Goal: Task Accomplishment & Management: Complete application form

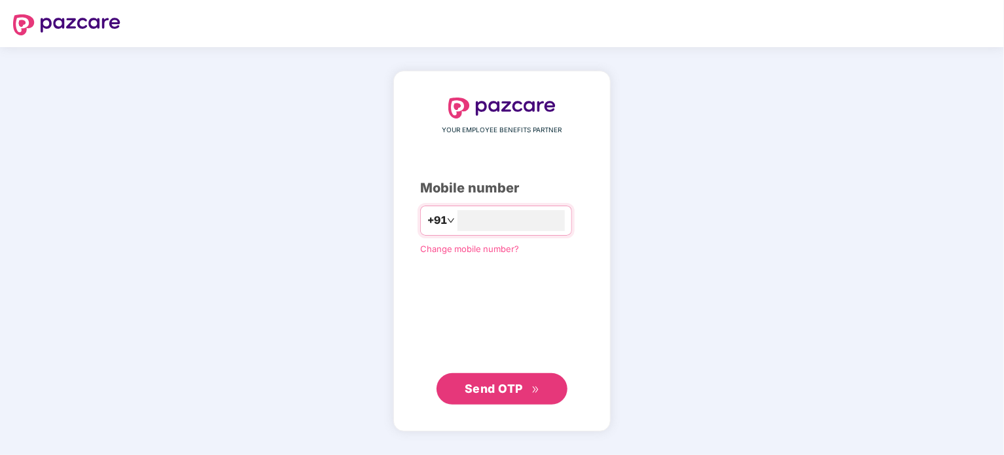
type input "**********"
click at [539, 387] on button "Send OTP" at bounding box center [501, 387] width 131 height 31
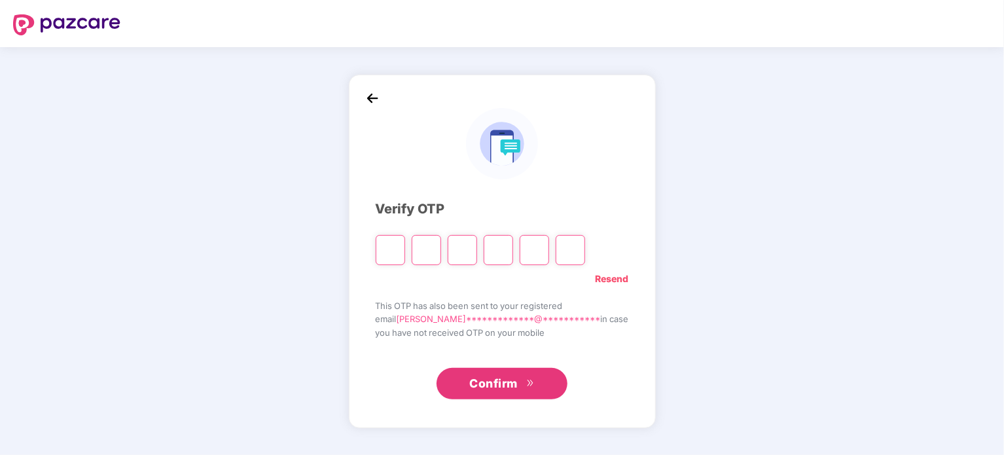
type input "*"
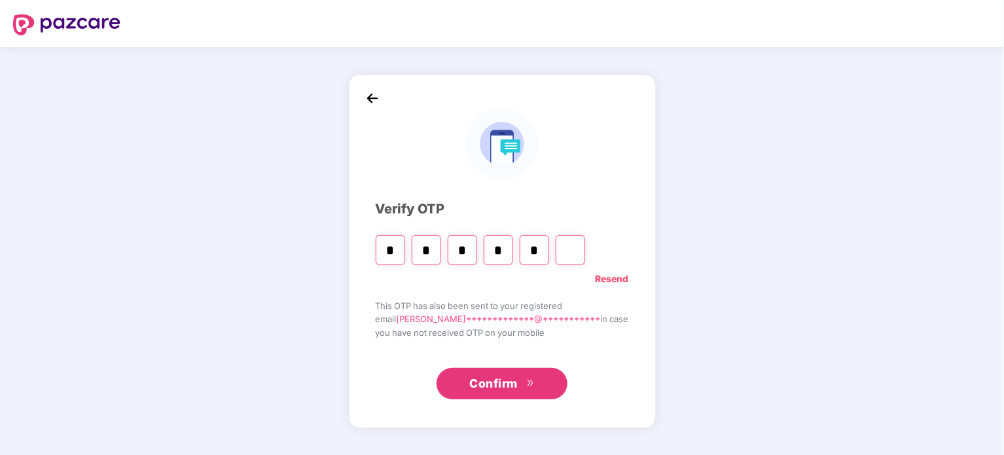
type input "*"
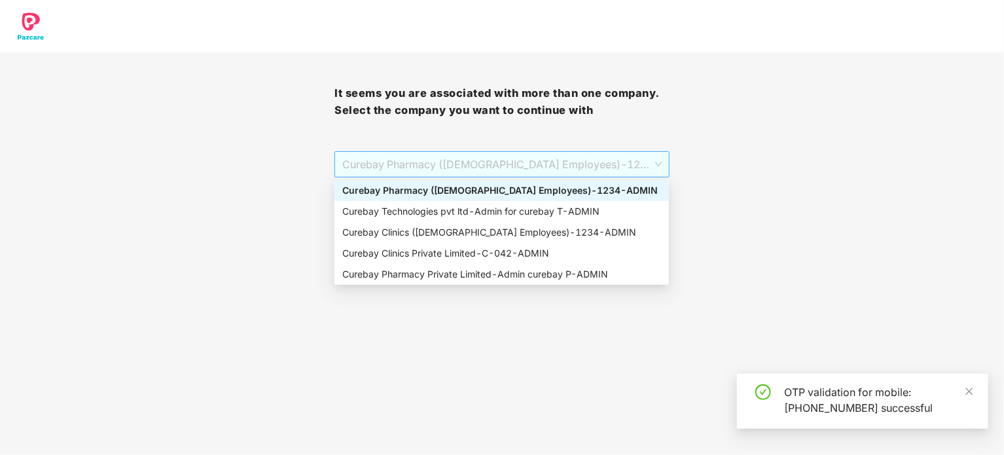
click at [496, 158] on span "Curebay Pharmacy ([DEMOGRAPHIC_DATA] Employees) - 1234 - ADMIN" at bounding box center [501, 164] width 319 height 25
click at [440, 255] on div "Curebay Clinics Private Limited - C-042 - ADMIN" at bounding box center [501, 253] width 319 height 14
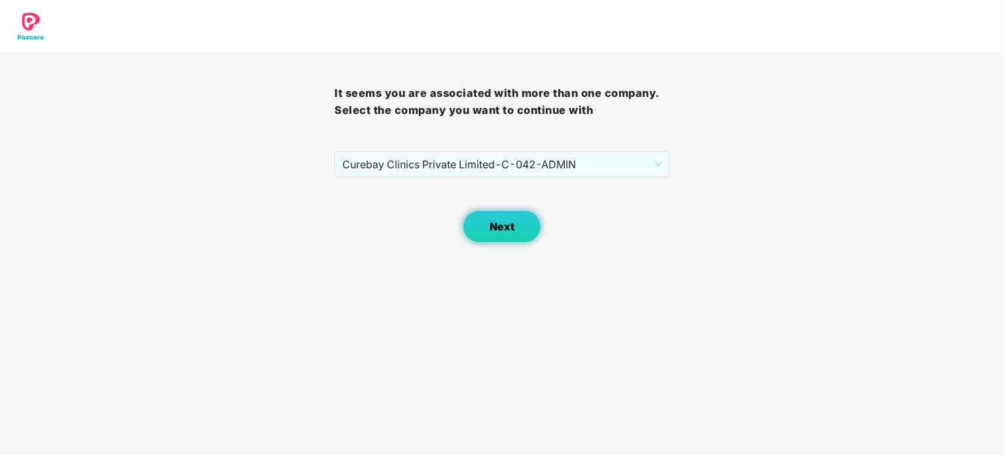
click at [512, 230] on span "Next" at bounding box center [501, 227] width 25 height 12
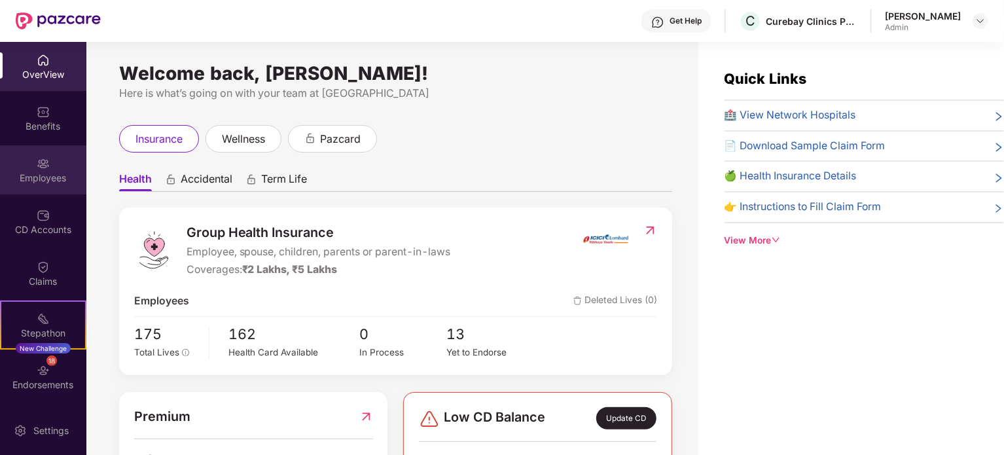
click at [37, 164] on img at bounding box center [43, 163] width 13 height 13
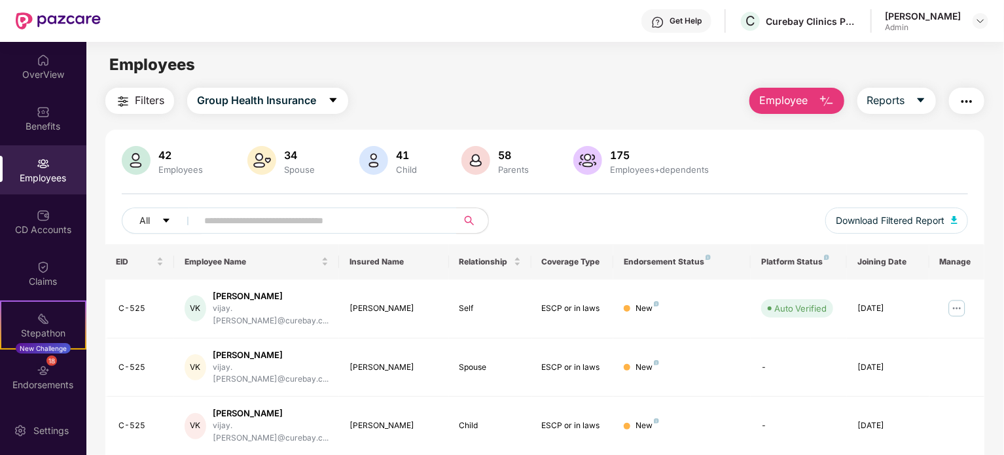
click at [794, 101] on span "Employee" at bounding box center [783, 100] width 49 height 16
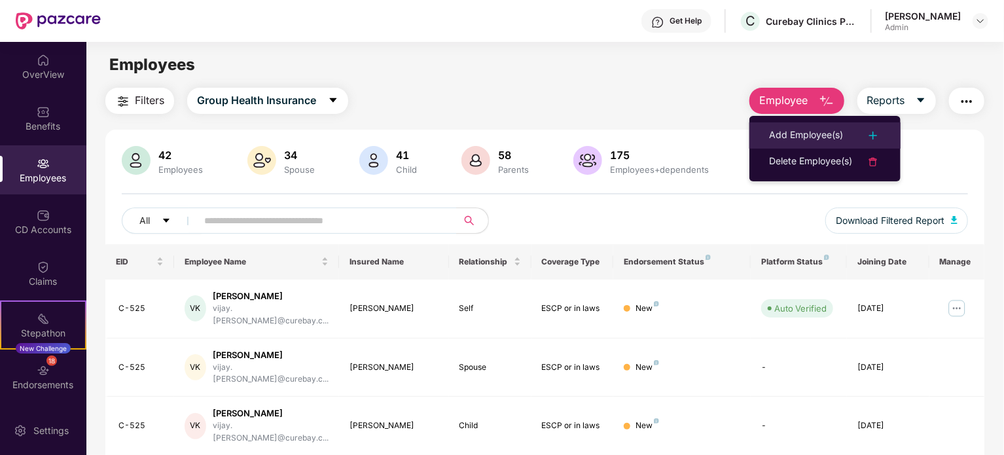
click at [793, 135] on div "Add Employee(s)" at bounding box center [806, 136] width 74 height 16
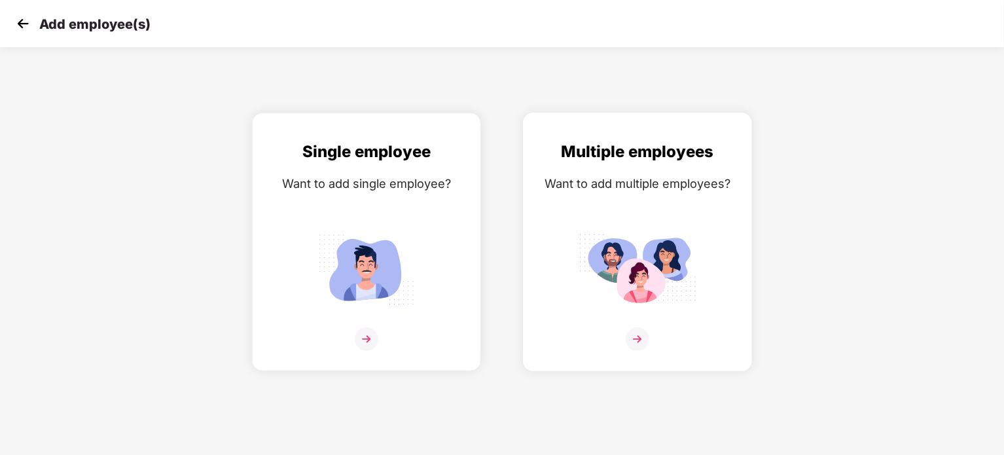
click at [648, 238] on img at bounding box center [637, 269] width 118 height 82
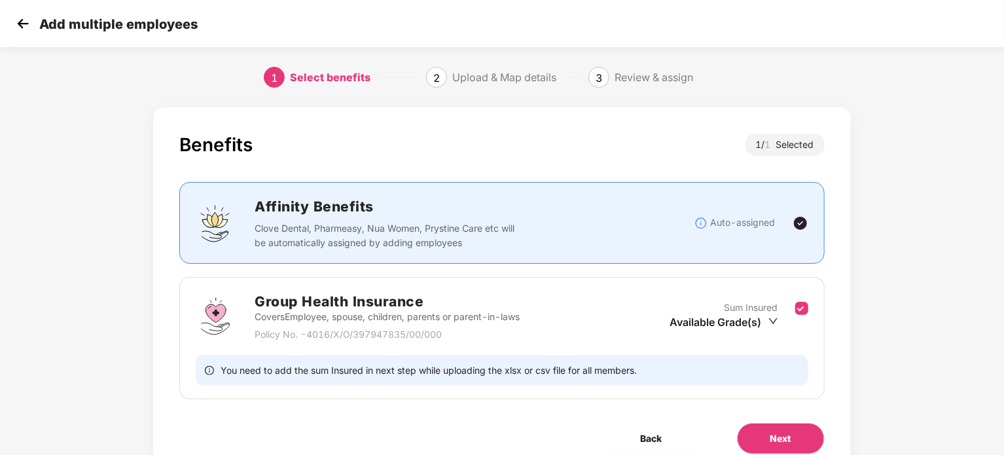
scroll to position [58, 0]
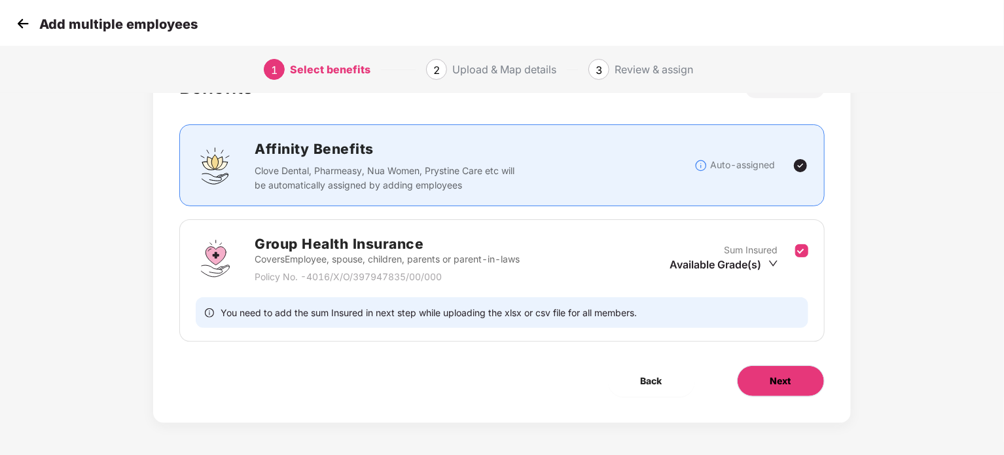
click at [785, 384] on span "Next" at bounding box center [780, 381] width 21 height 14
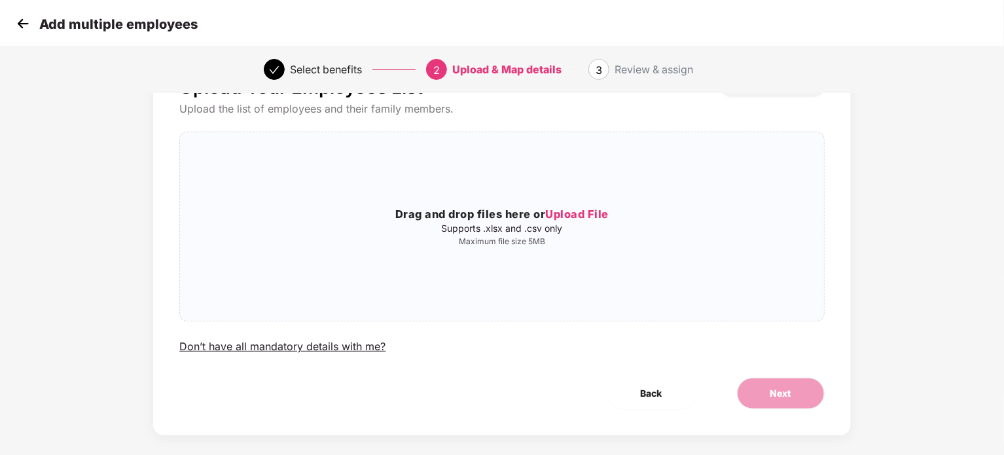
scroll to position [0, 0]
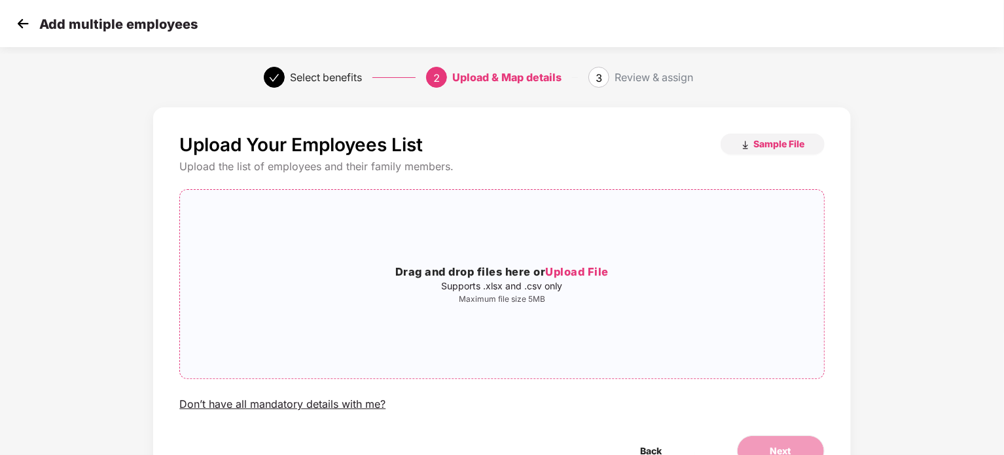
click at [649, 336] on div "Drag and drop files here or Upload File Supports .xlsx and .csv only Maximum fi…" at bounding box center [501, 284] width 643 height 168
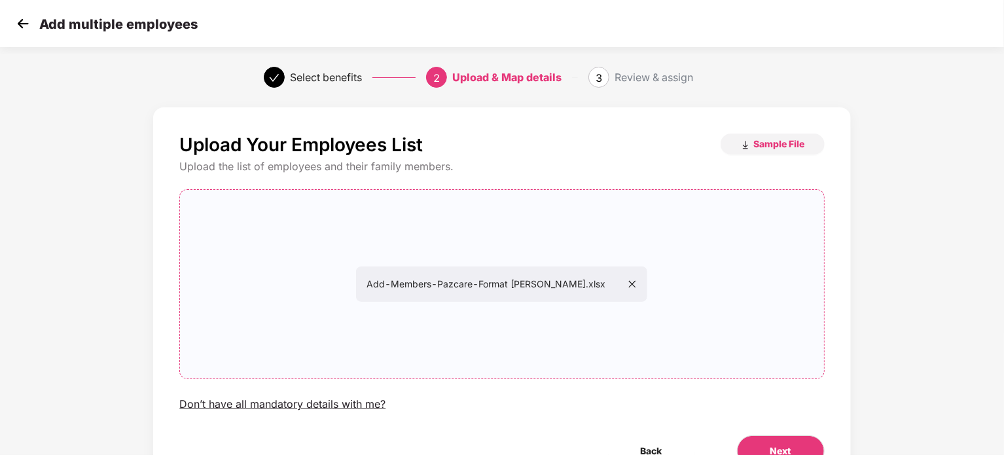
scroll to position [71, 0]
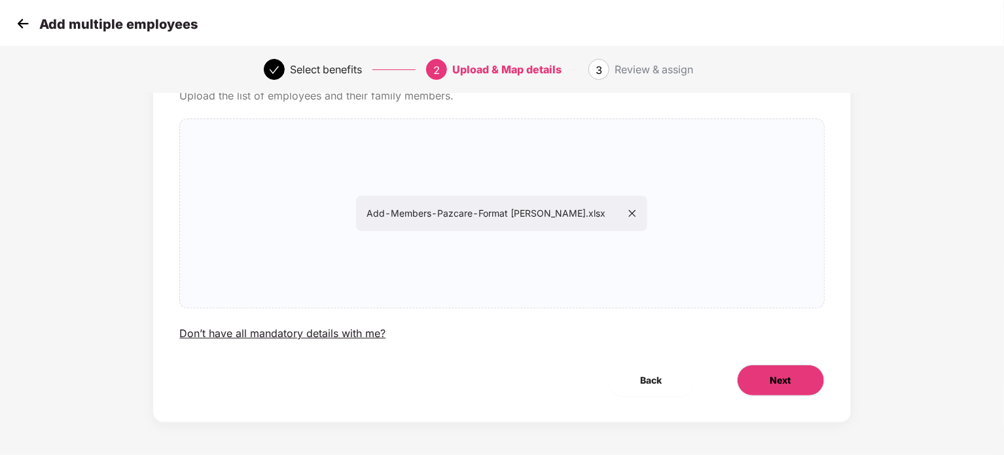
click at [768, 376] on button "Next" at bounding box center [781, 379] width 88 height 31
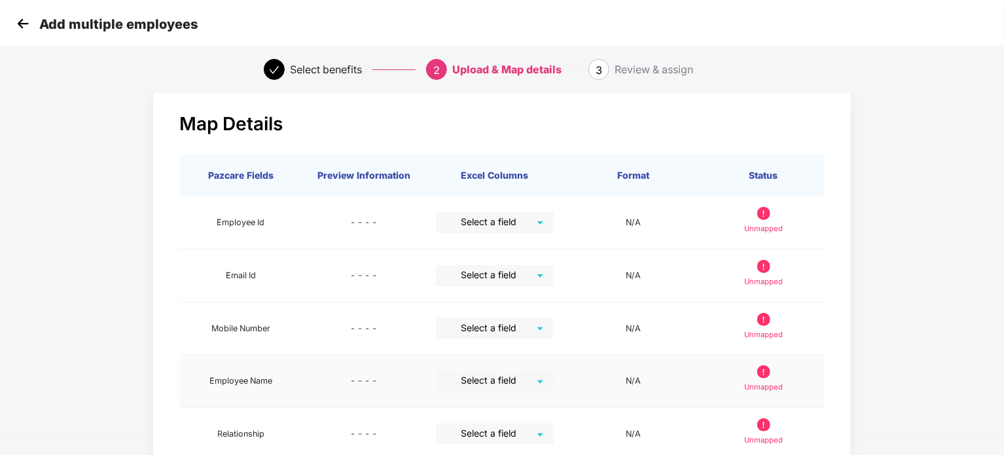
scroll to position [21, 0]
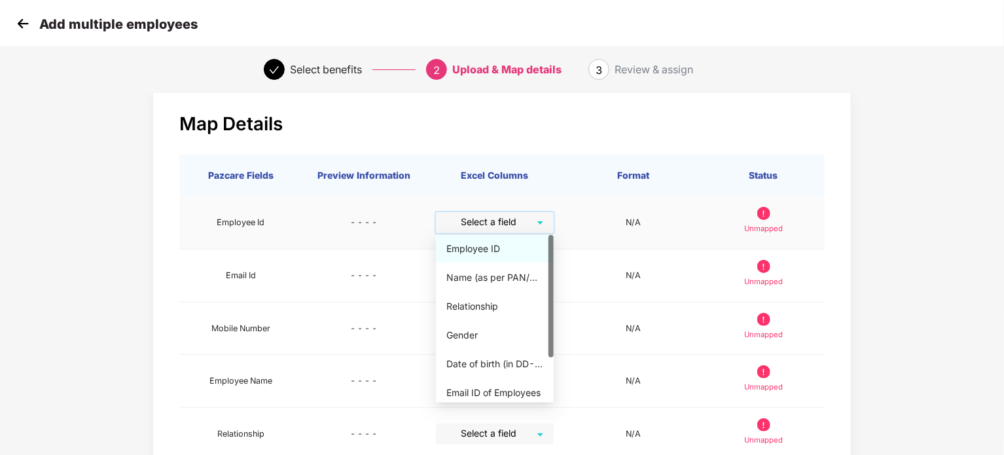
click at [537, 218] on input "search" at bounding box center [490, 222] width 94 height 20
click at [493, 251] on div "Employee ID" at bounding box center [494, 248] width 97 height 14
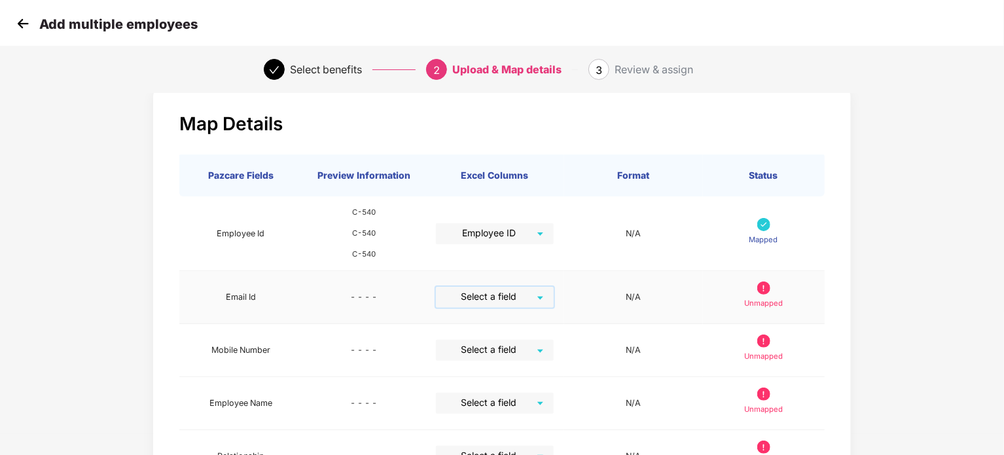
click at [537, 300] on input "search" at bounding box center [490, 297] width 94 height 20
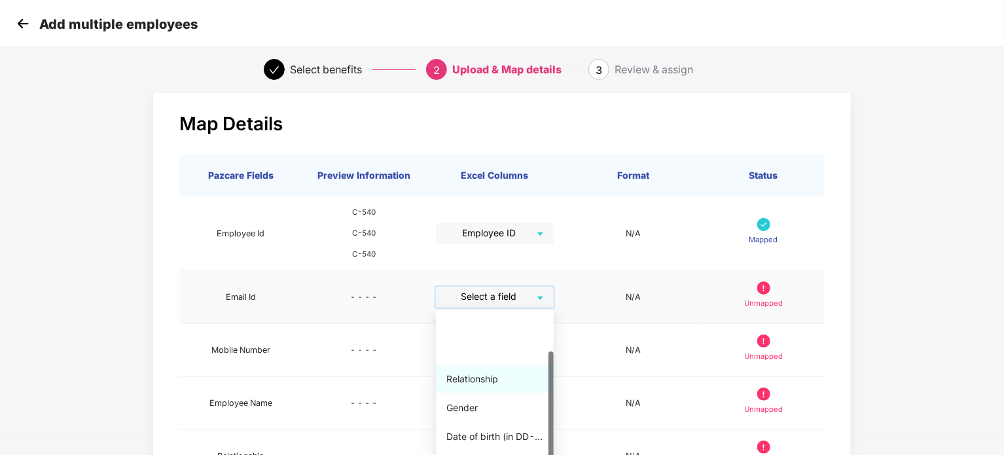
scroll to position [59, 0]
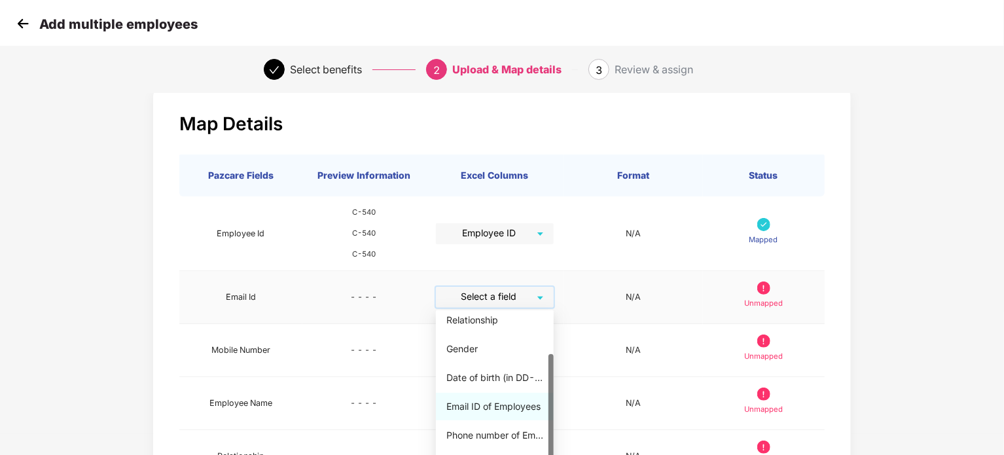
click at [497, 411] on div "Email ID of Employees" at bounding box center [494, 406] width 97 height 14
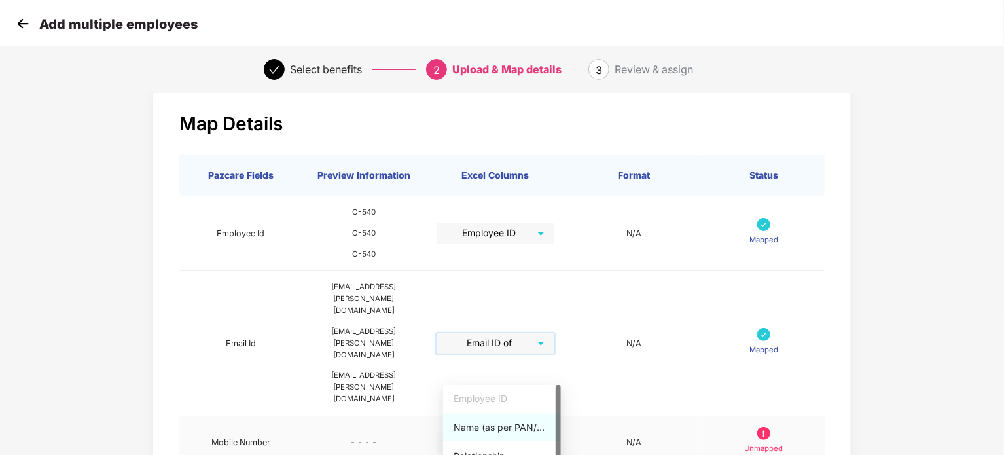
click at [552, 432] on div "Select a field" at bounding box center [495, 442] width 118 height 21
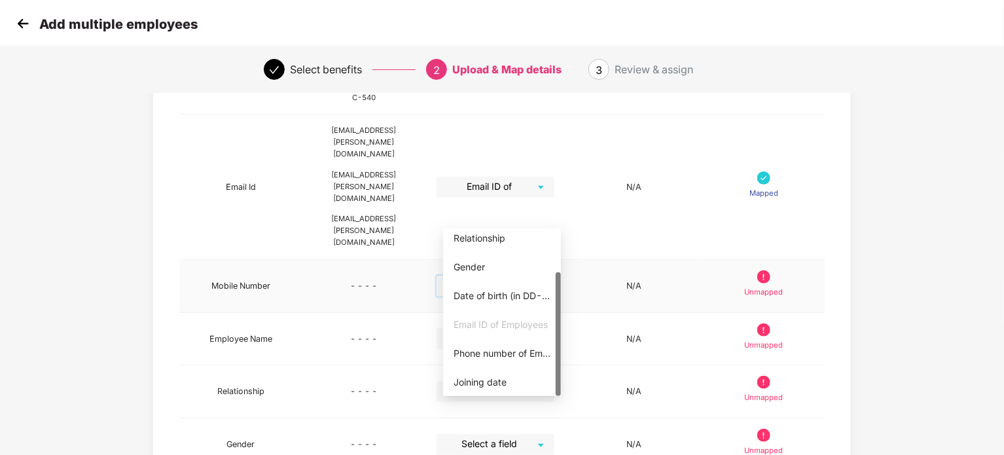
scroll to position [186, 0]
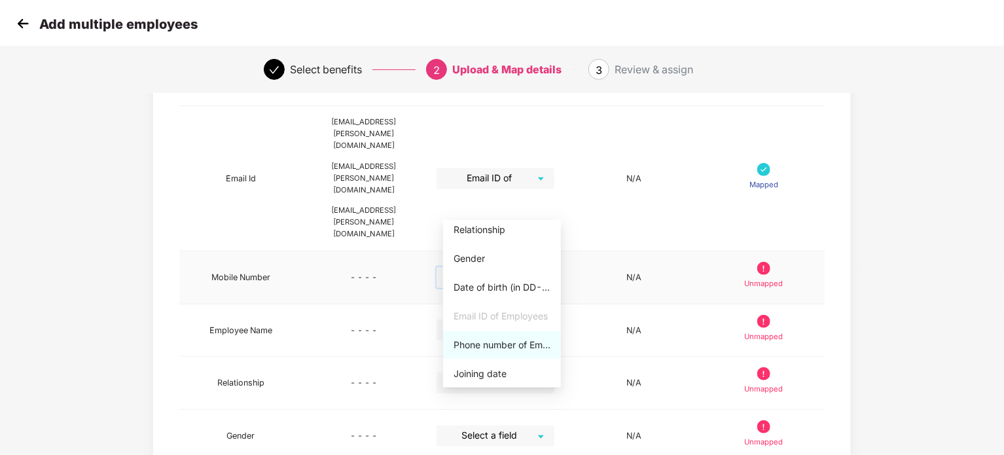
click at [491, 350] on div "Phone number of Employees" at bounding box center [501, 345] width 97 height 14
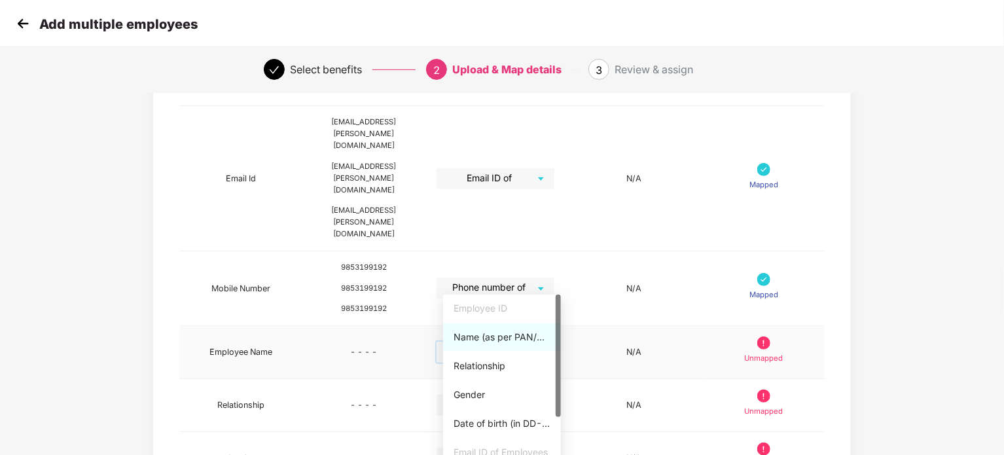
click at [536, 342] on input "search" at bounding box center [491, 352] width 94 height 20
click at [488, 345] on div "Name (as per PAN/Aadhar Card)" at bounding box center [502, 336] width 118 height 27
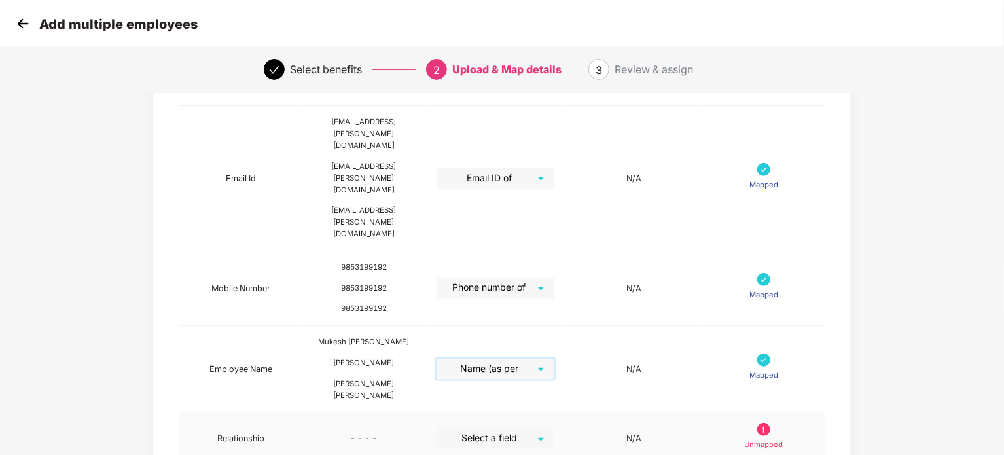
click at [551, 428] on div "Select a field" at bounding box center [495, 438] width 118 height 21
click at [495, 447] on div "Relationship" at bounding box center [501, 440] width 97 height 14
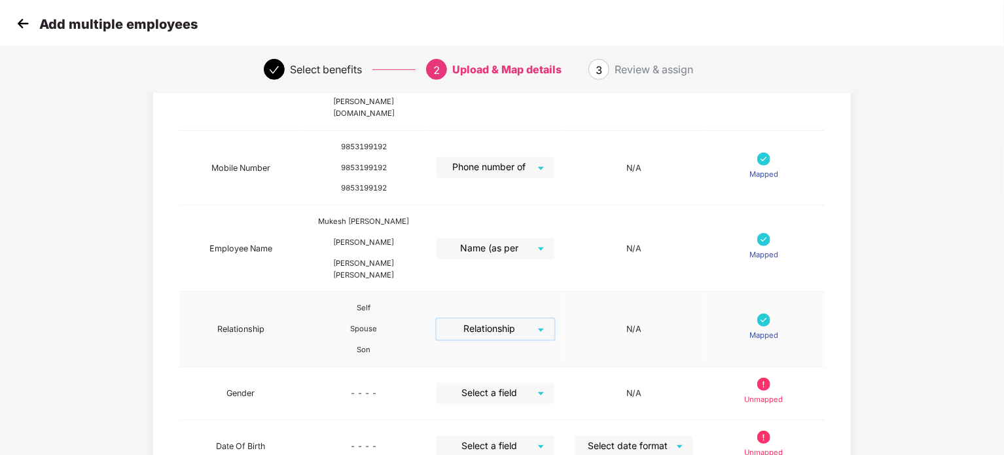
scroll to position [321, 0]
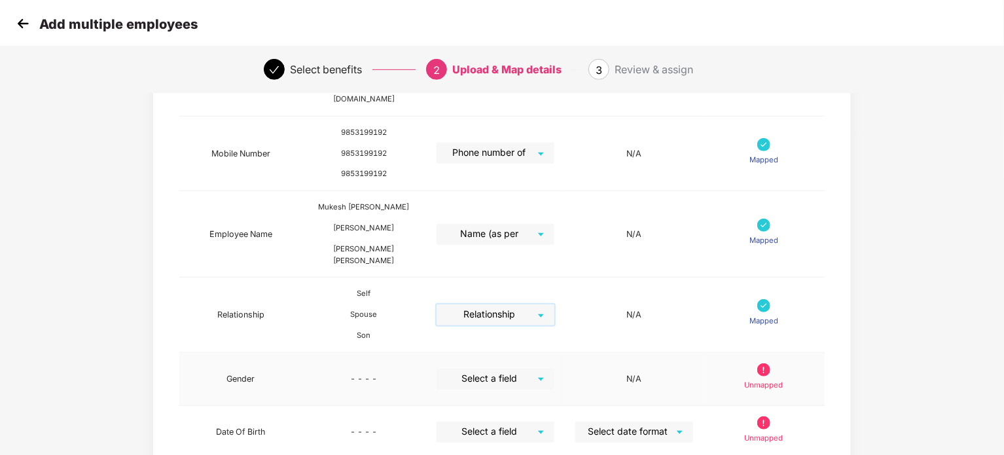
click at [545, 368] on div "Select a field" at bounding box center [495, 378] width 118 height 21
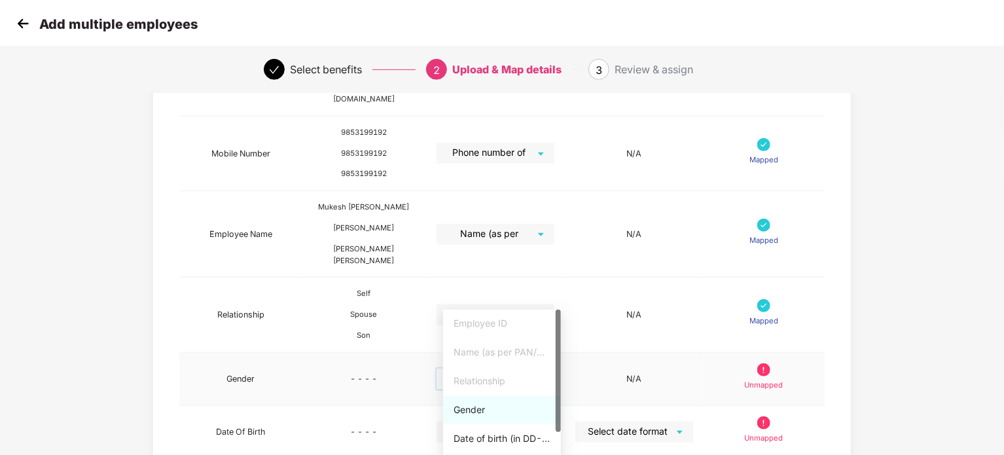
click at [480, 412] on div "Gender" at bounding box center [501, 409] width 97 height 14
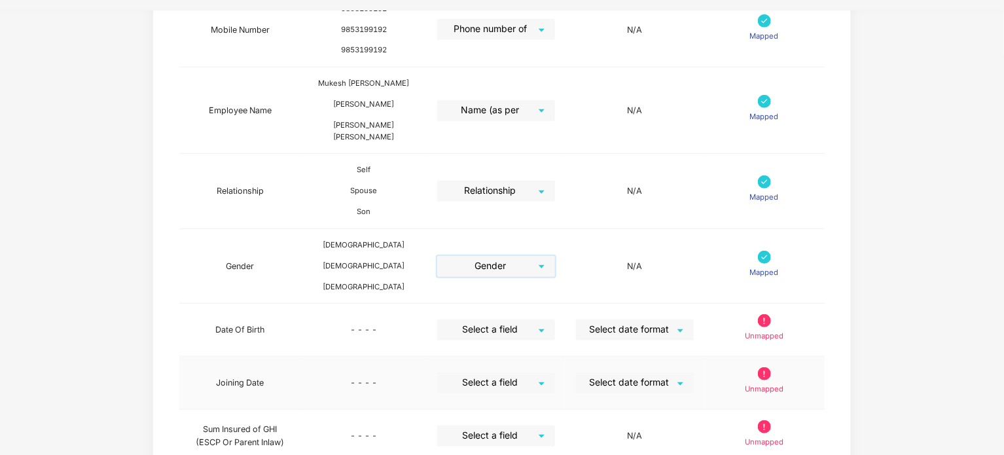
scroll to position [450, 0]
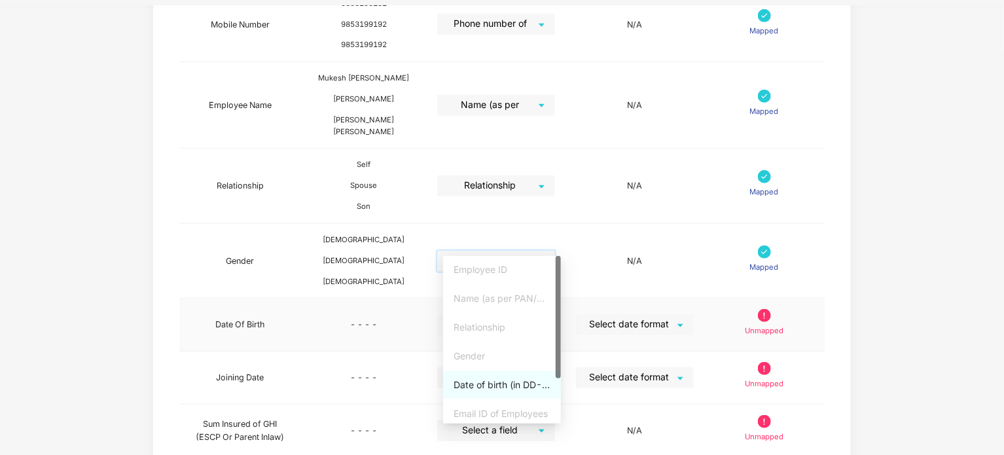
click at [546, 314] on div "Select a field" at bounding box center [496, 324] width 118 height 21
click at [482, 383] on div "Date of birth (in DD-MMM-YYYY format) as per PAN/Aadhar Card" at bounding box center [501, 385] width 97 height 14
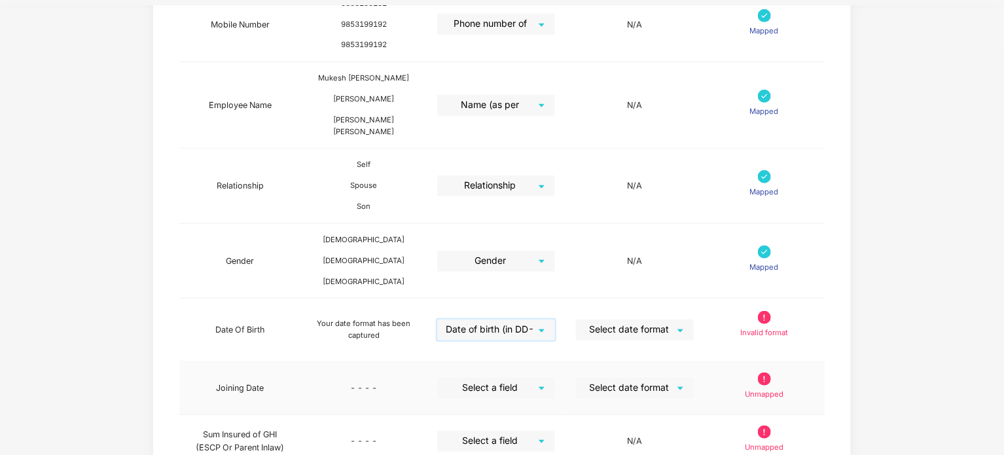
click at [546, 378] on div "Select a field" at bounding box center [496, 388] width 118 height 21
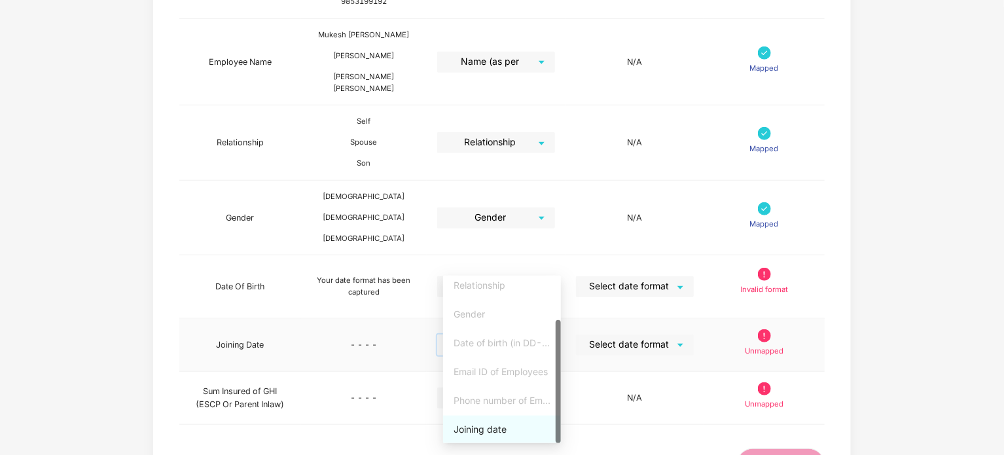
click at [488, 430] on div "Joining date" at bounding box center [501, 429] width 97 height 14
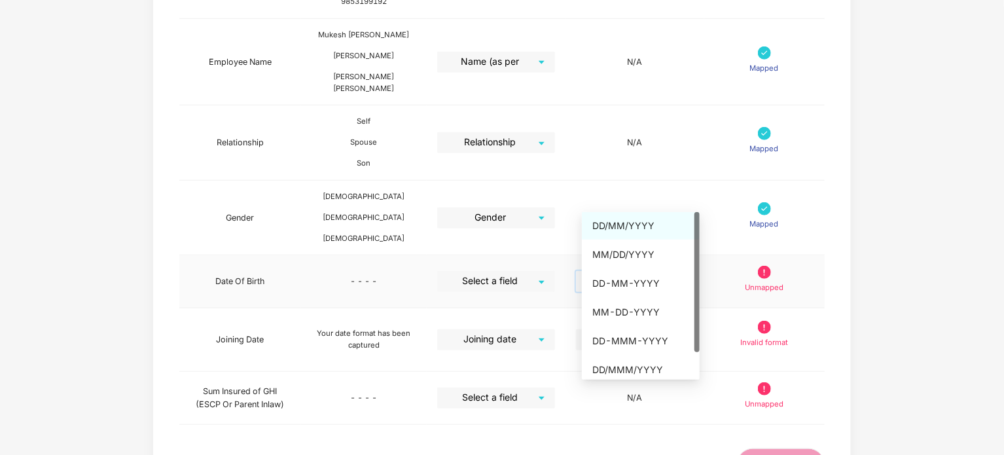
click at [647, 271] on input "search" at bounding box center [630, 281] width 94 height 20
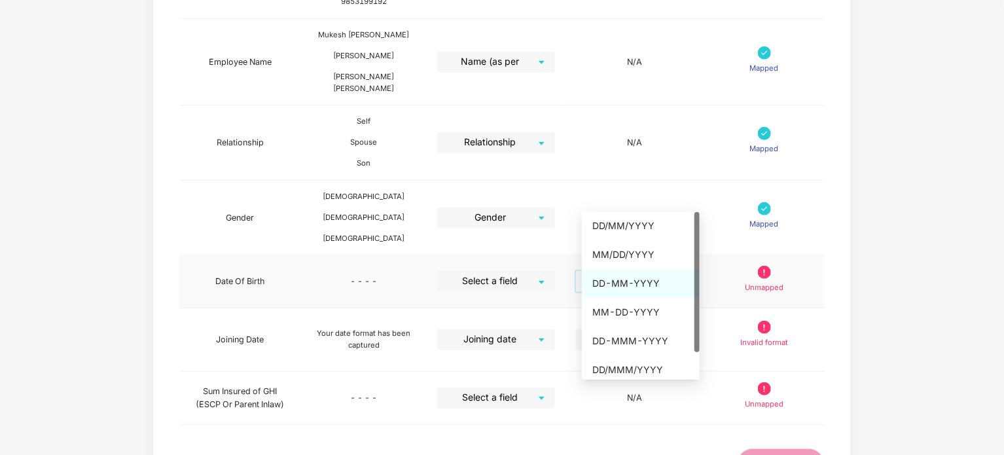
click at [631, 275] on div "DD-MM-YYYY" at bounding box center [641, 283] width 118 height 27
click at [625, 340] on div "DD-MMM-YYYY" at bounding box center [640, 341] width 97 height 14
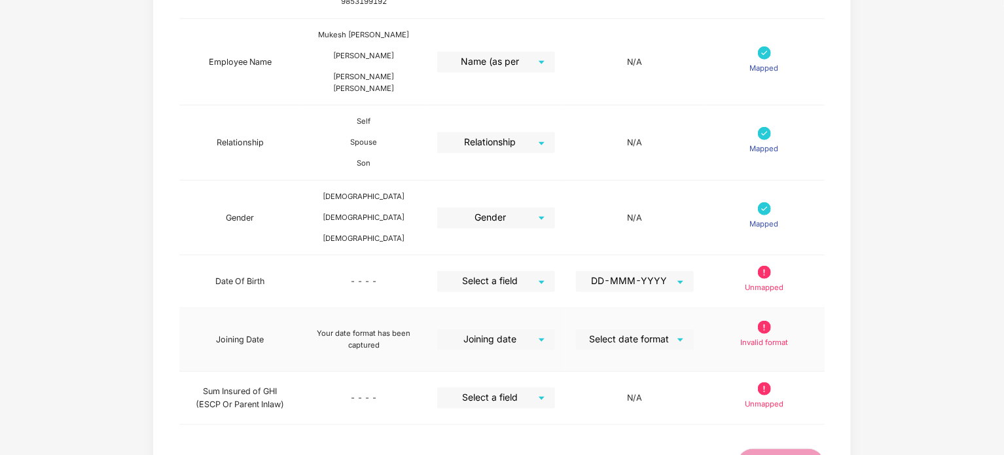
click at [731, 308] on td "Invalid format" at bounding box center [764, 339] width 120 height 63
click at [674, 329] on input "search" at bounding box center [630, 339] width 94 height 20
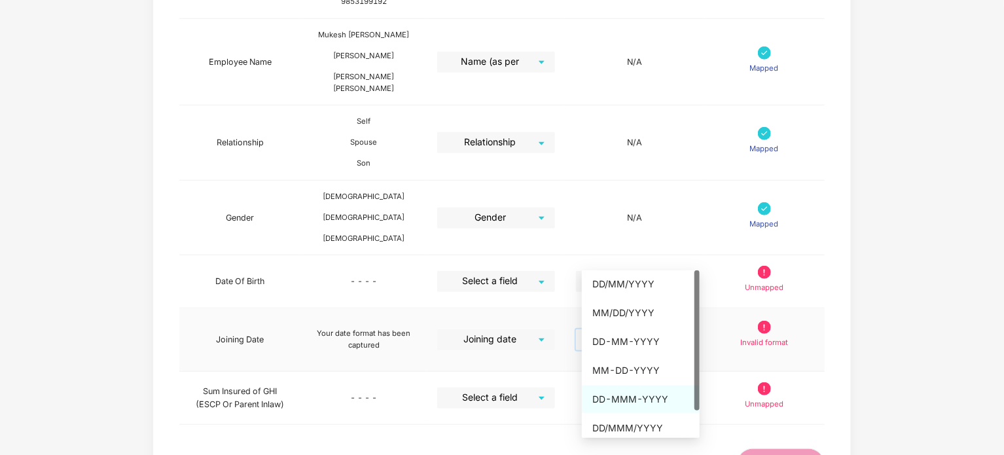
click at [641, 402] on div "DD-MMM-YYYY" at bounding box center [640, 399] width 97 height 14
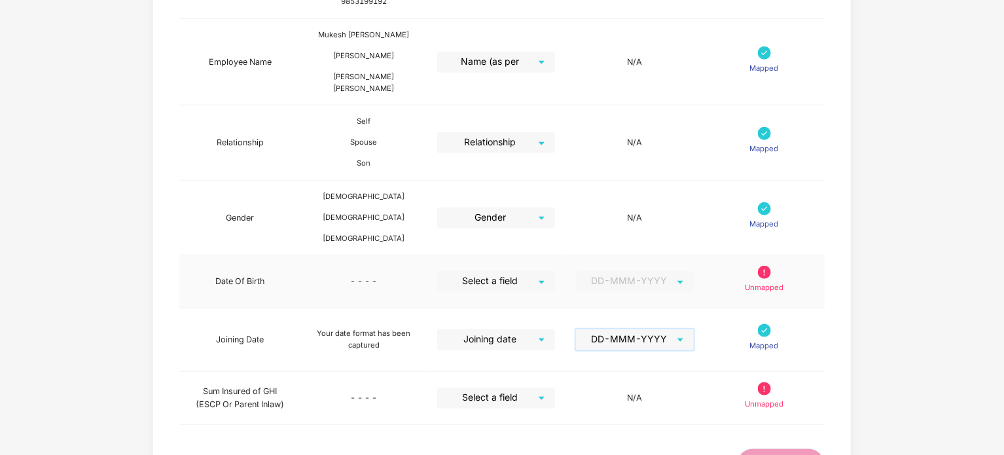
click at [686, 271] on span "DD-MMM-YYYY" at bounding box center [634, 281] width 103 height 21
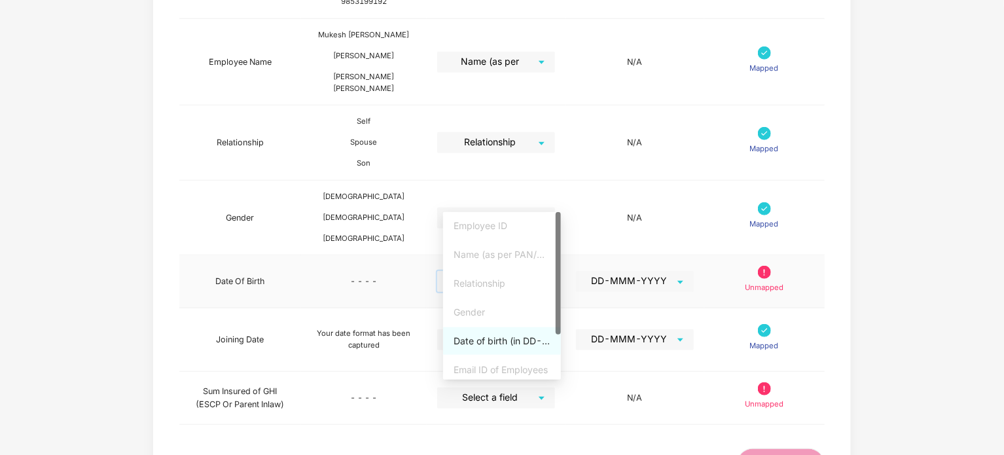
click at [531, 271] on input "search" at bounding box center [491, 281] width 94 height 20
click at [486, 347] on div "Date of birth (in DD-MMM-YYYY format) as per PAN/Aadhar Card" at bounding box center [502, 340] width 118 height 27
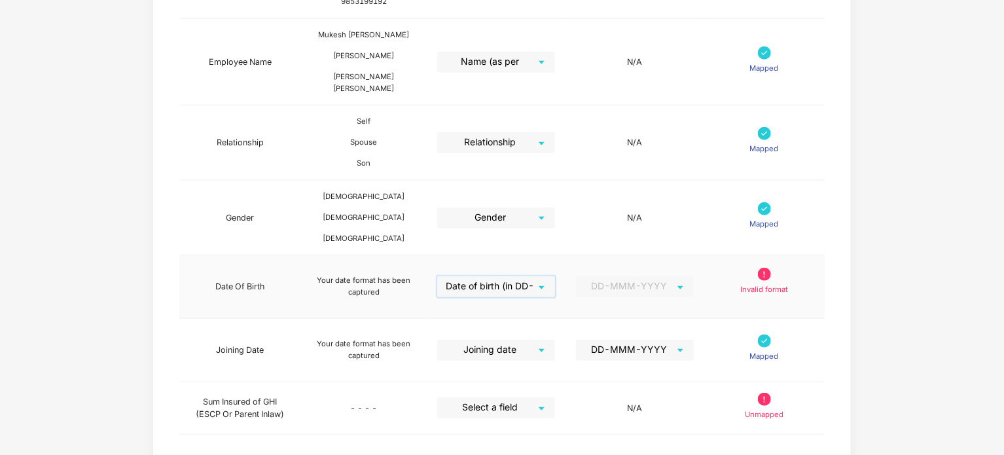
click at [684, 276] on span "DD-MMM-YYYY" at bounding box center [634, 286] width 103 height 21
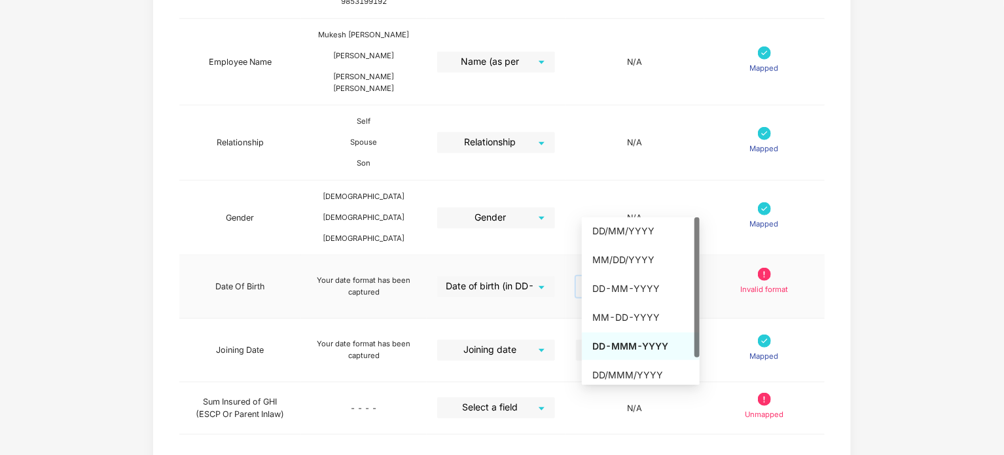
click at [626, 347] on div "DD-MMM-YYYY" at bounding box center [640, 346] width 97 height 14
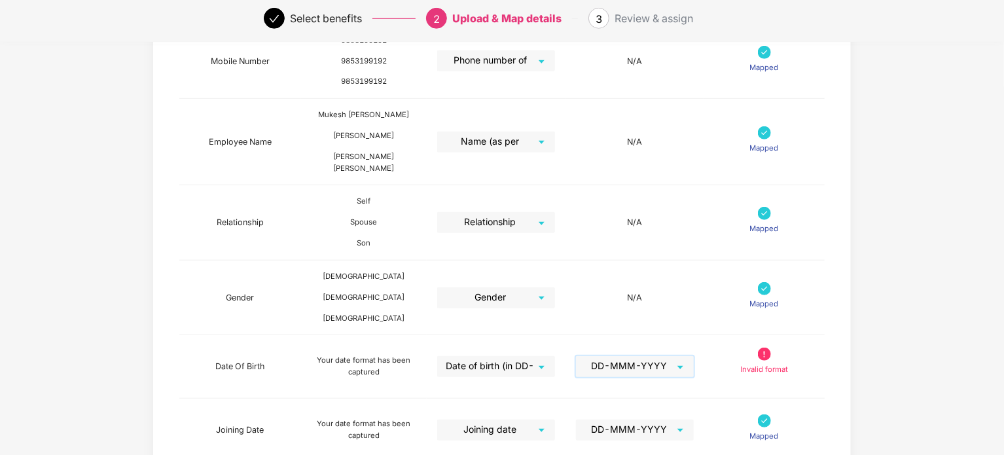
scroll to position [503, 0]
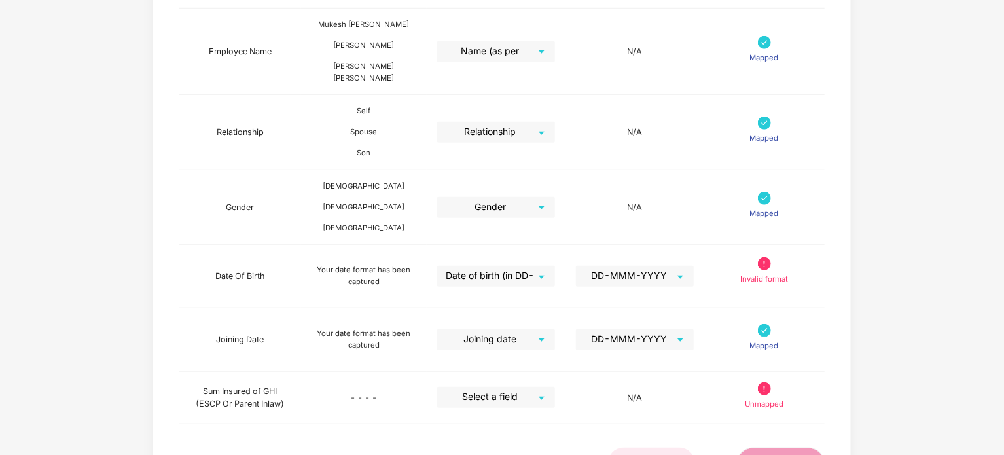
click at [656, 454] on span "Back" at bounding box center [652, 463] width 22 height 14
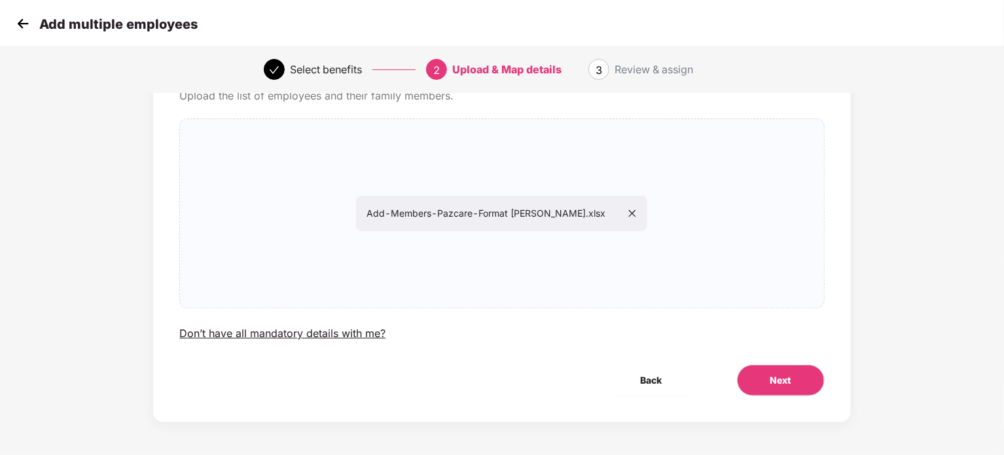
scroll to position [71, 0]
click at [648, 385] on span "Back" at bounding box center [652, 380] width 22 height 14
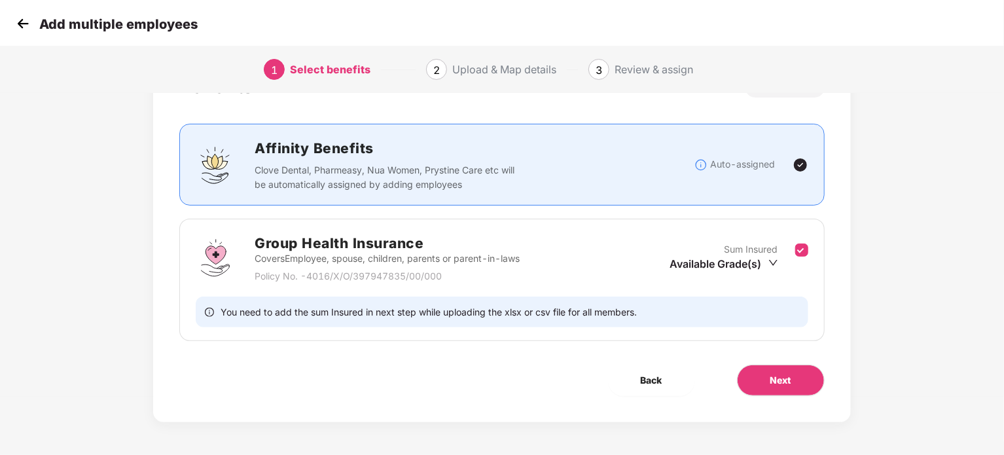
scroll to position [0, 0]
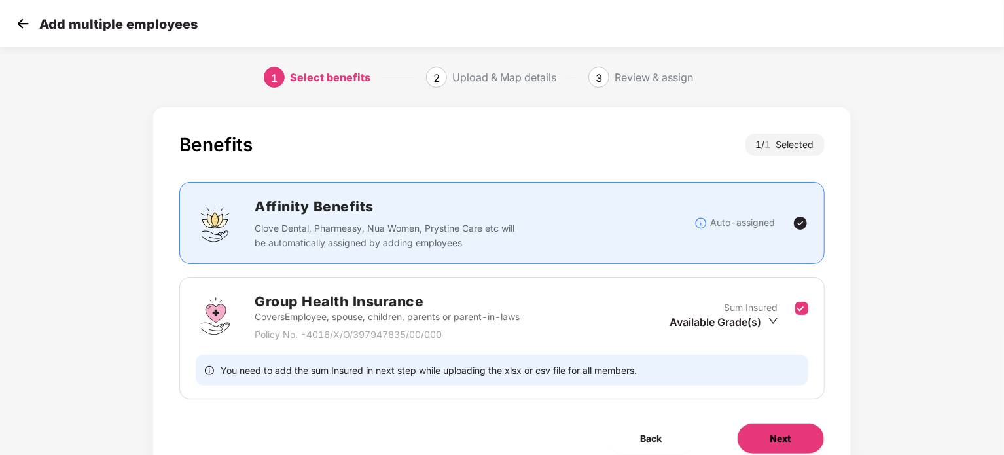
click at [759, 439] on button "Next" at bounding box center [781, 438] width 88 height 31
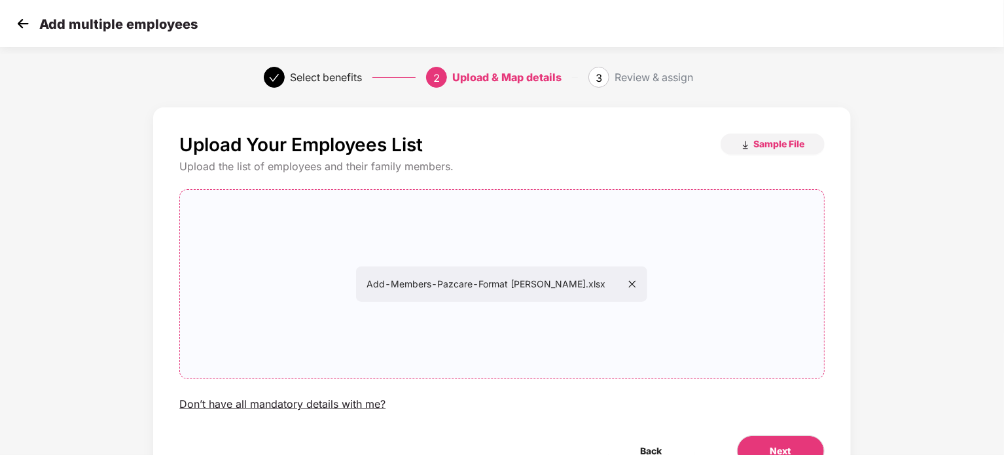
click at [639, 282] on div "Add-Members-Pazcare-Format [PERSON_NAME].xlsx" at bounding box center [501, 283] width 291 height 35
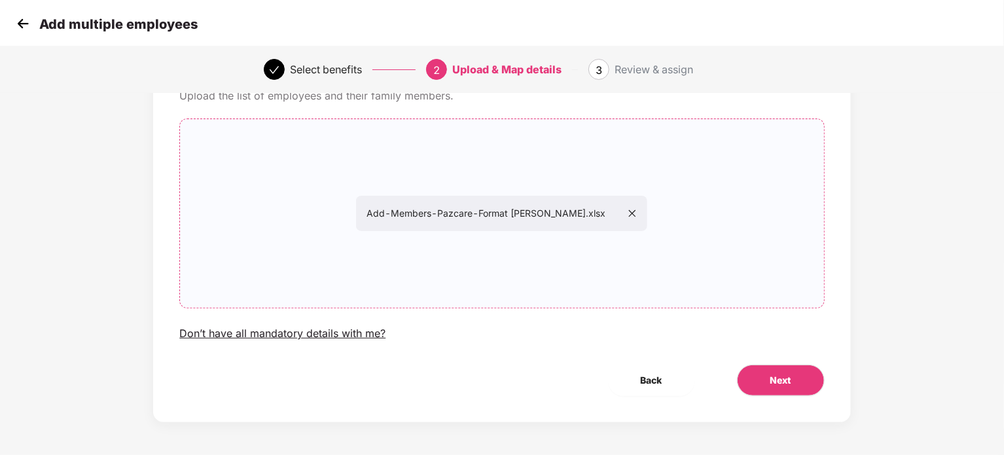
click at [633, 211] on icon "close" at bounding box center [632, 213] width 9 height 9
click at [796, 376] on button "Next" at bounding box center [781, 379] width 88 height 31
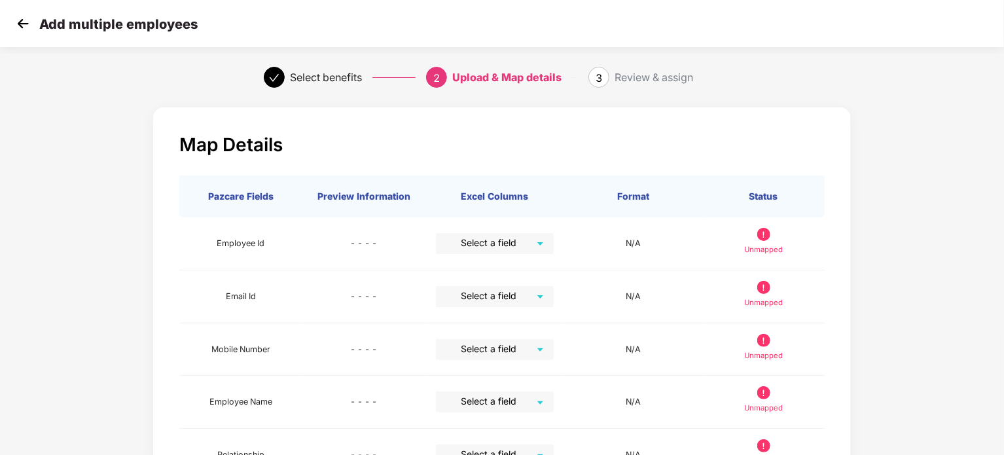
scroll to position [86, 0]
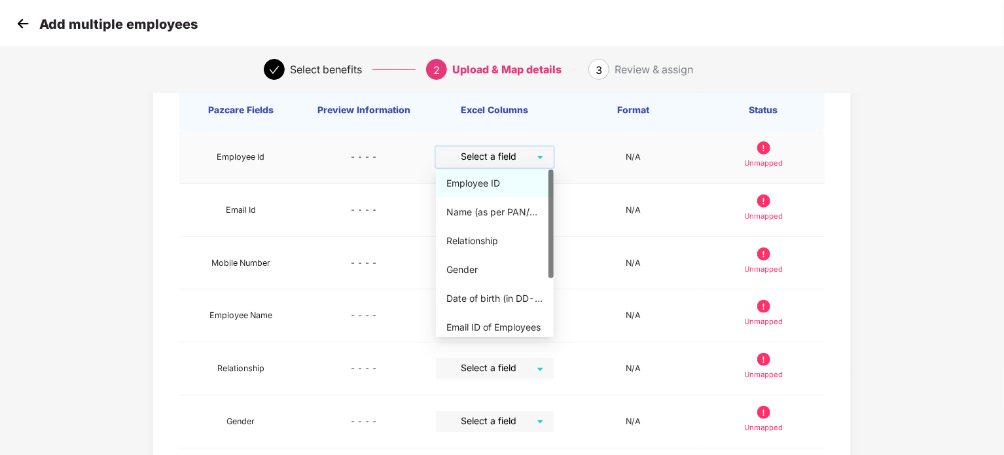
click at [529, 152] on input "search" at bounding box center [490, 157] width 94 height 20
click at [503, 177] on div "Employee ID" at bounding box center [494, 183] width 97 height 14
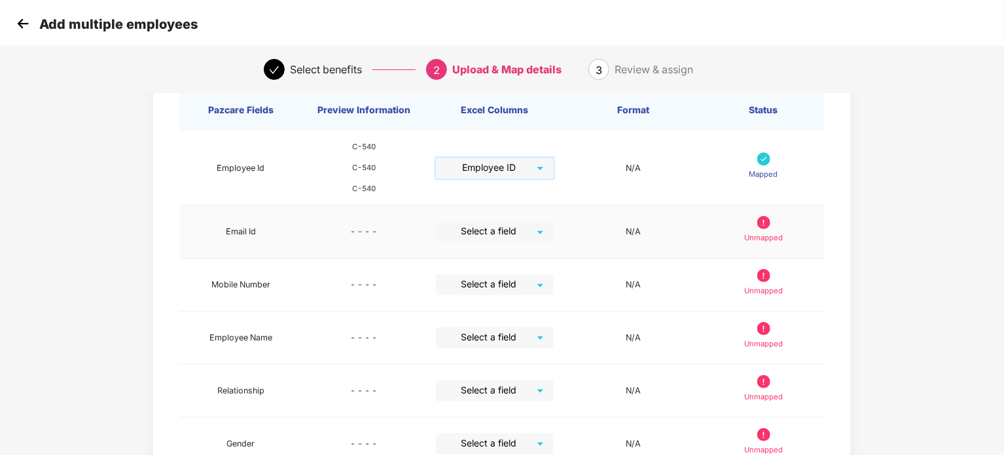
click at [506, 236] on input "search" at bounding box center [490, 231] width 94 height 20
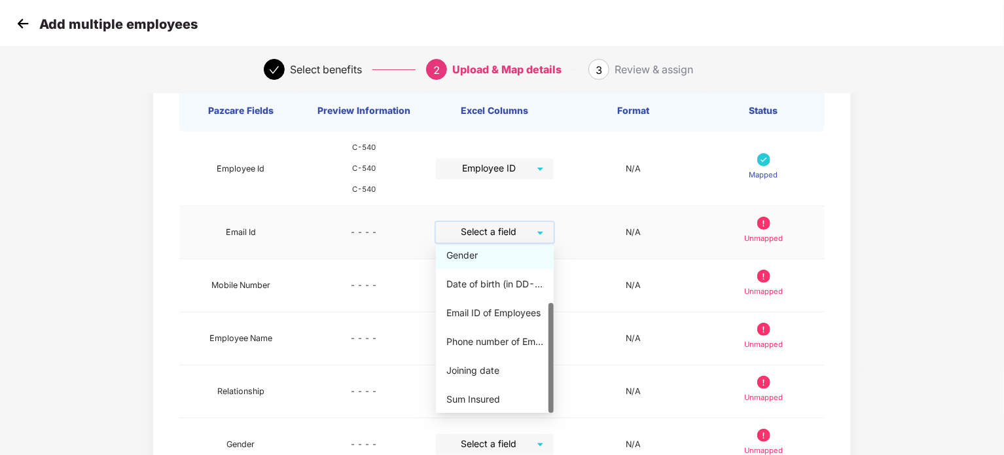
scroll to position [86, 0]
click at [490, 308] on div "Email ID of Employees" at bounding box center [494, 313] width 97 height 14
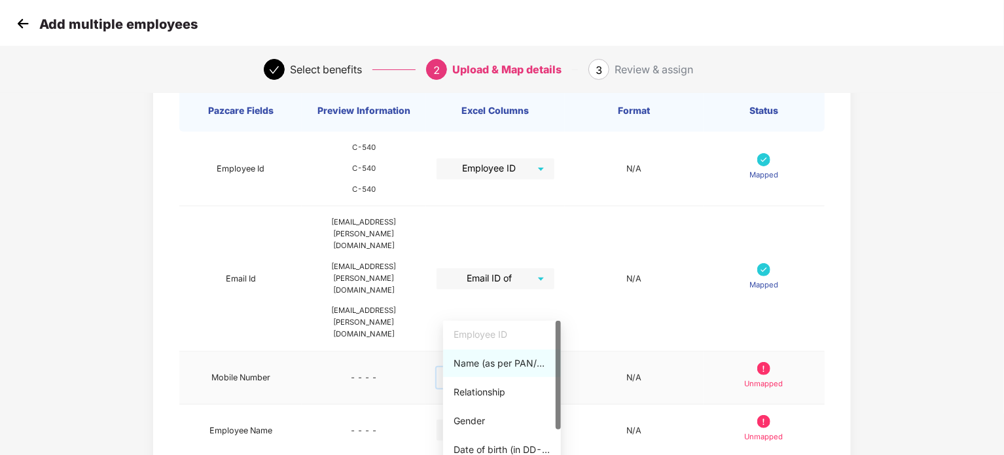
click at [536, 367] on input "search" at bounding box center [491, 377] width 94 height 20
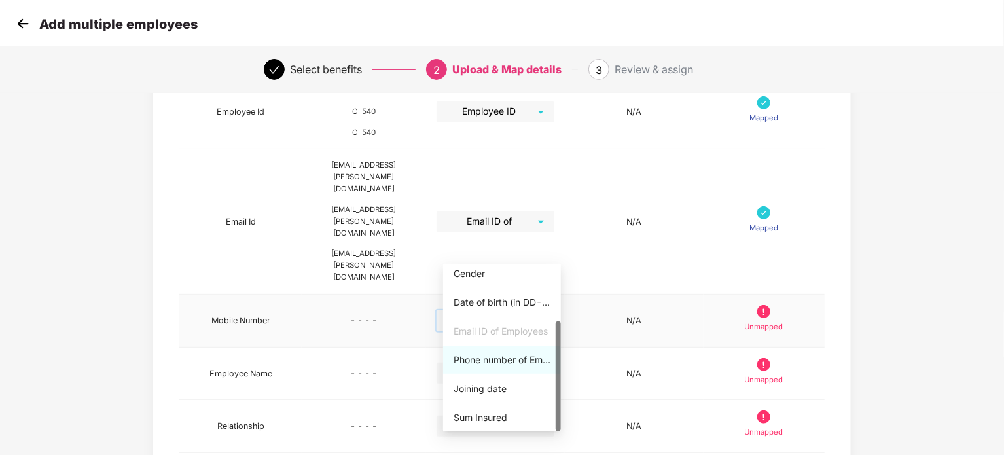
scroll to position [143, 0]
click at [512, 357] on div "Phone number of Employees" at bounding box center [501, 359] width 97 height 14
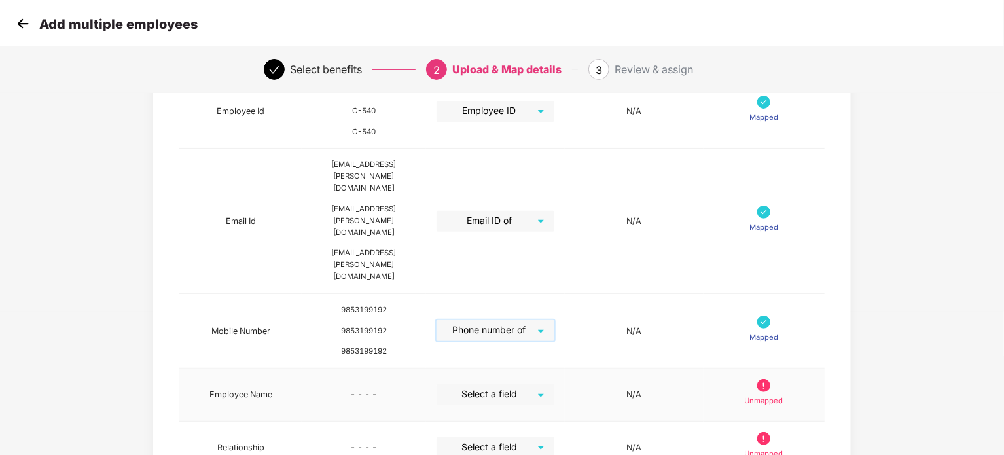
click at [548, 384] on div "Select a field" at bounding box center [495, 394] width 118 height 21
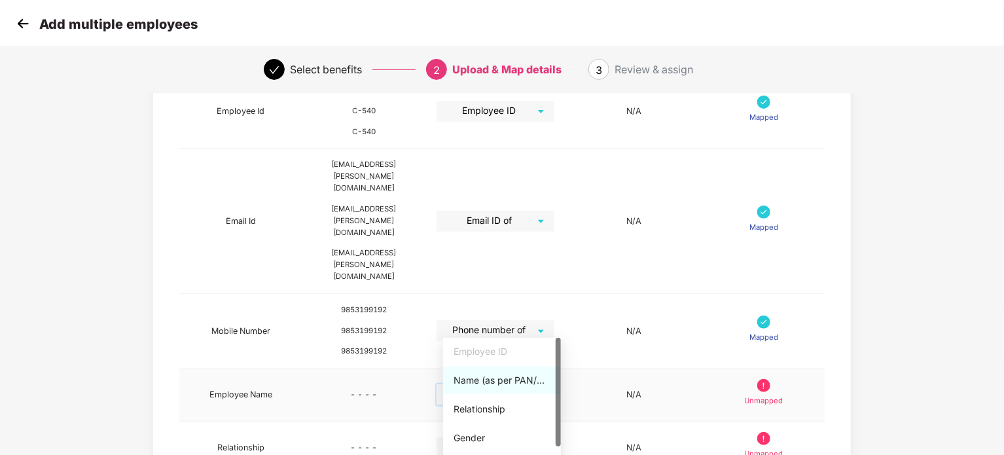
click at [501, 380] on div "Name (as per PAN/Aadhar Card)" at bounding box center [501, 380] width 97 height 14
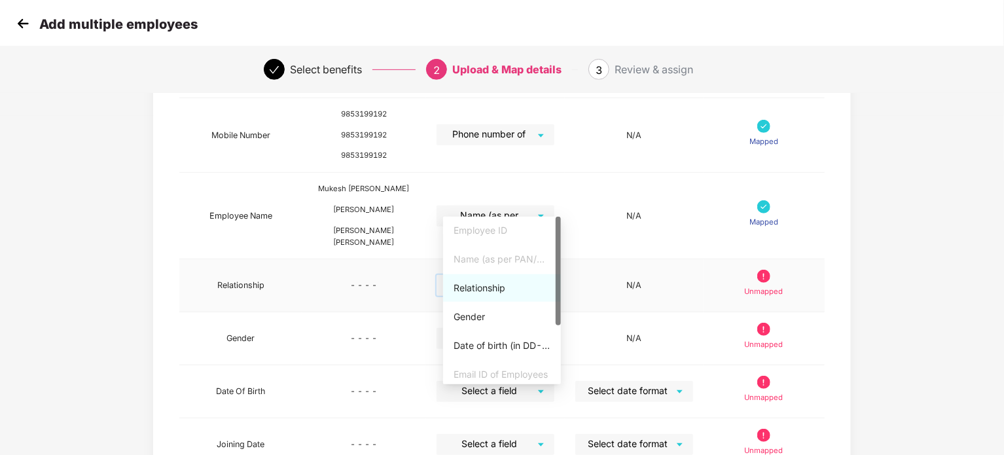
scroll to position [340, 0]
click at [485, 290] on div "Relationship" at bounding box center [501, 287] width 97 height 14
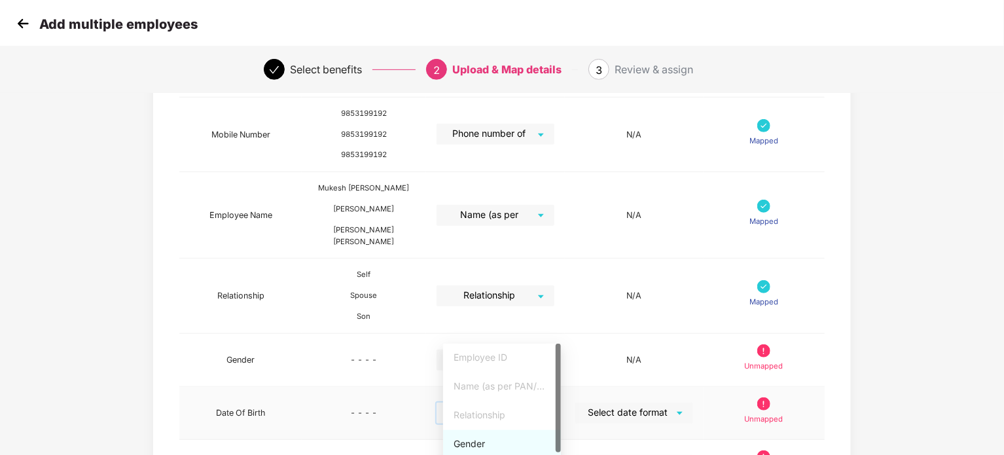
click at [505, 402] on input "search" at bounding box center [491, 412] width 94 height 20
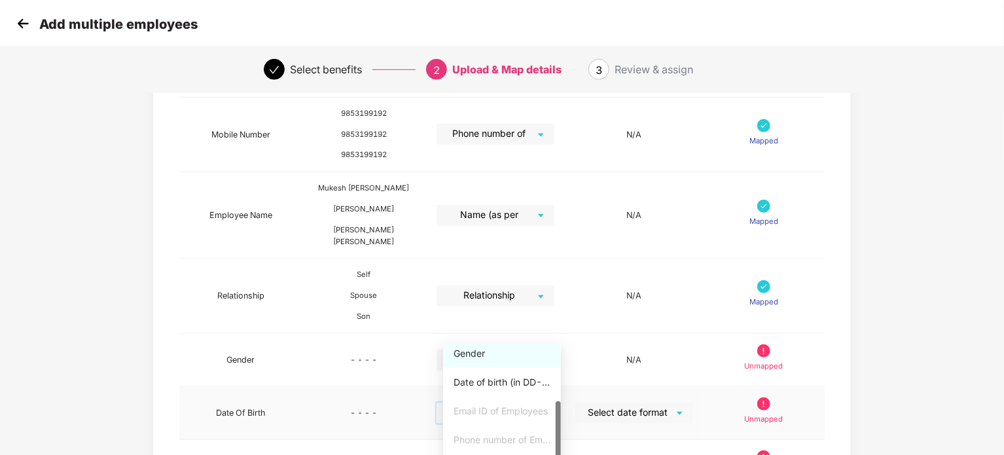
scroll to position [461, 0]
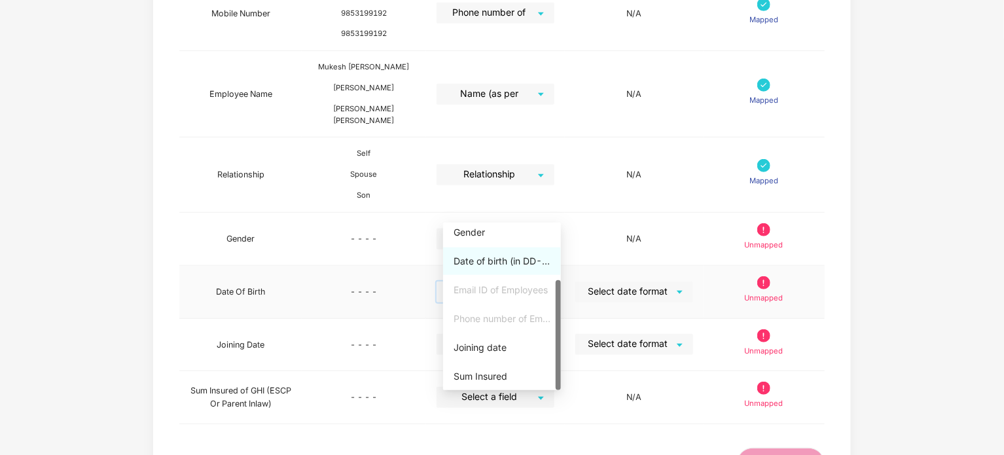
click at [510, 261] on div "Date of birth (in DD-MMM-YYYY format) as per PAN/Aadhar Card" at bounding box center [501, 261] width 97 height 14
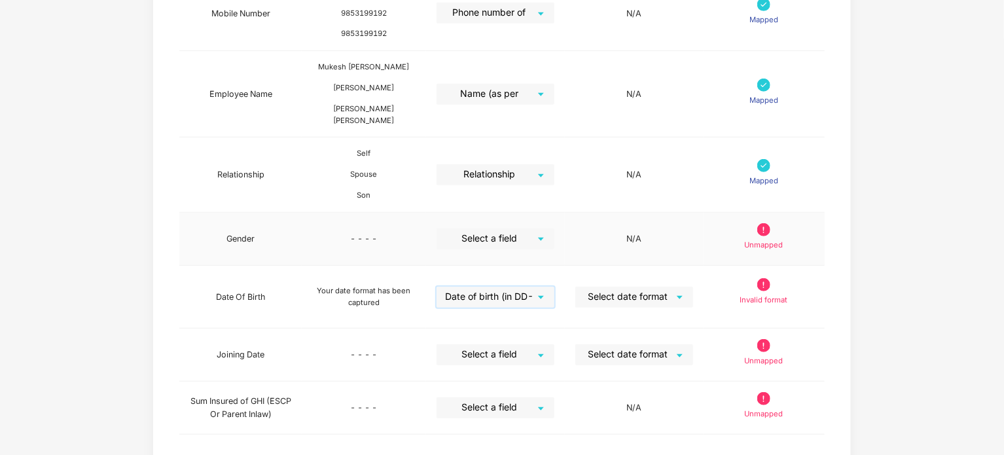
click at [538, 228] on input "search" at bounding box center [491, 238] width 94 height 20
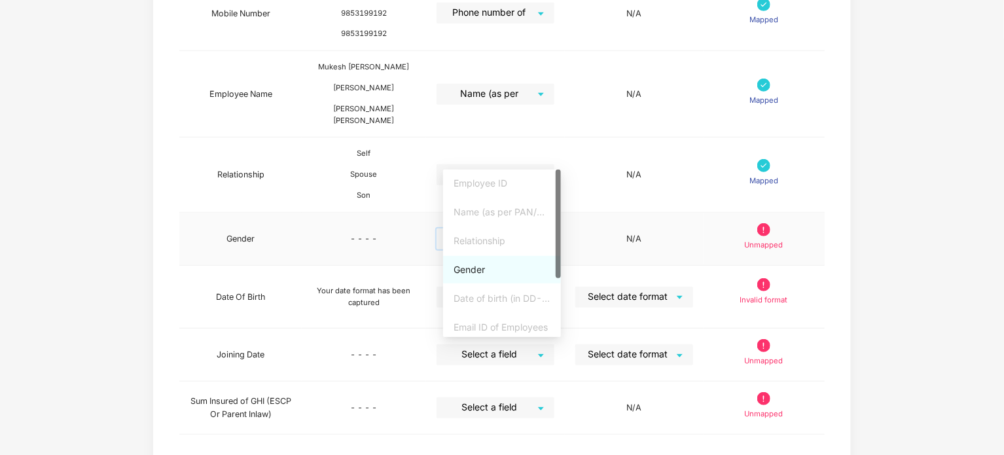
click at [476, 266] on div "Gender" at bounding box center [501, 269] width 97 height 14
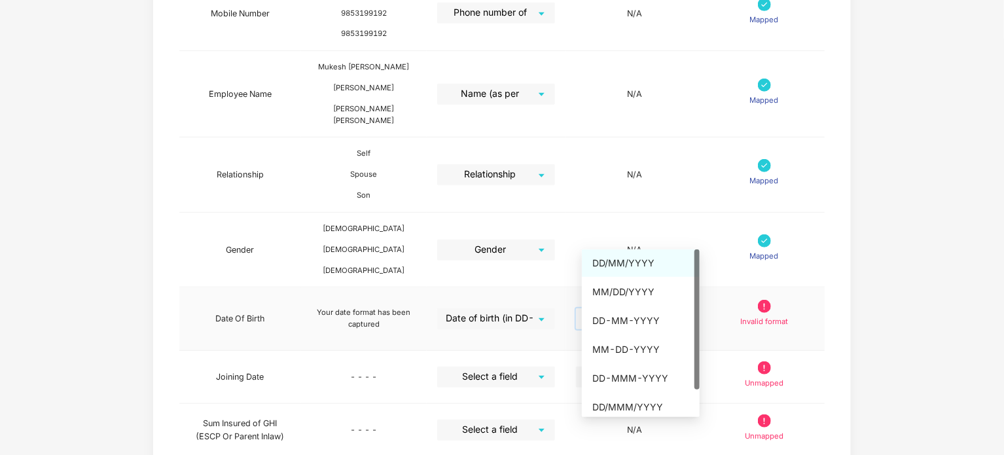
click at [672, 308] on input "search" at bounding box center [630, 318] width 94 height 20
click at [633, 376] on div "DD-MMM-YYYY" at bounding box center [640, 378] width 97 height 14
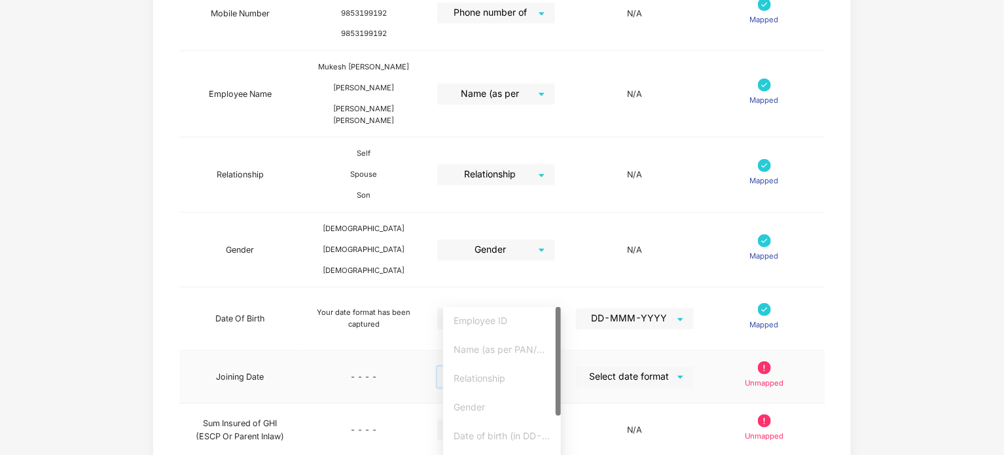
click at [510, 366] on input "search" at bounding box center [491, 376] width 94 height 20
click at [497, 431] on div "Joining date" at bounding box center [501, 432] width 97 height 14
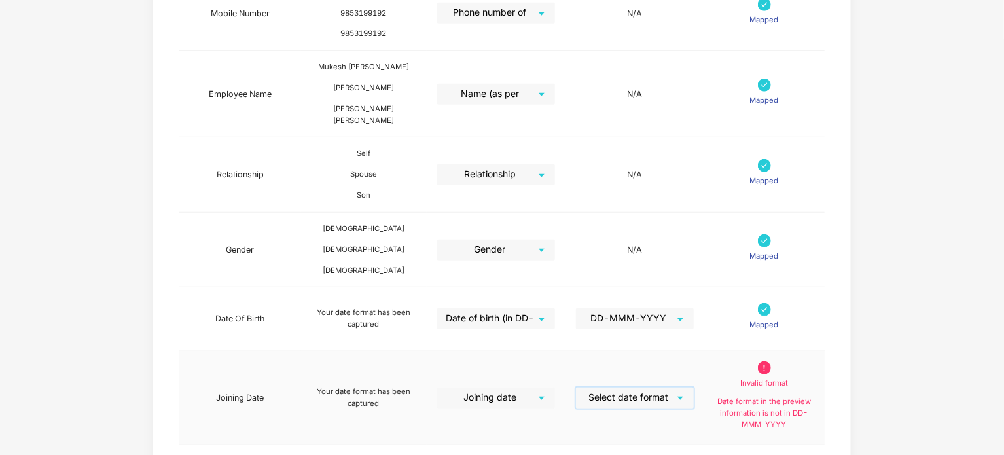
click at [669, 387] on input "search" at bounding box center [630, 397] width 94 height 20
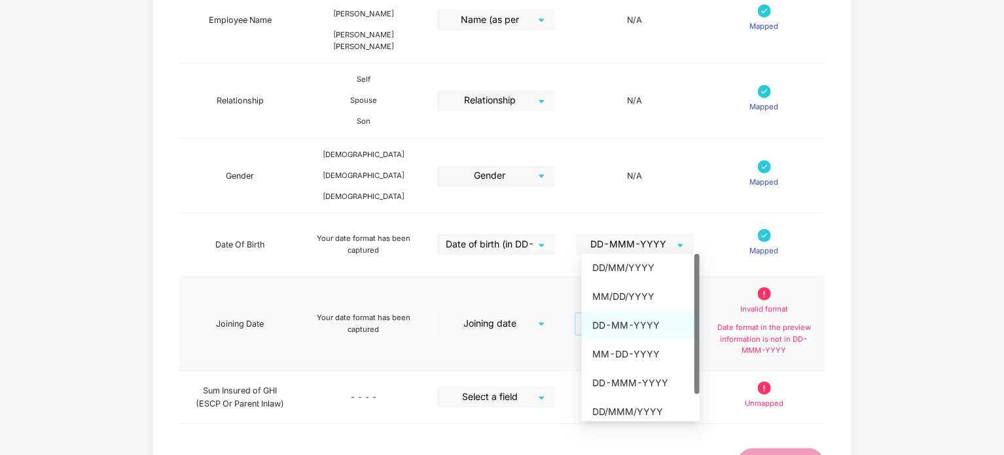
scroll to position [31, 0]
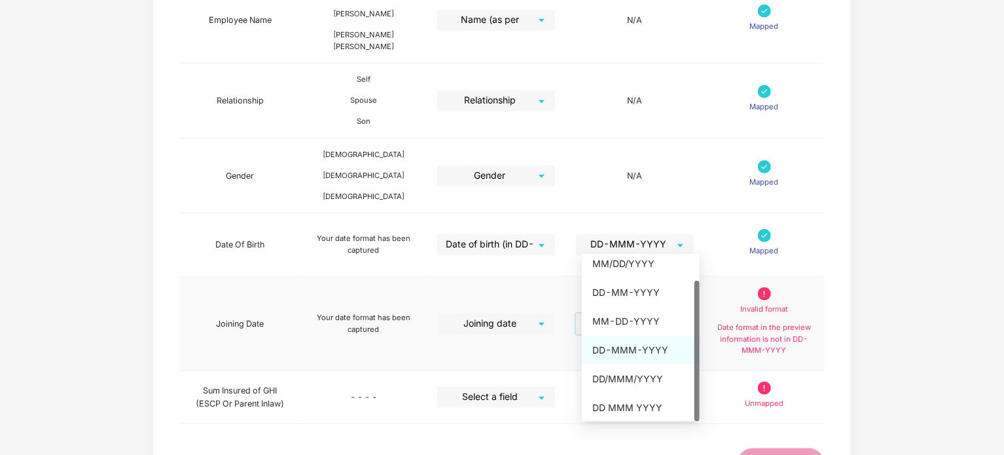
click at [623, 347] on div "DD-MMM-YYYY" at bounding box center [640, 350] width 97 height 14
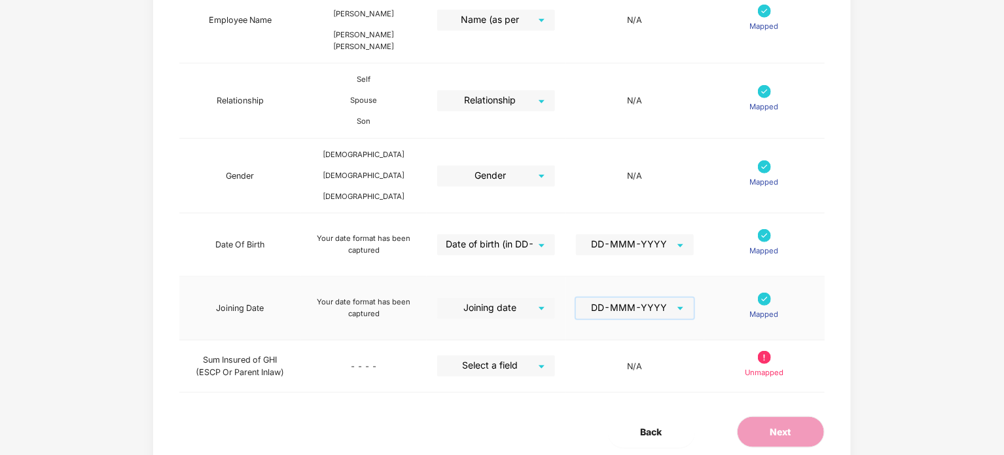
scroll to position [503, 0]
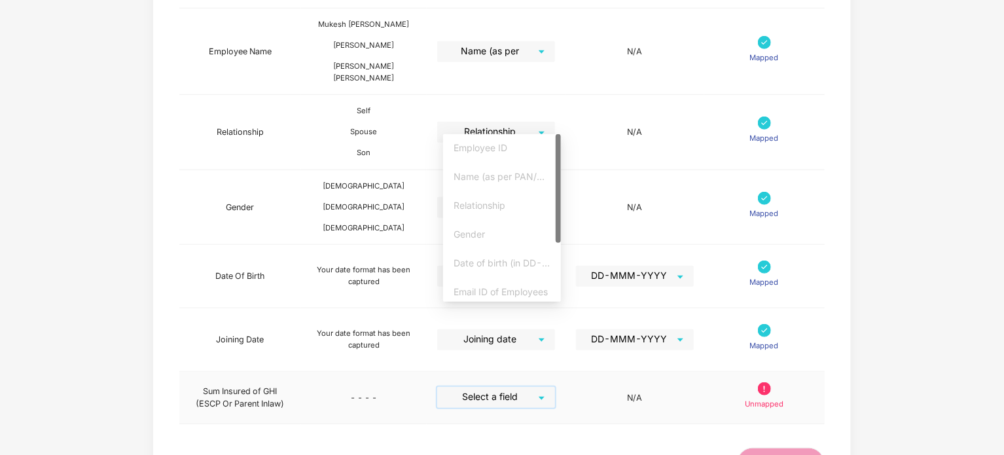
click at [487, 387] on input "search" at bounding box center [491, 397] width 94 height 20
click at [493, 285] on div "Sum Insured" at bounding box center [501, 288] width 97 height 14
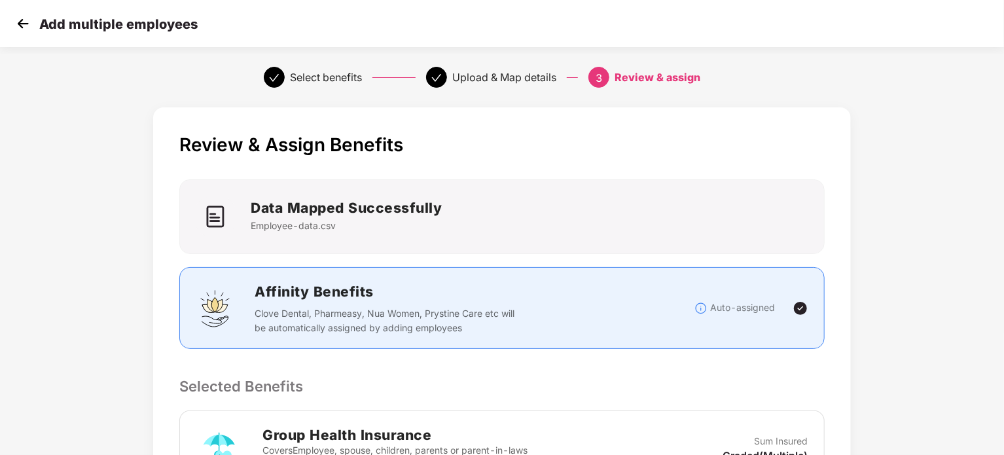
scroll to position [274, 0]
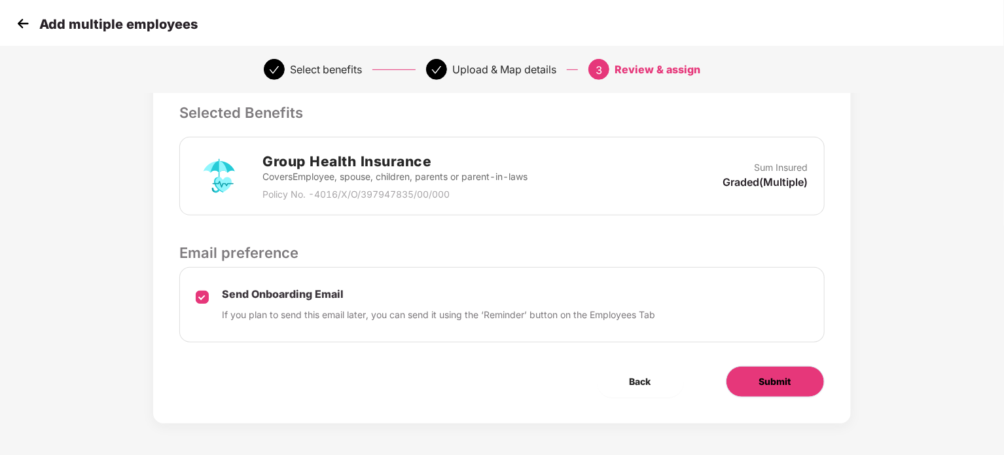
click at [785, 384] on span "Submit" at bounding box center [775, 381] width 32 height 14
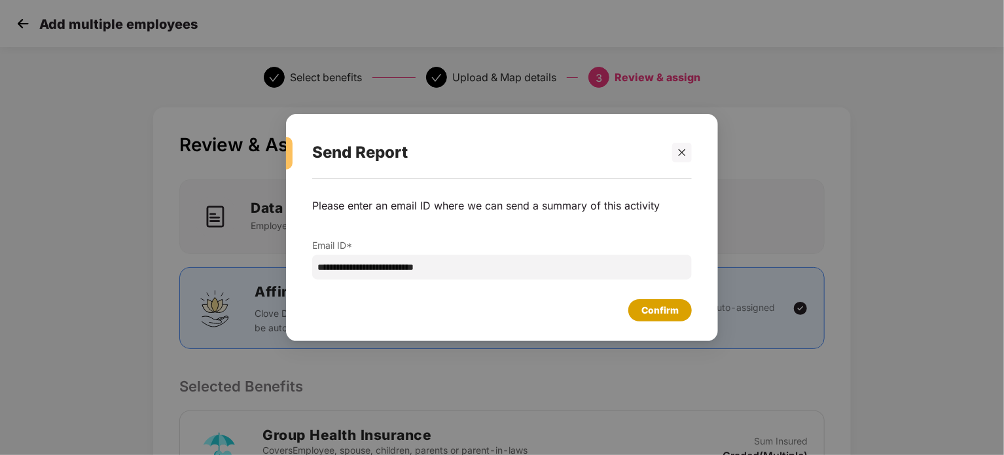
click at [668, 308] on div "Confirm" at bounding box center [659, 310] width 37 height 14
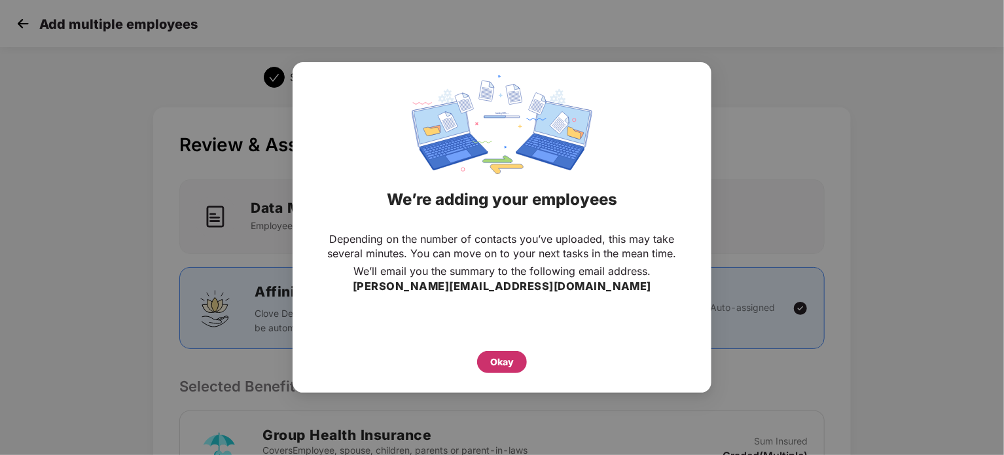
click at [502, 362] on div "Okay" at bounding box center [502, 362] width 24 height 14
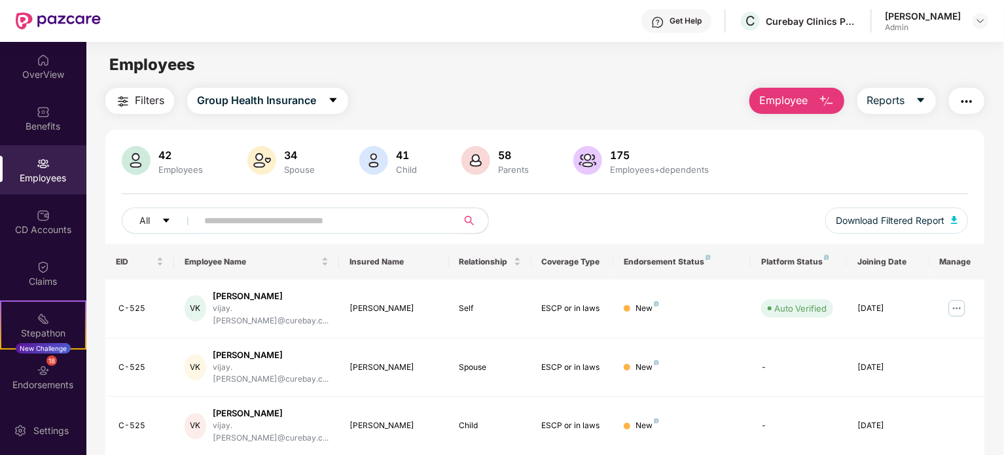
click at [418, 232] on span at bounding box center [322, 220] width 268 height 26
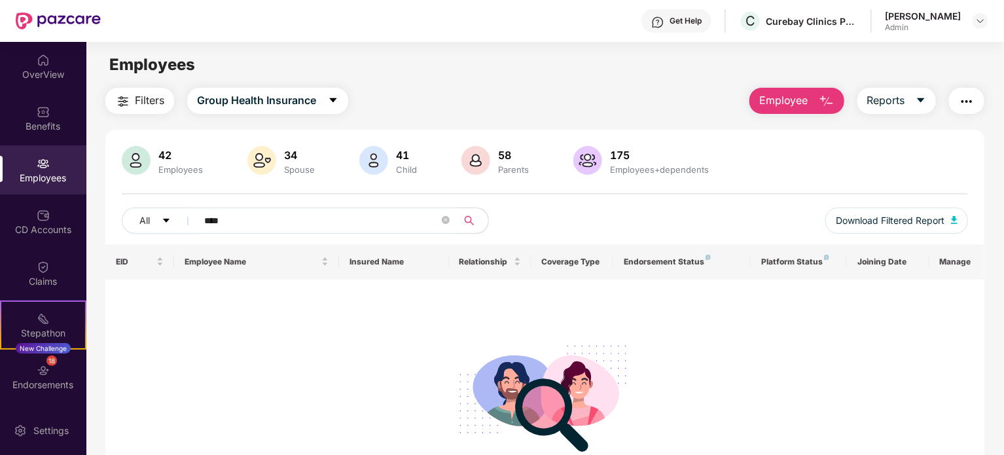
type input "****"
click at [788, 107] on span "Employee" at bounding box center [783, 100] width 49 height 16
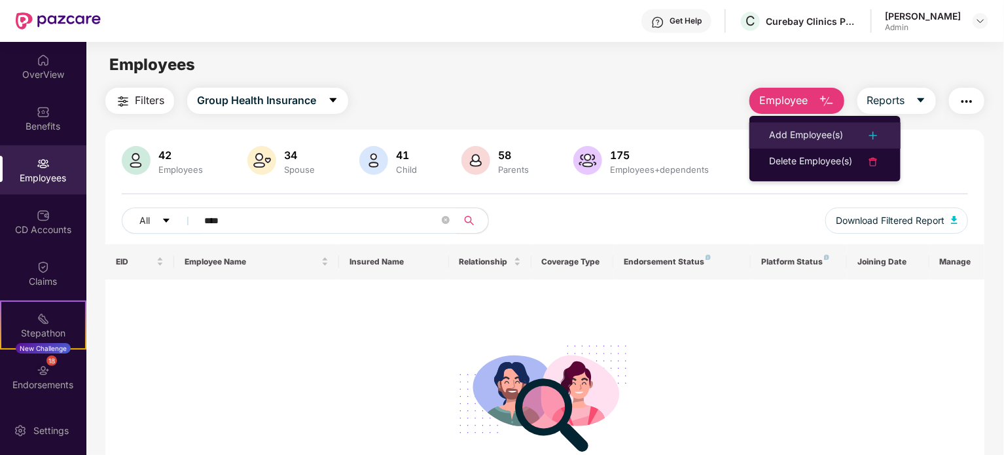
click at [789, 137] on div "Add Employee(s)" at bounding box center [806, 136] width 74 height 16
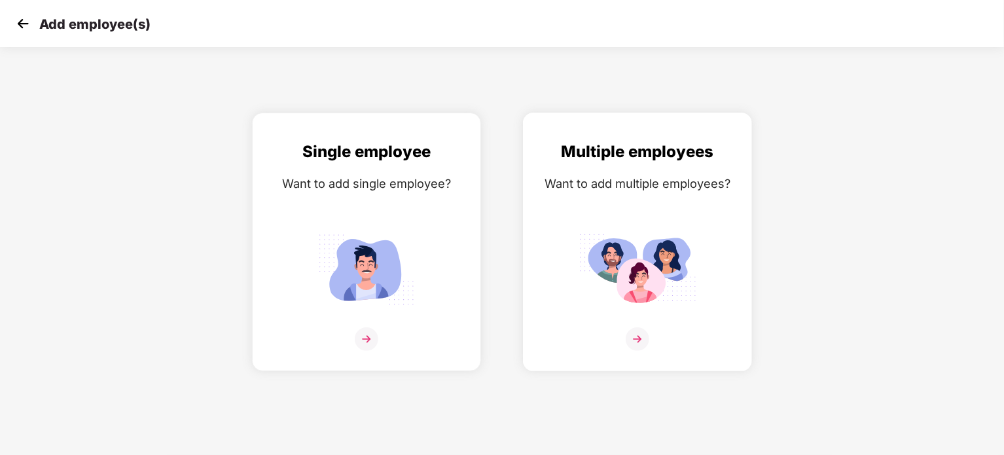
click at [599, 250] on img at bounding box center [637, 269] width 118 height 82
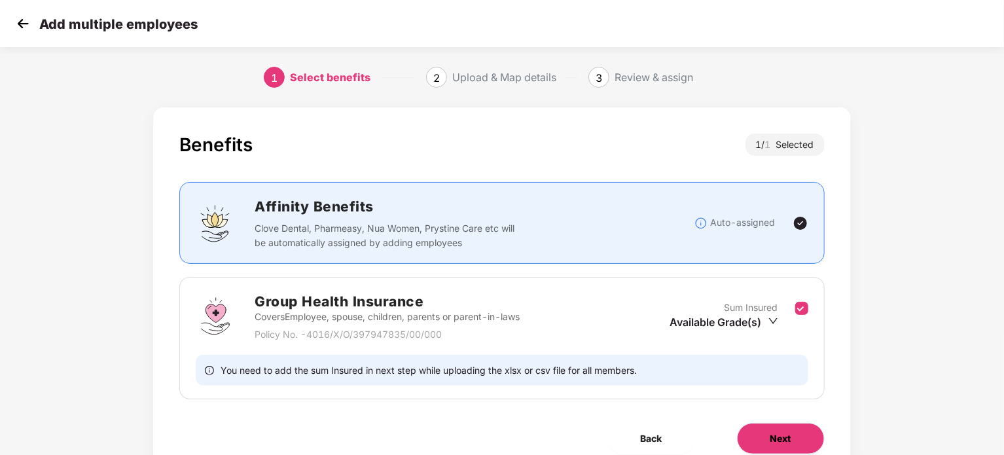
click at [781, 436] on span "Next" at bounding box center [780, 438] width 21 height 14
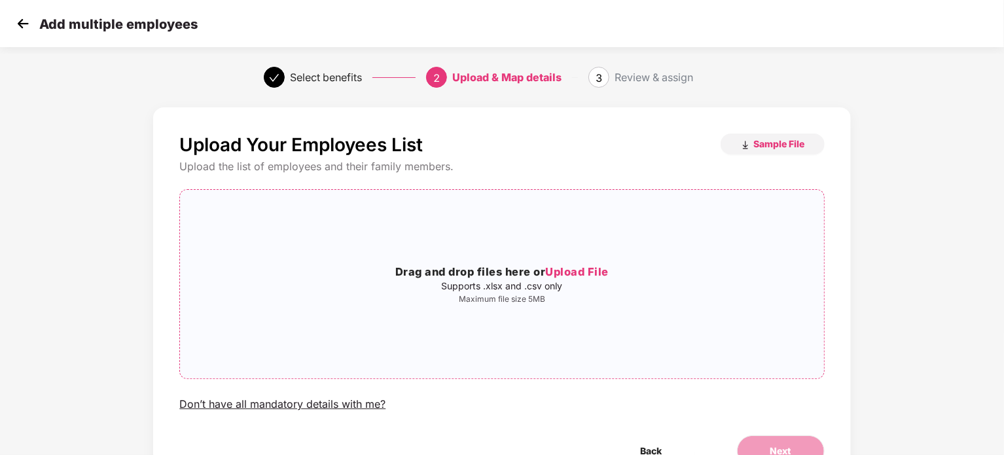
click at [570, 330] on div "Drag and drop files here or Upload File Supports .xlsx and .csv only Maximum fi…" at bounding box center [501, 284] width 643 height 168
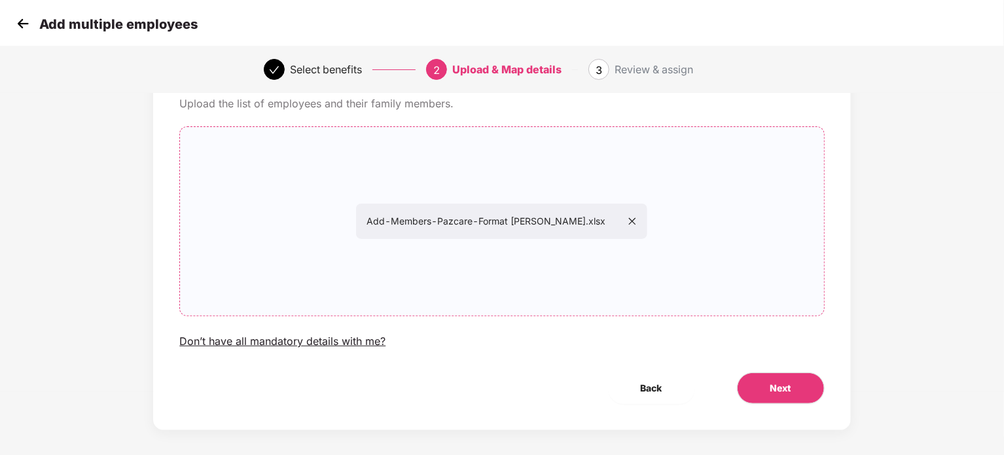
scroll to position [71, 0]
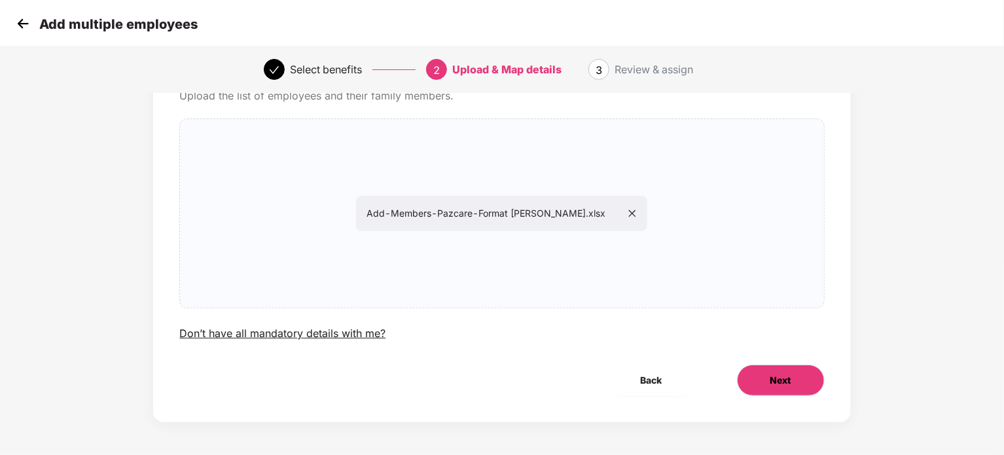
click at [760, 389] on button "Next" at bounding box center [781, 379] width 88 height 31
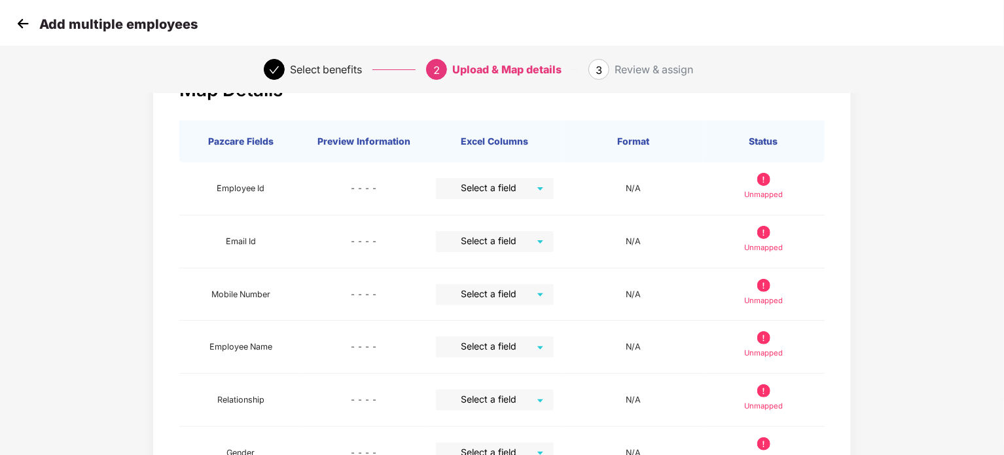
scroll to position [56, 0]
click at [525, 187] on input "search" at bounding box center [490, 187] width 94 height 20
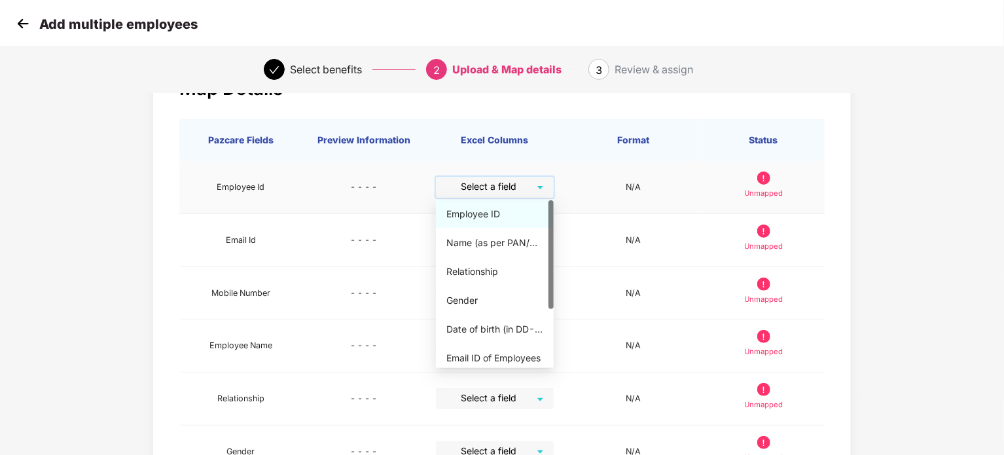
click at [488, 217] on div "Employee ID" at bounding box center [494, 214] width 97 height 14
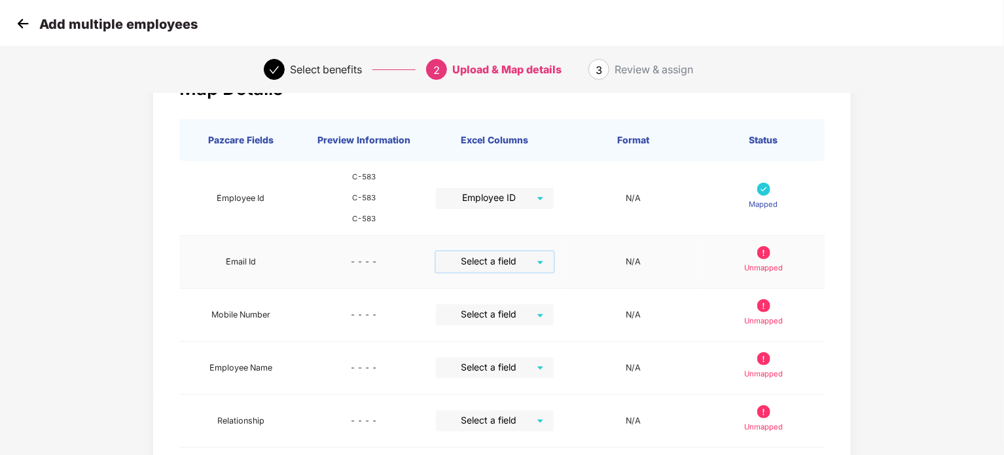
click at [509, 261] on input "search" at bounding box center [490, 261] width 94 height 20
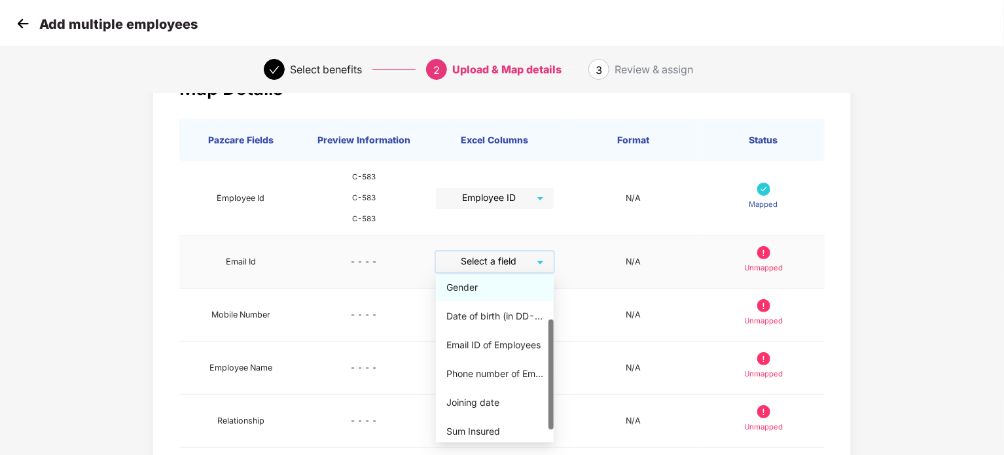
scroll to position [86, 0]
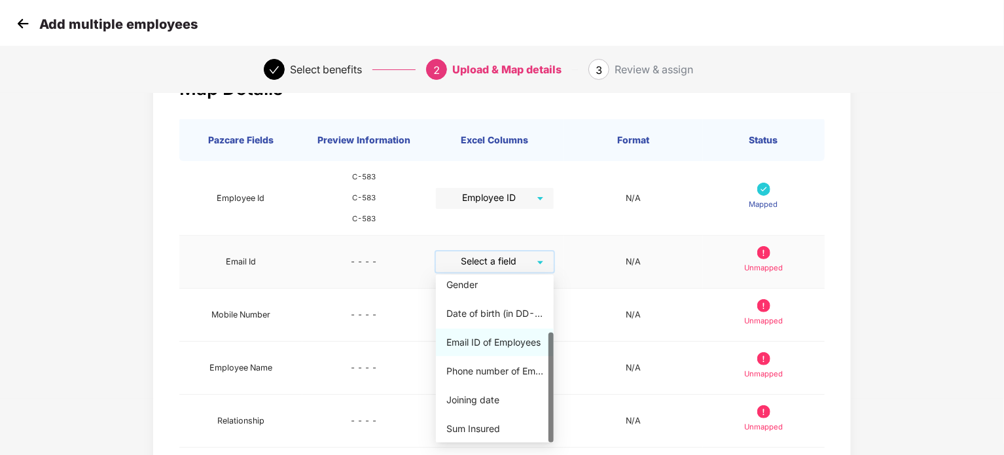
click at [503, 349] on div "Email ID of Employees" at bounding box center [495, 341] width 118 height 27
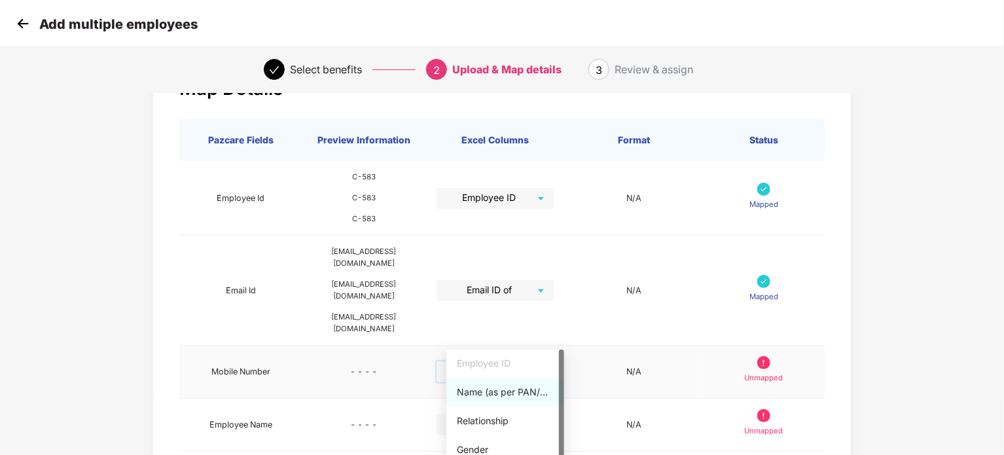
click at [538, 361] on input "search" at bounding box center [491, 371] width 94 height 20
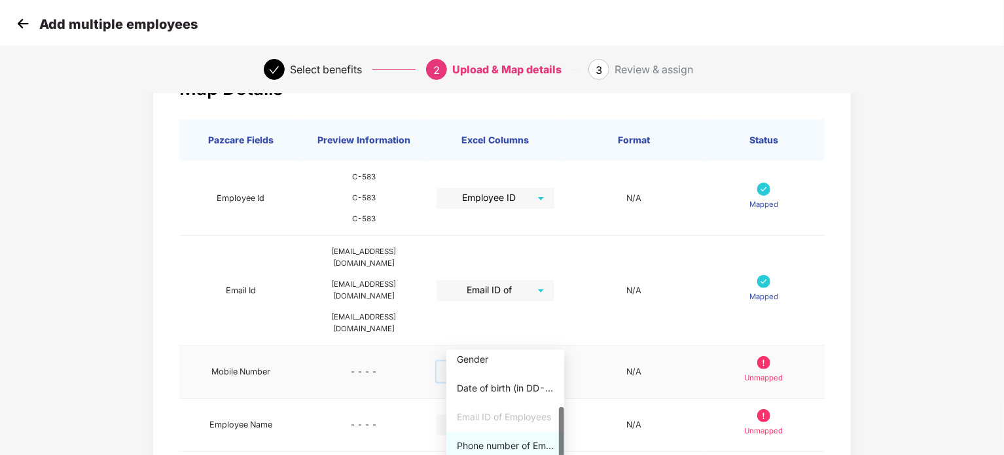
click at [499, 444] on div "Phone number of Employees" at bounding box center [505, 445] width 97 height 14
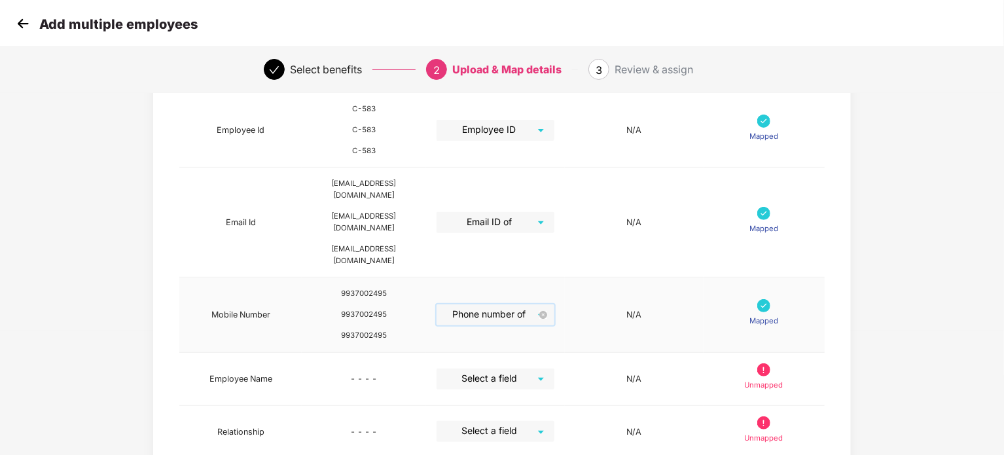
scroll to position [139, 0]
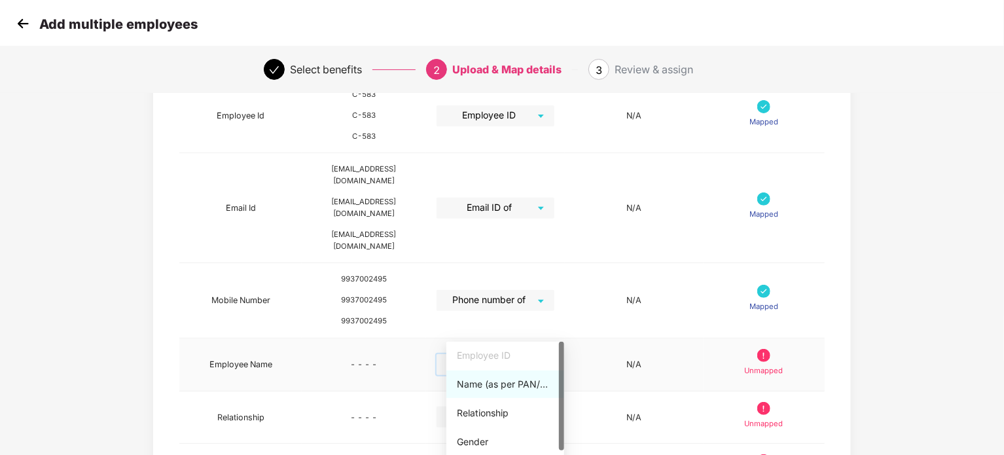
click at [538, 354] on input "search" at bounding box center [491, 364] width 94 height 20
click at [498, 384] on div "Name (as per PAN/Aadhar Card)" at bounding box center [505, 384] width 97 height 14
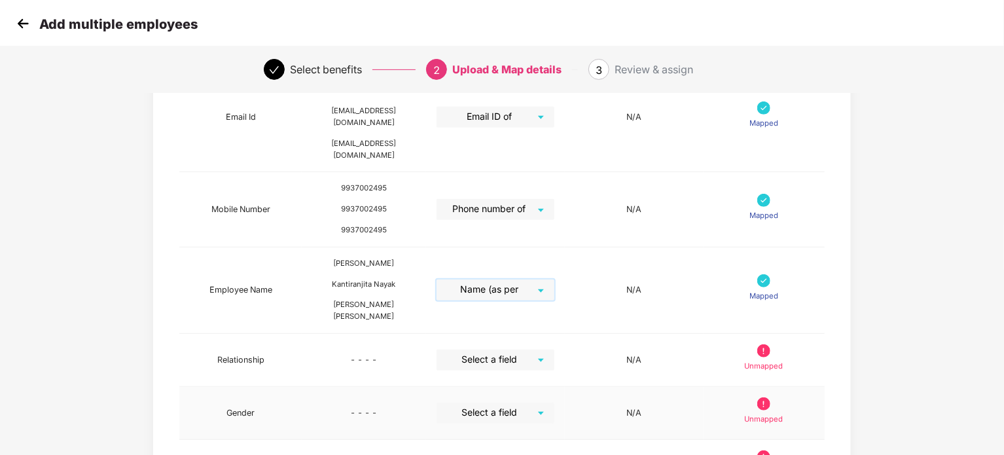
scroll to position [230, 0]
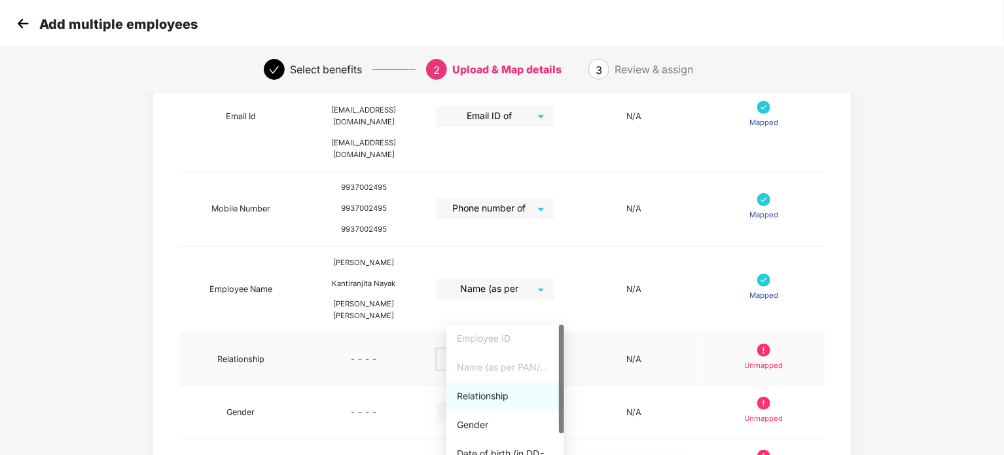
click at [518, 349] on input "search" at bounding box center [491, 359] width 94 height 20
click at [495, 397] on div "Relationship" at bounding box center [505, 396] width 97 height 14
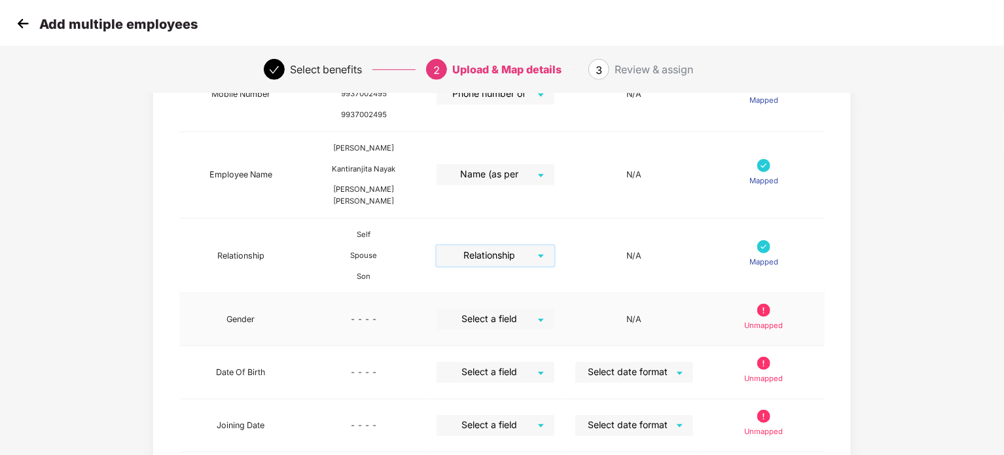
scroll to position [359, 0]
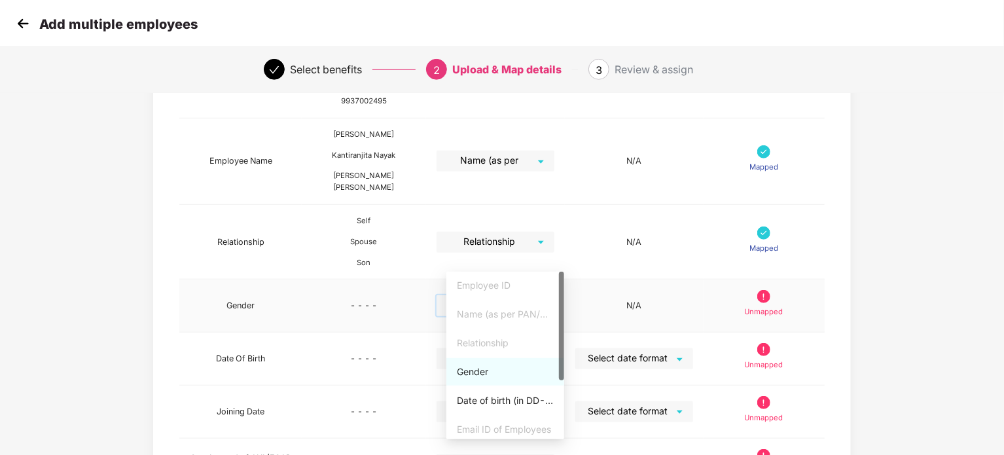
click at [503, 295] on input "search" at bounding box center [491, 305] width 94 height 20
click at [487, 372] on div "Gender" at bounding box center [505, 371] width 97 height 14
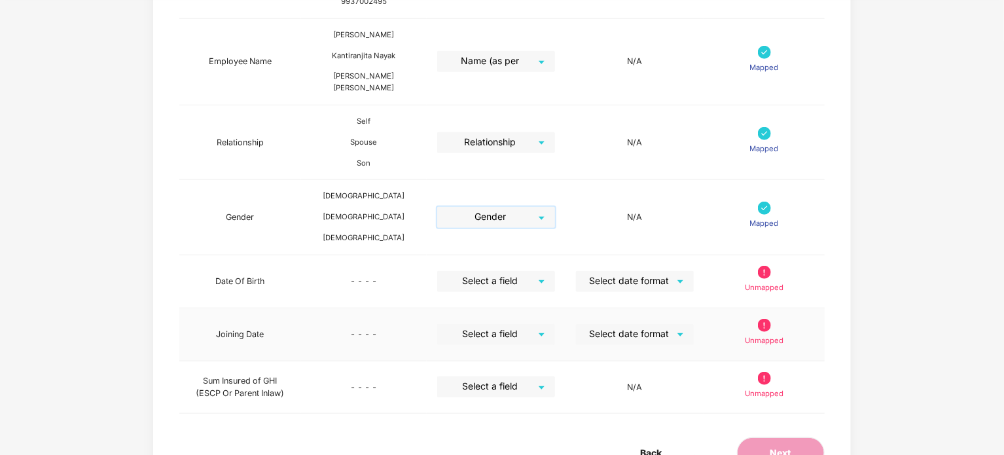
scroll to position [459, 0]
click at [506, 270] on input "search" at bounding box center [491, 280] width 94 height 20
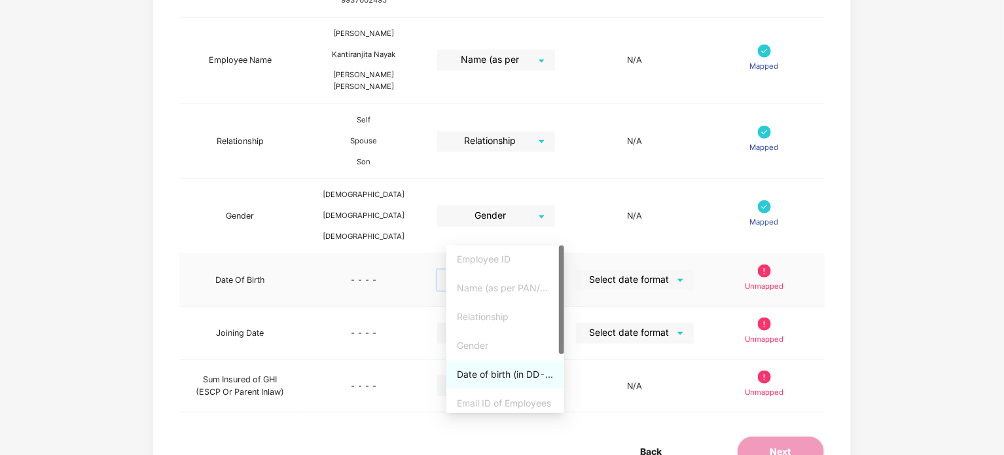
click at [489, 371] on div "Date of birth (in DD-MMM-YYYY format) as per PAN/Aadhar Card" at bounding box center [505, 374] width 97 height 14
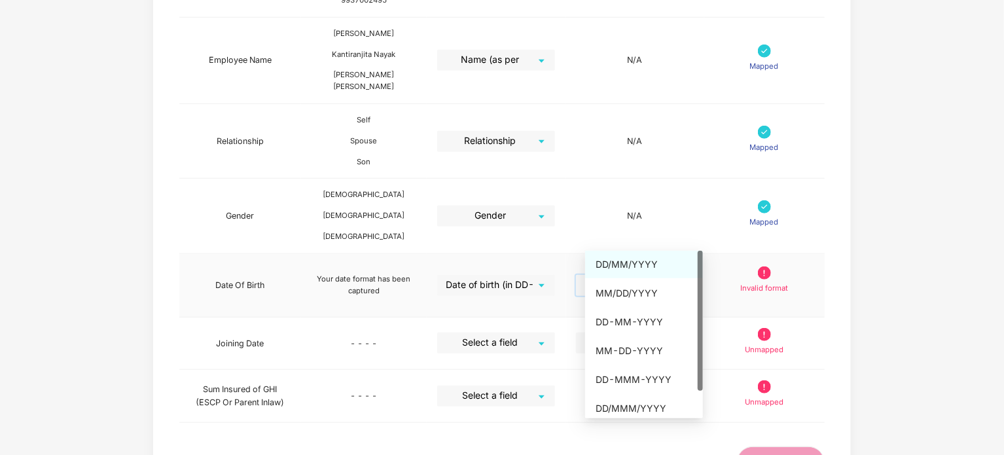
click at [626, 275] on input "search" at bounding box center [630, 285] width 94 height 20
click at [625, 379] on div "DD-MMM-YYYY" at bounding box center [643, 379] width 97 height 14
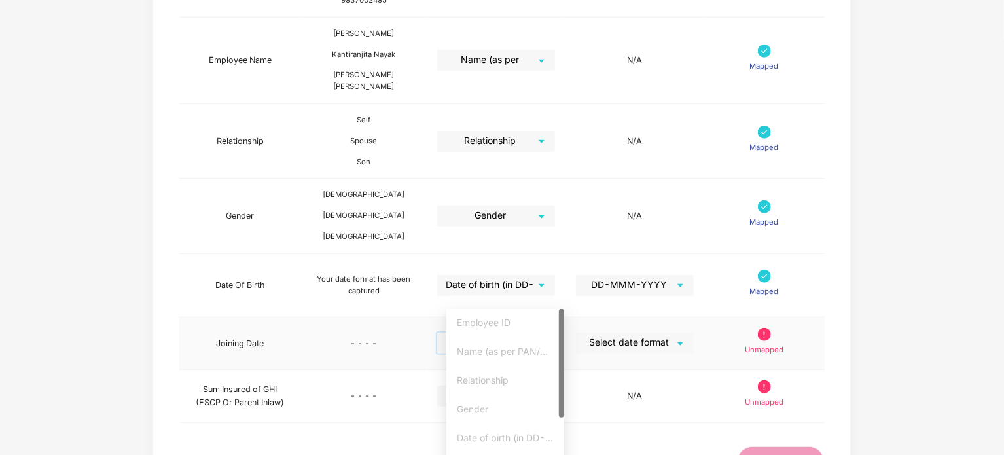
click at [513, 332] on input "search" at bounding box center [491, 342] width 94 height 20
click at [492, 436] on div "Joining date" at bounding box center [505, 434] width 97 height 14
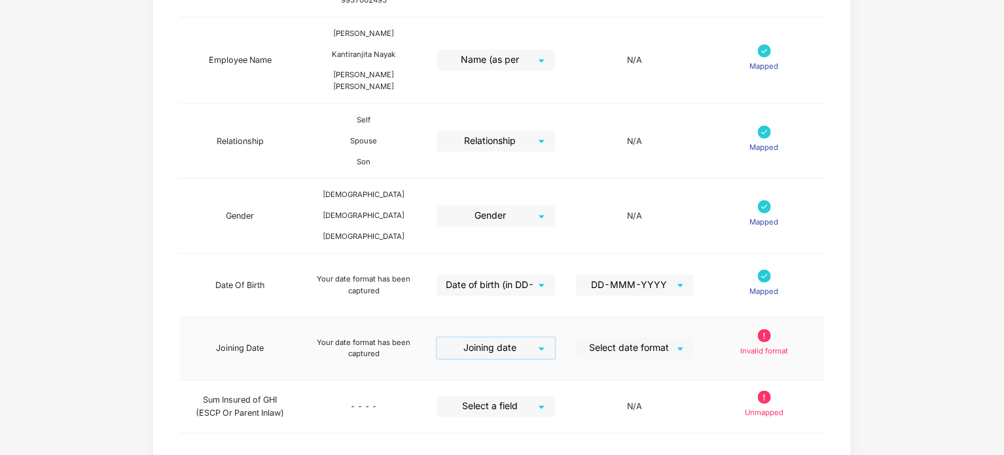
click at [631, 338] on input "search" at bounding box center [630, 348] width 94 height 20
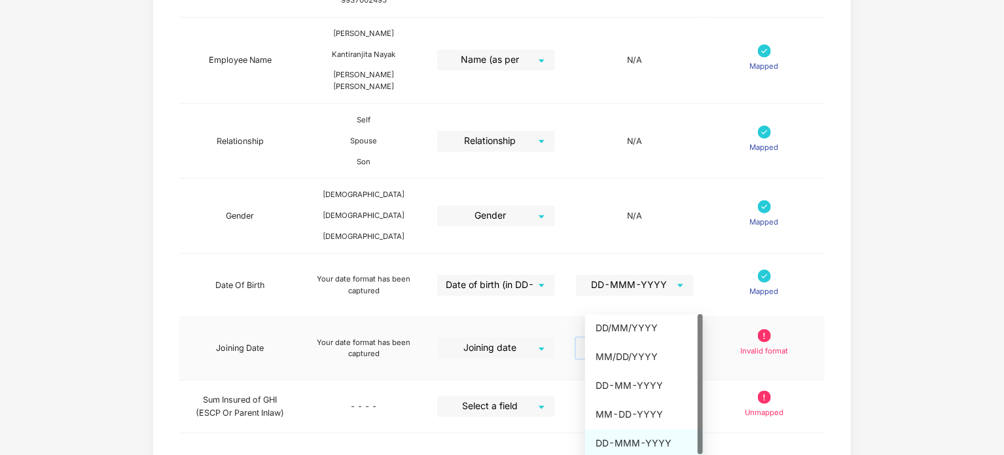
click at [629, 442] on div "DD-MMM-YYYY" at bounding box center [643, 443] width 97 height 14
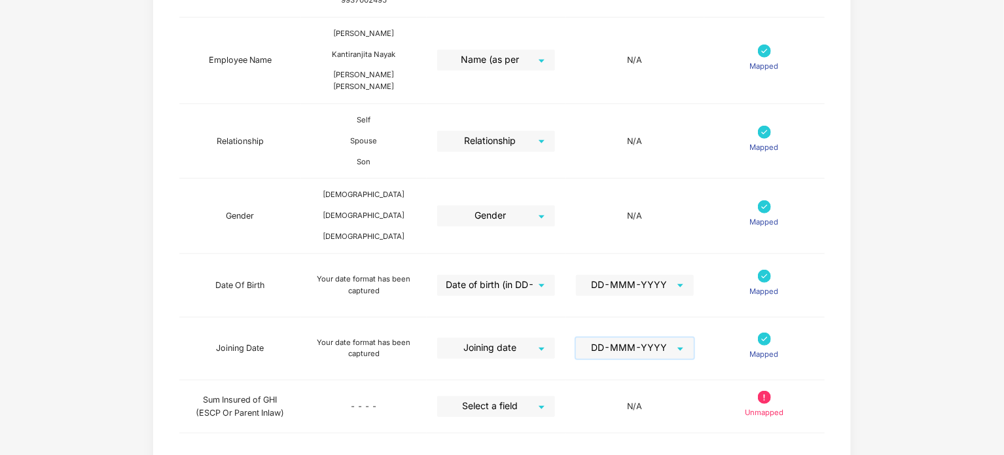
scroll to position [503, 0]
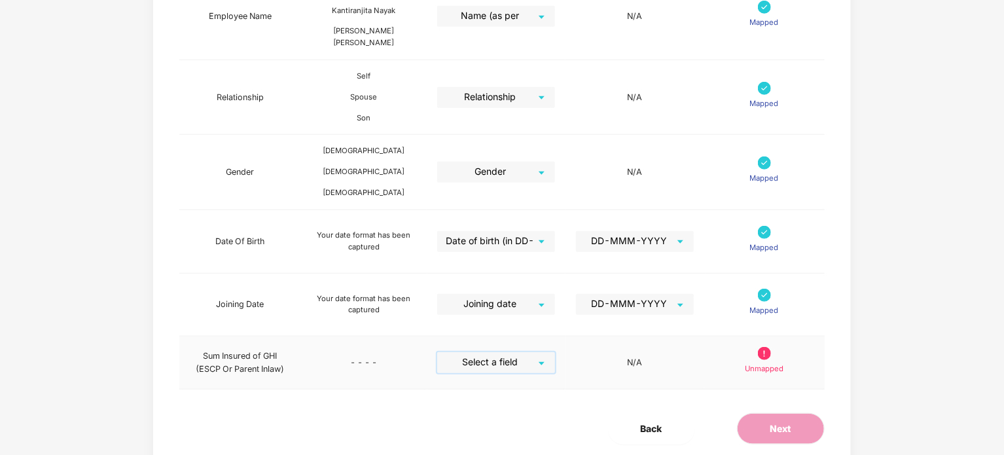
click at [509, 352] on input "search" at bounding box center [491, 362] width 94 height 20
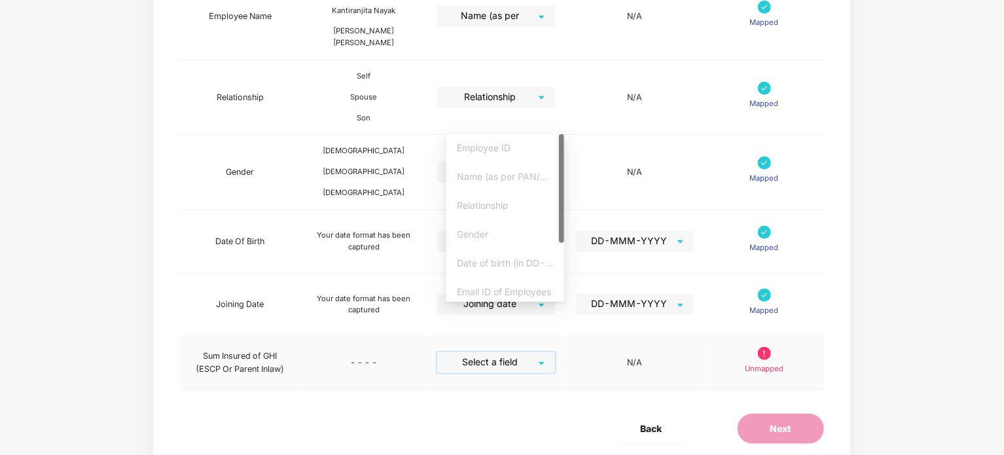
scroll to position [86, 0]
click at [485, 289] on div "Sum Insured" at bounding box center [505, 288] width 97 height 14
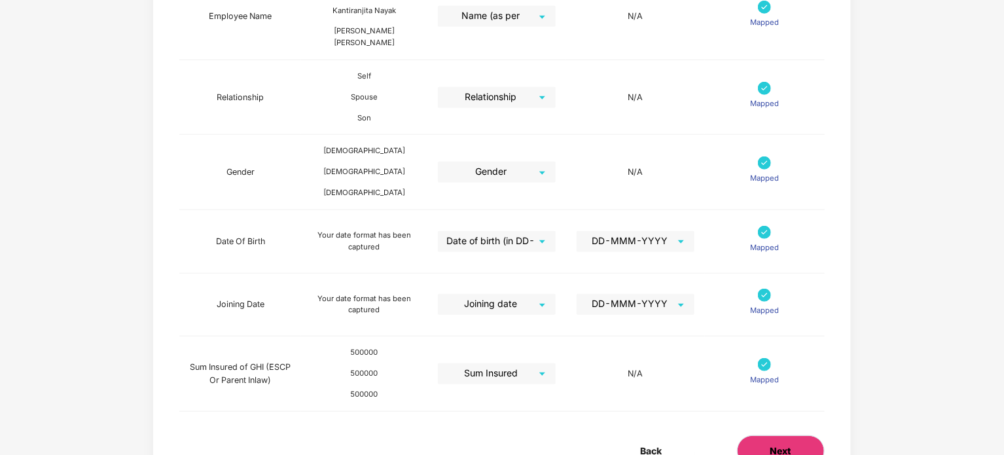
click at [771, 444] on span "Next" at bounding box center [780, 451] width 21 height 14
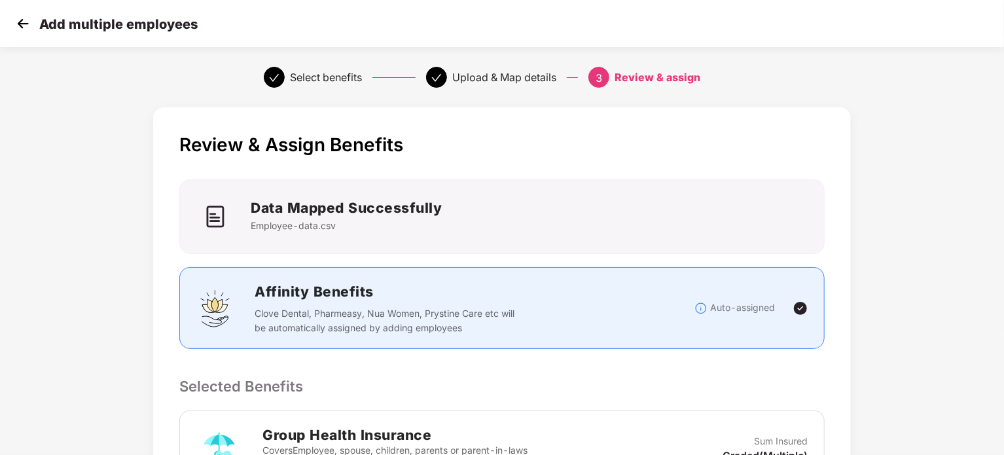
scroll to position [274, 0]
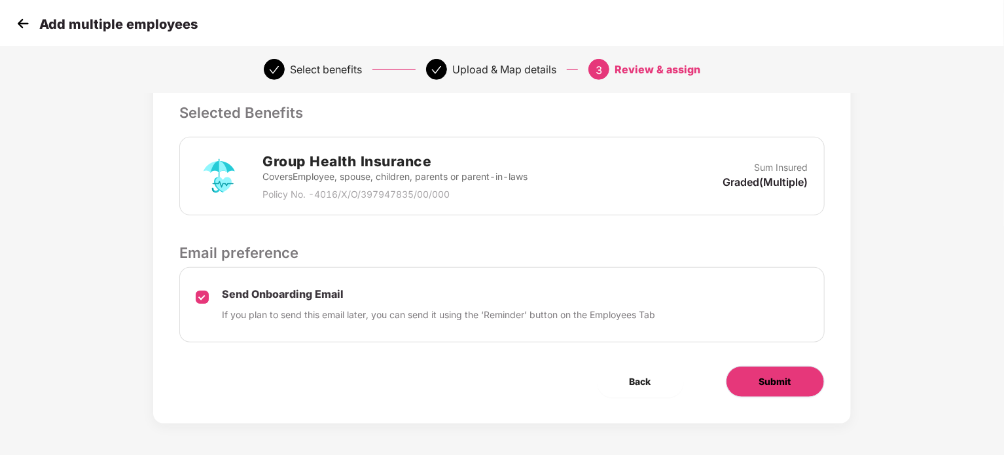
click at [791, 380] on button "Submit" at bounding box center [775, 381] width 99 height 31
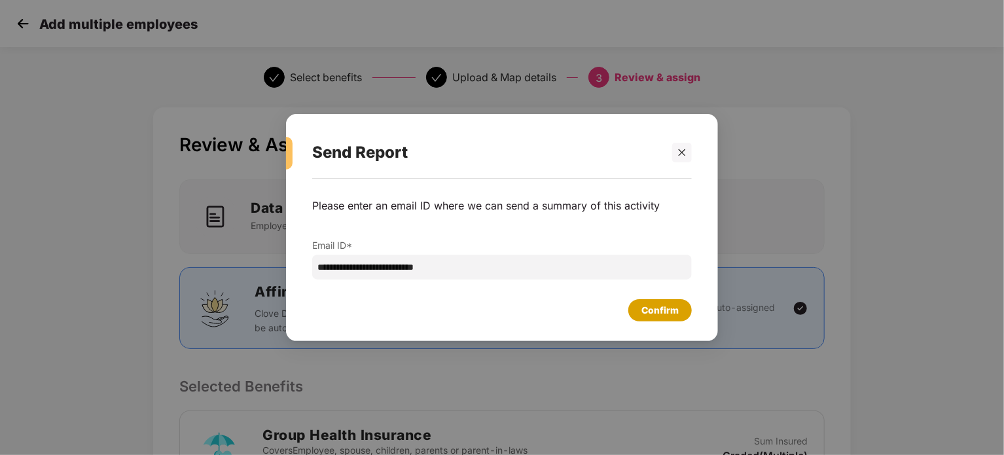
click at [665, 314] on div "Confirm" at bounding box center [659, 310] width 37 height 14
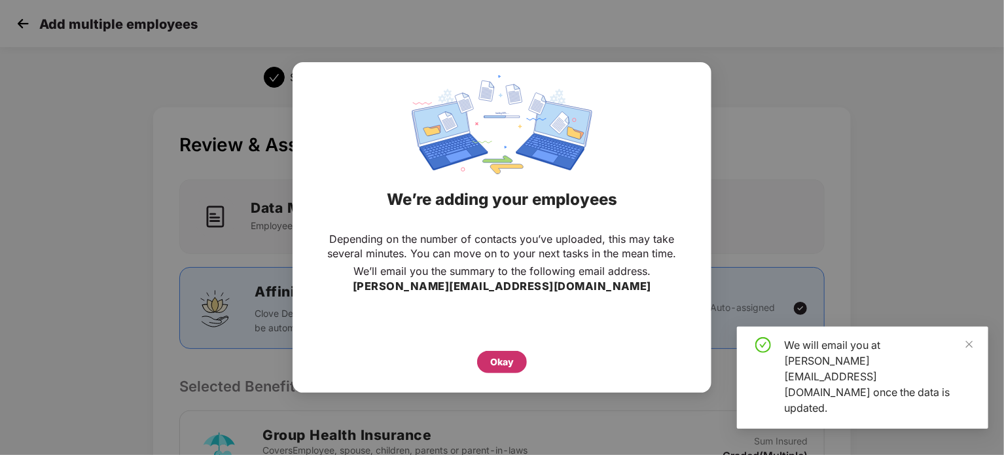
click at [490, 366] on div "Okay" at bounding box center [502, 362] width 24 height 14
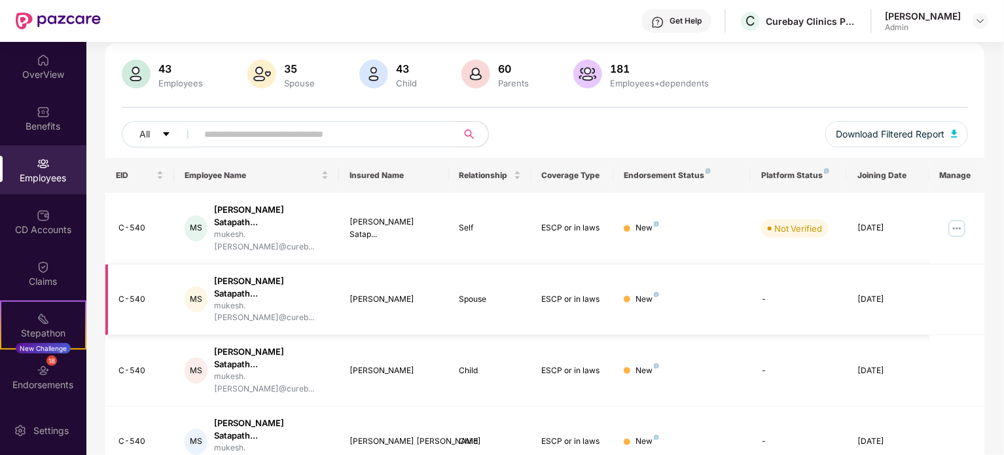
scroll to position [92, 0]
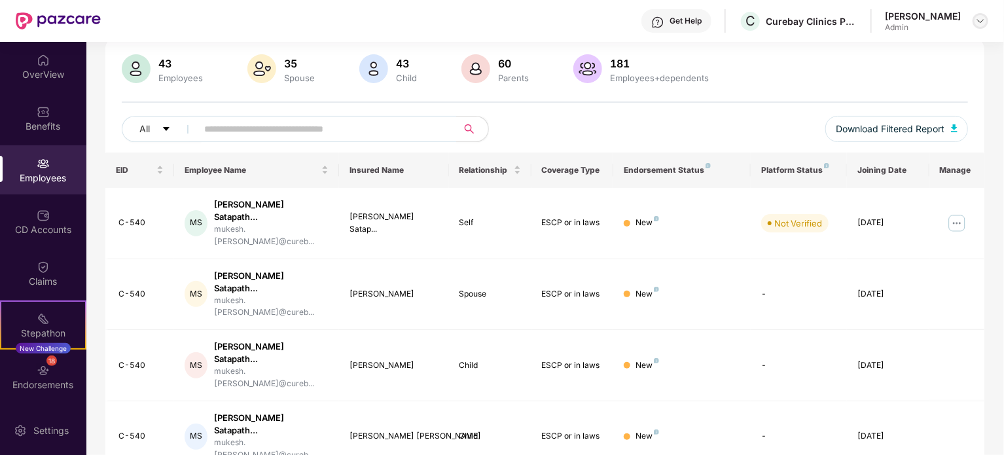
click at [982, 18] on img at bounding box center [980, 21] width 10 height 10
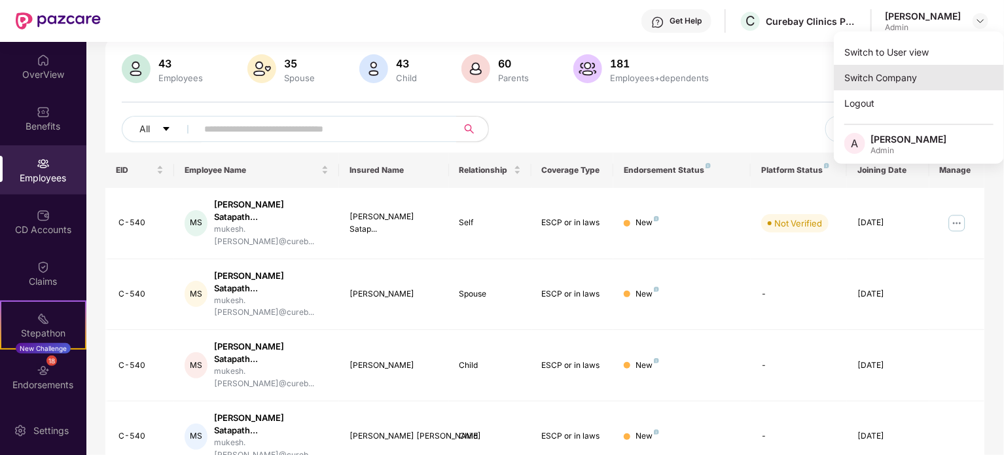
click at [877, 71] on div "Switch Company" at bounding box center [919, 78] width 170 height 26
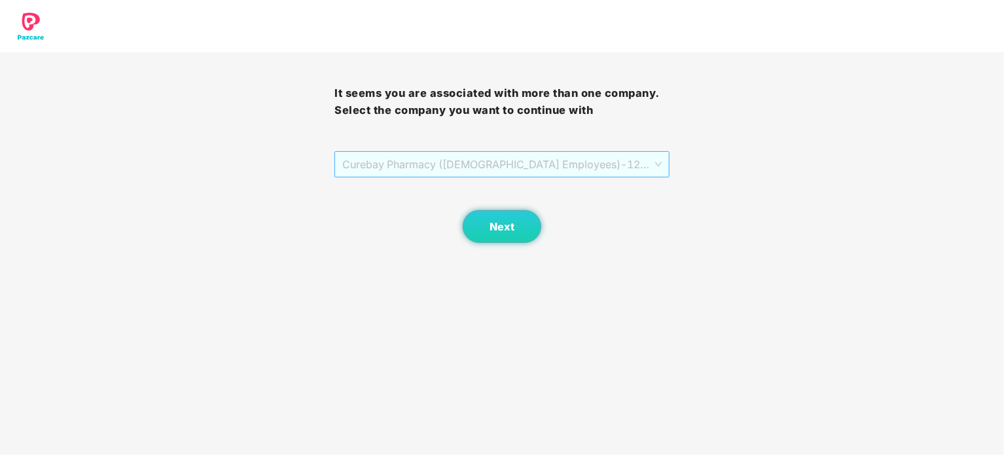
click at [597, 156] on span "Curebay Pharmacy ([DEMOGRAPHIC_DATA] Employees) - 1234 - ADMIN" at bounding box center [501, 164] width 319 height 25
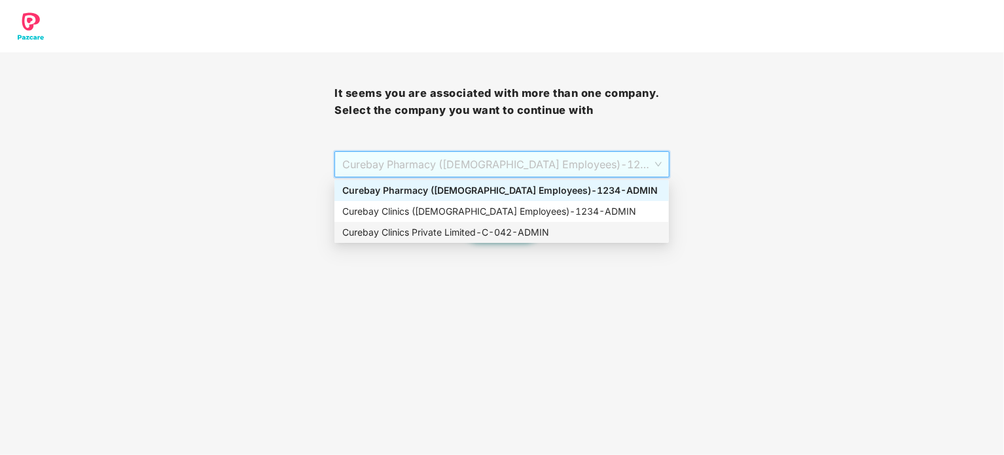
click at [508, 230] on div "Curebay Clinics Private Limited - C-042 - ADMIN" at bounding box center [501, 232] width 319 height 14
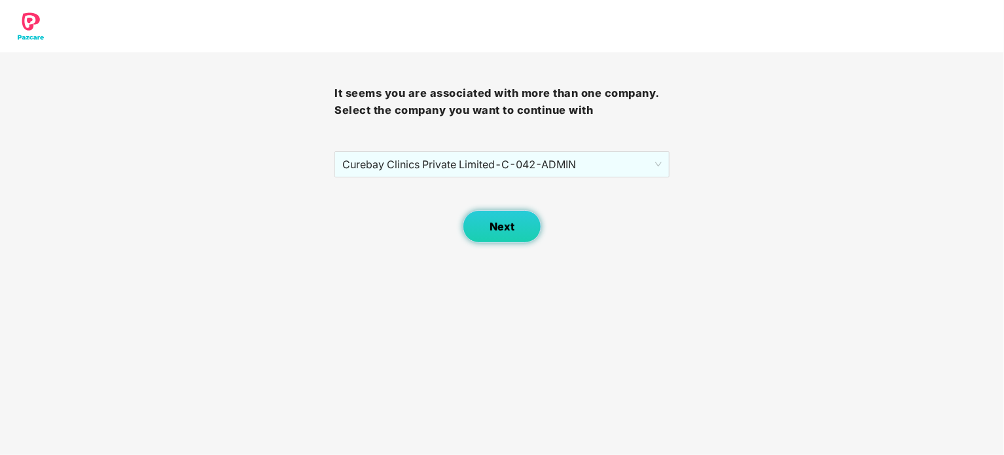
click at [513, 225] on span "Next" at bounding box center [501, 227] width 25 height 12
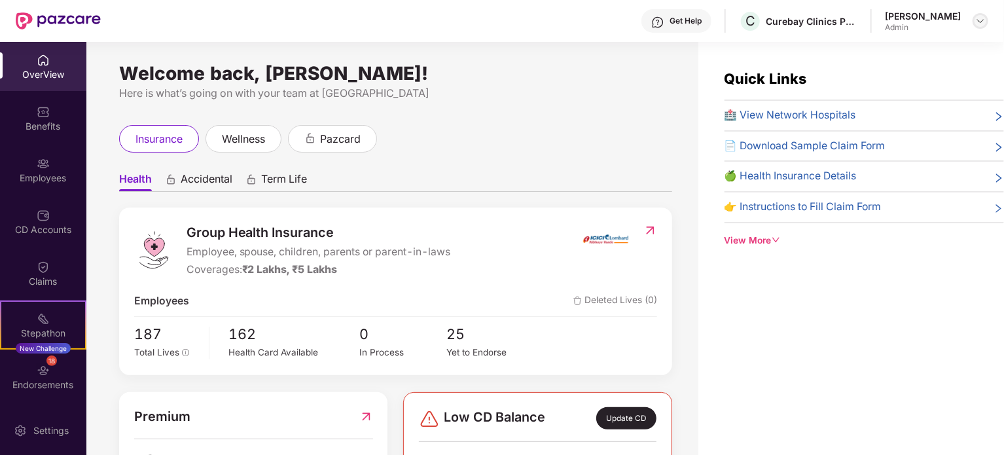
click at [978, 18] on img at bounding box center [980, 21] width 10 height 10
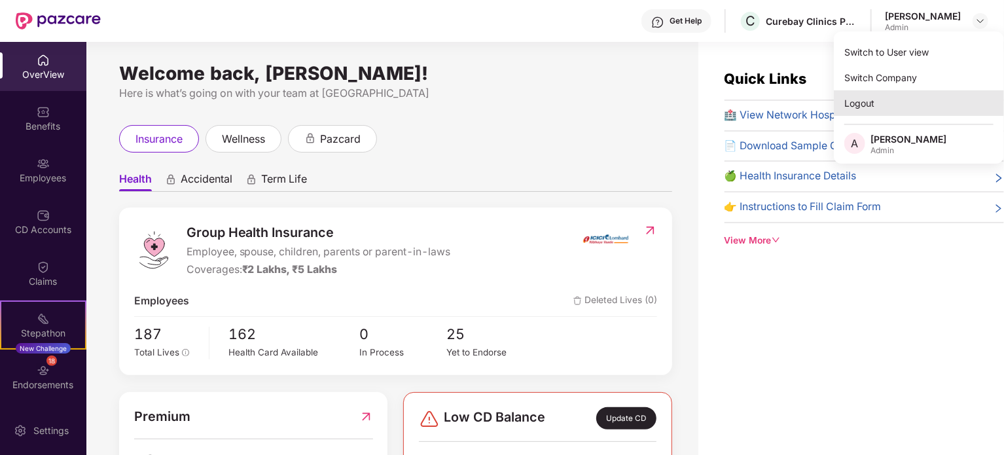
click at [882, 107] on div "Logout" at bounding box center [919, 103] width 170 height 26
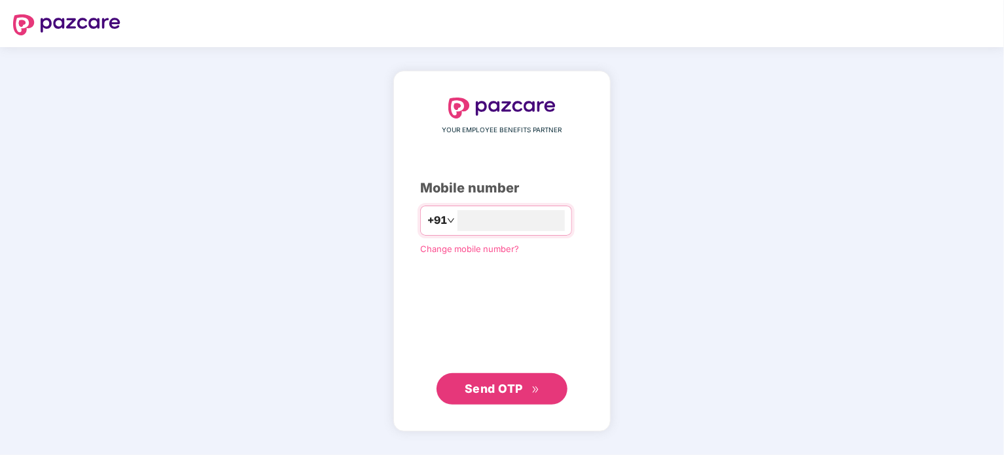
type input "**********"
click at [501, 381] on span "Send OTP" at bounding box center [494, 388] width 58 height 14
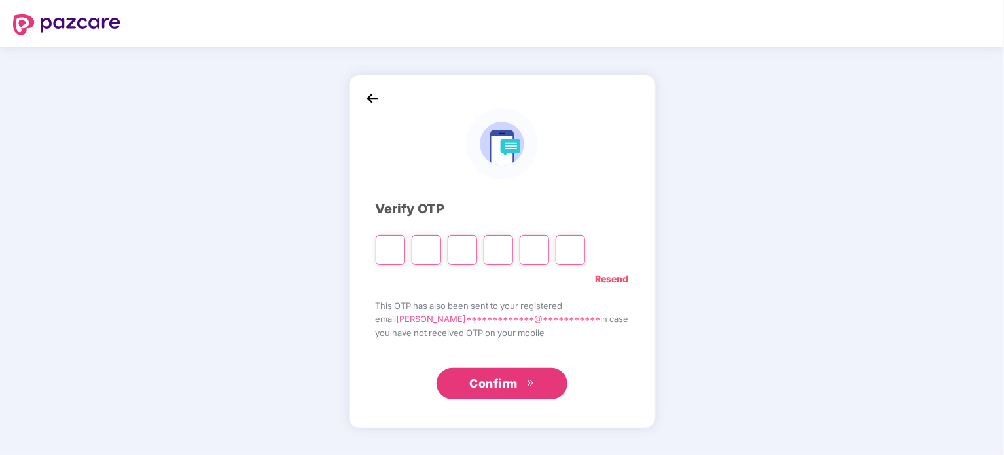
type input "*"
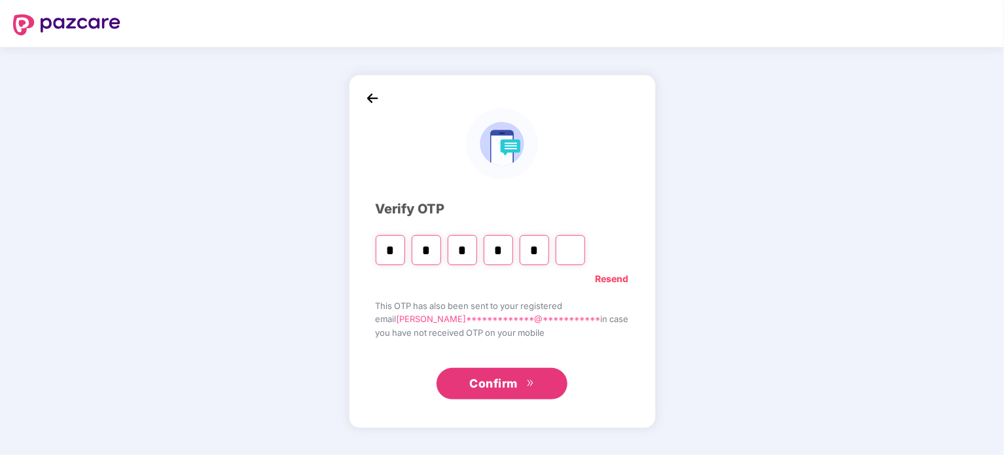
type input "*"
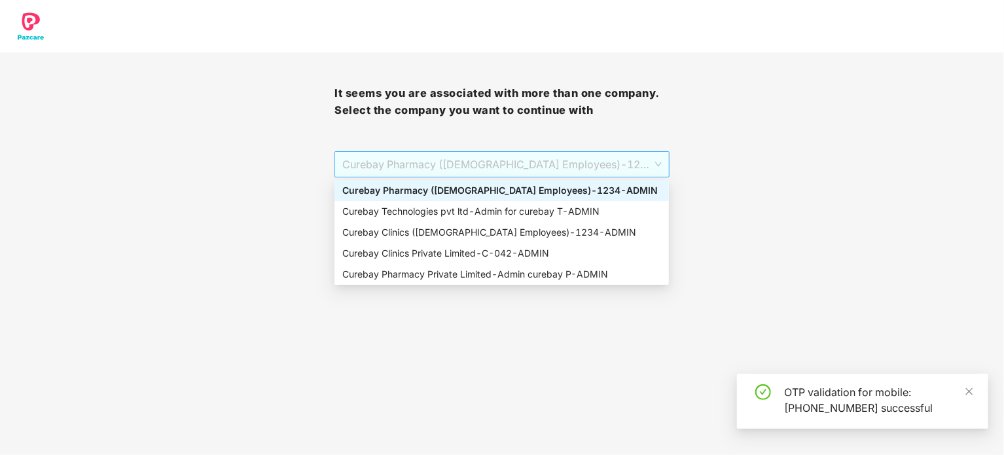
click at [513, 161] on span "Curebay Pharmacy ([DEMOGRAPHIC_DATA] Employees) - 1234 - ADMIN" at bounding box center [501, 164] width 319 height 25
click at [439, 209] on div "Curebay Technologies pvt ltd - Admin for curebay T - ADMIN" at bounding box center [501, 211] width 319 height 14
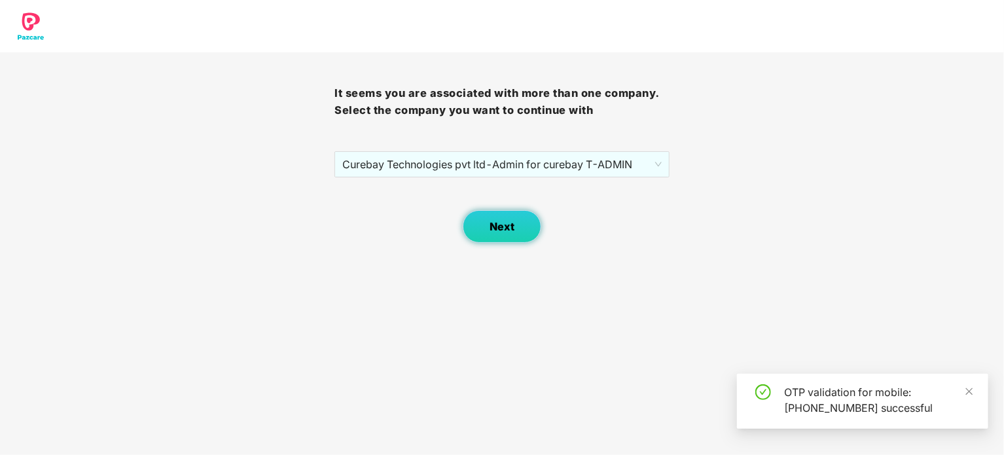
click at [489, 224] on span "Next" at bounding box center [501, 227] width 25 height 12
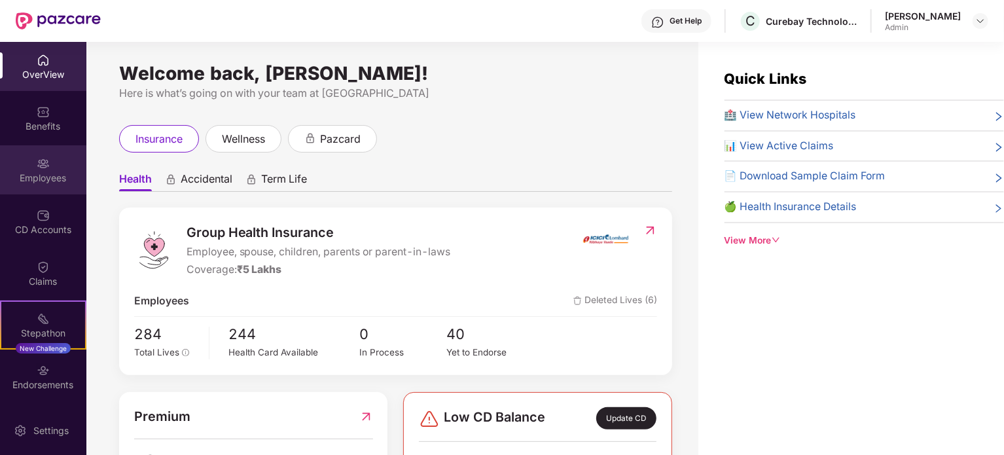
click at [57, 174] on div "Employees" at bounding box center [43, 177] width 86 height 13
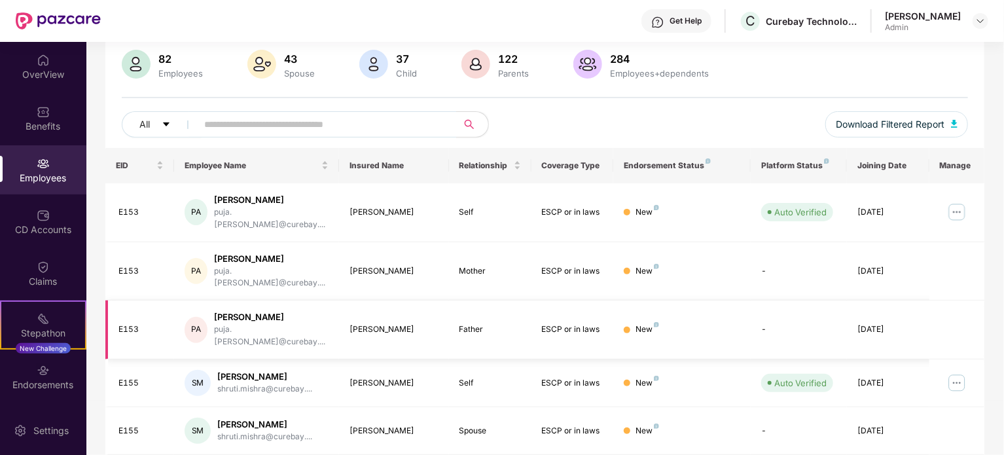
scroll to position [0, 0]
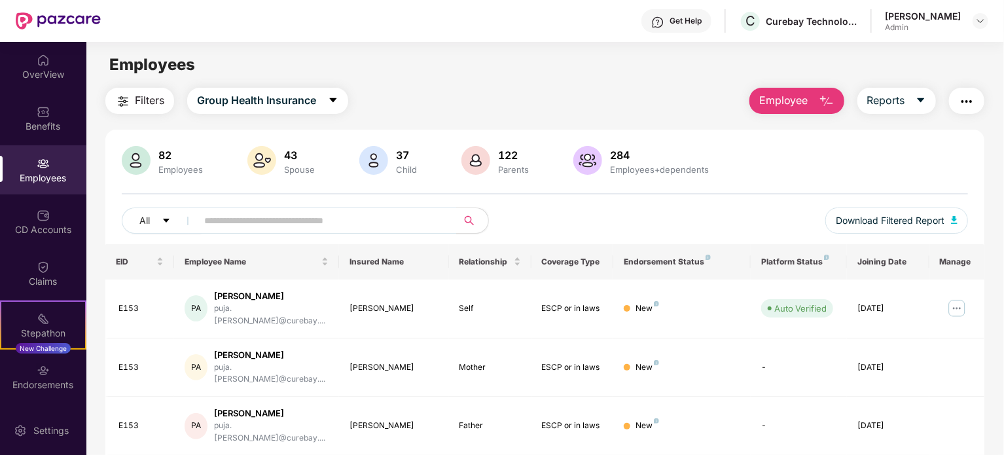
click at [791, 103] on span "Employee" at bounding box center [783, 100] width 49 height 16
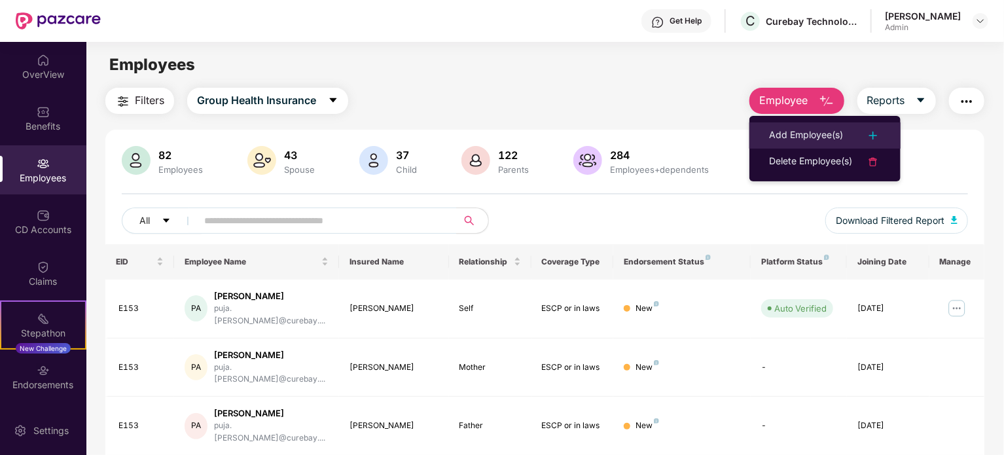
click at [772, 139] on div "Add Employee(s)" at bounding box center [806, 136] width 74 height 16
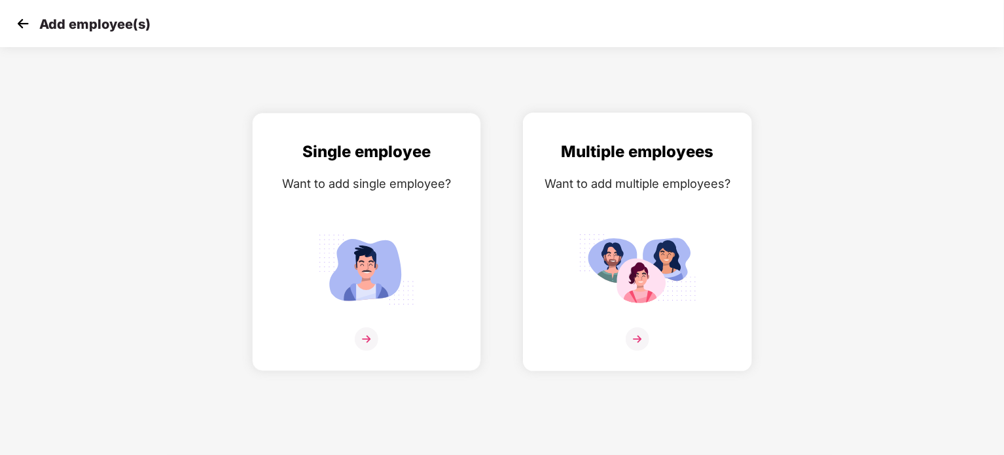
click at [592, 258] on img at bounding box center [637, 269] width 118 height 82
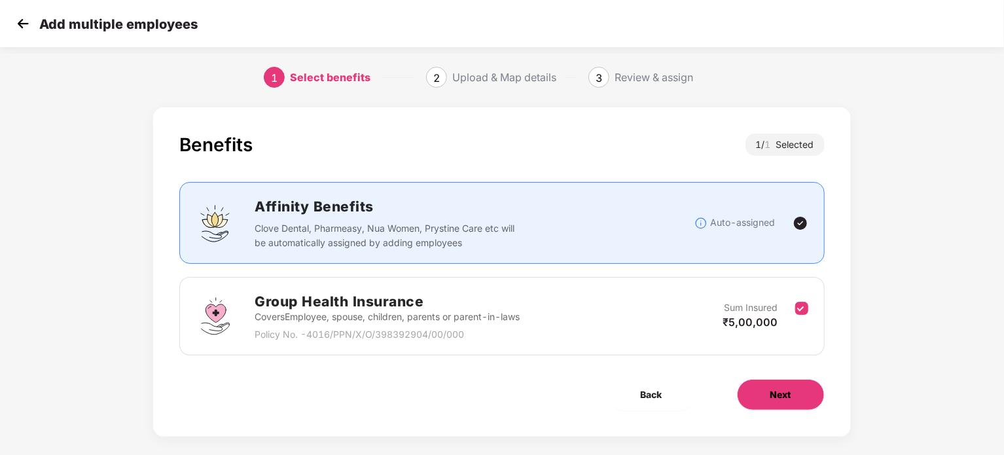
click at [796, 393] on button "Next" at bounding box center [781, 394] width 88 height 31
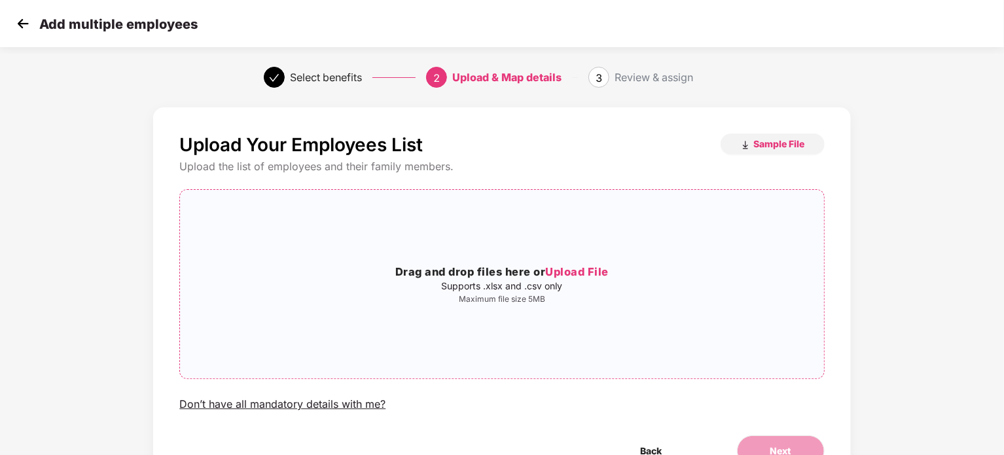
click at [606, 325] on div "Drag and drop files here or Upload File Supports .xlsx and .csv only Maximum fi…" at bounding box center [501, 284] width 643 height 168
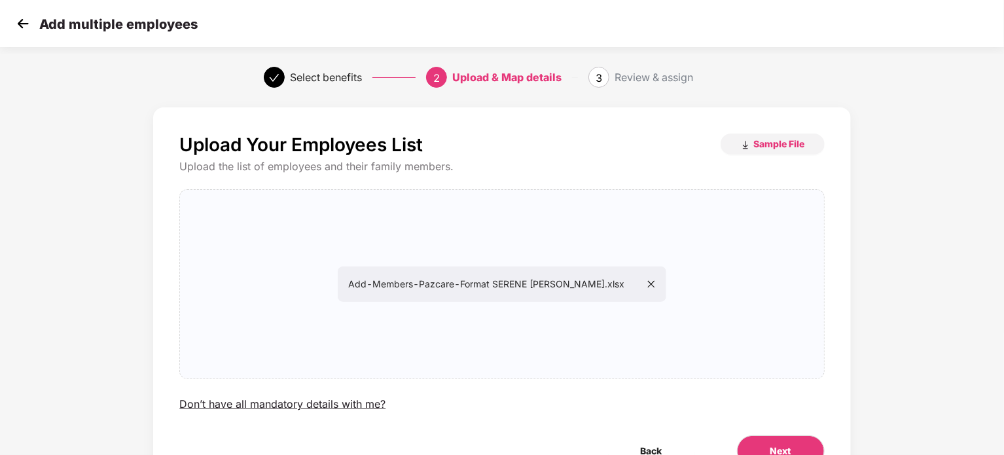
scroll to position [71, 0]
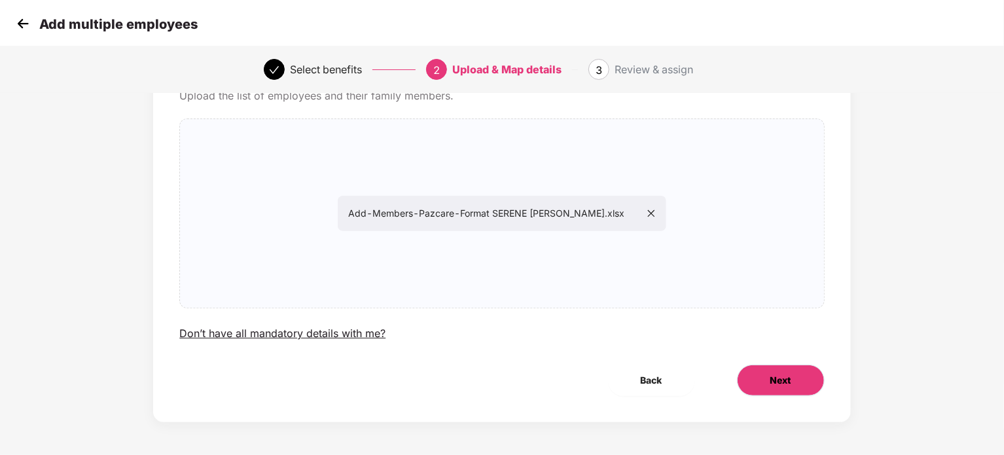
click at [798, 376] on button "Next" at bounding box center [781, 379] width 88 height 31
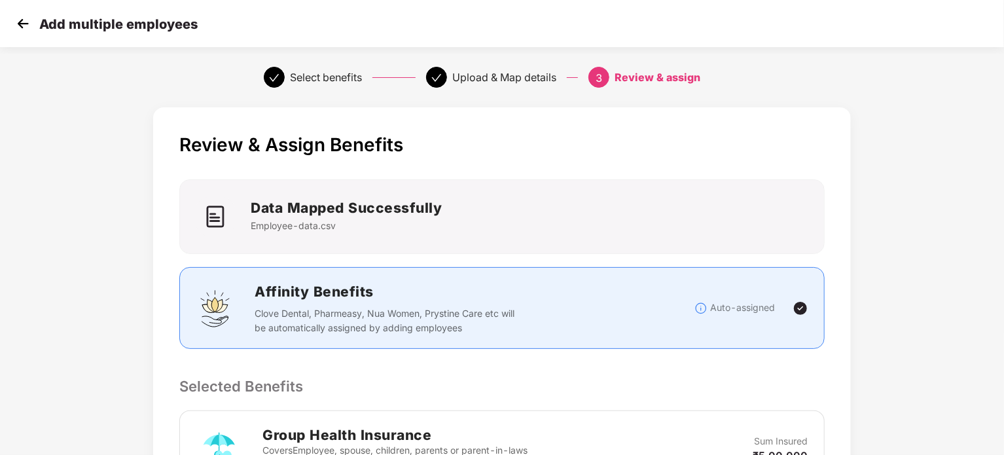
scroll to position [274, 0]
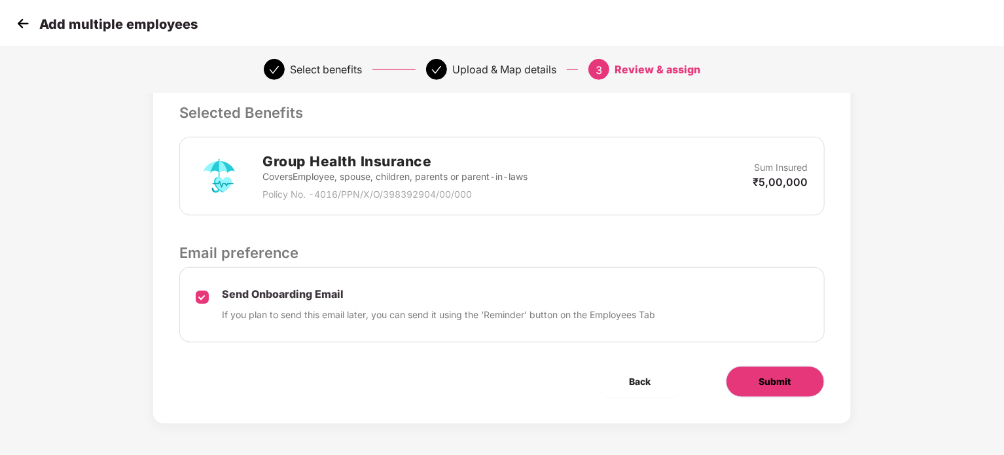
click at [779, 378] on span "Submit" at bounding box center [775, 381] width 32 height 14
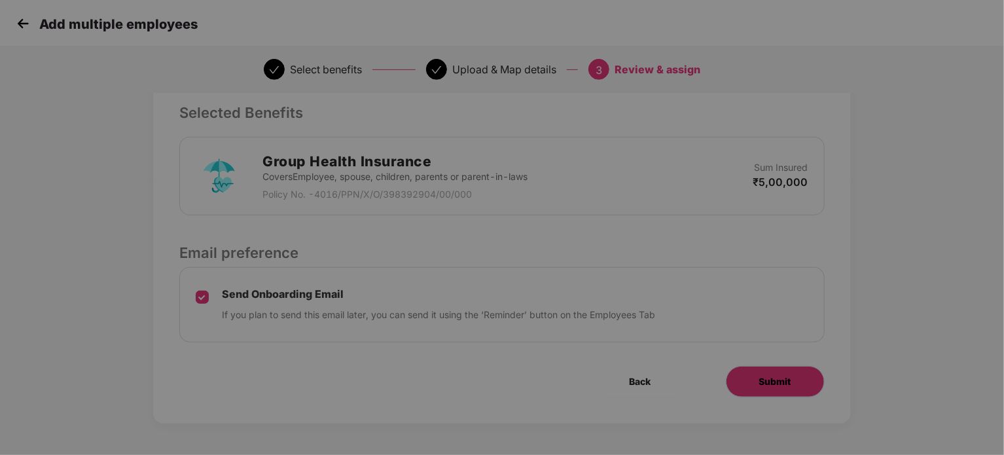
scroll to position [0, 0]
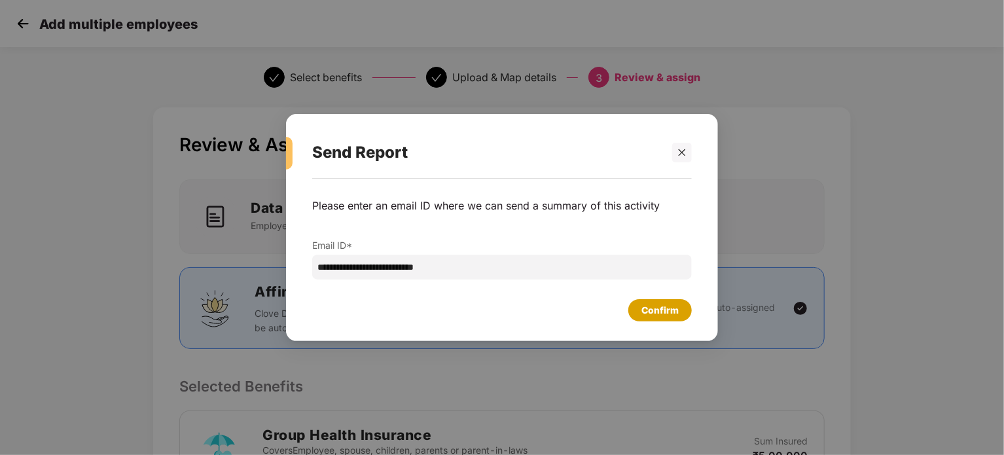
click at [665, 304] on div "Confirm" at bounding box center [659, 310] width 37 height 14
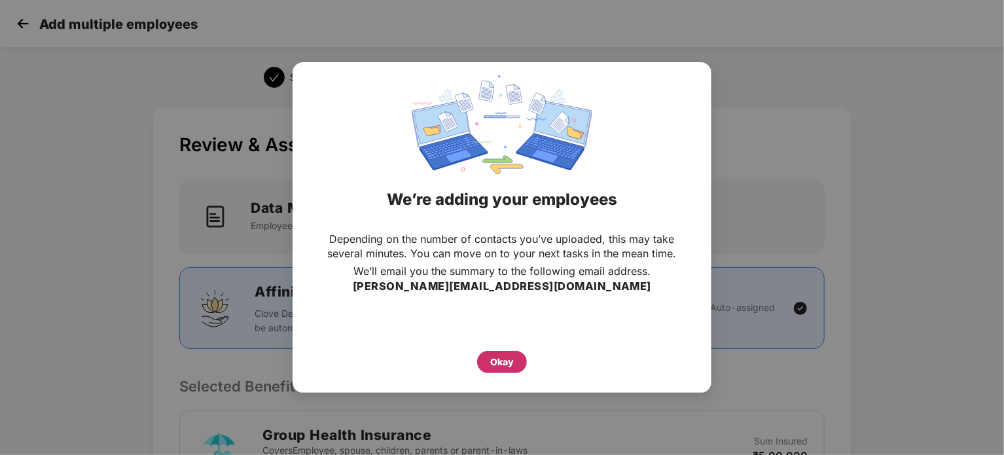
click at [506, 361] on div "Okay" at bounding box center [502, 362] width 24 height 14
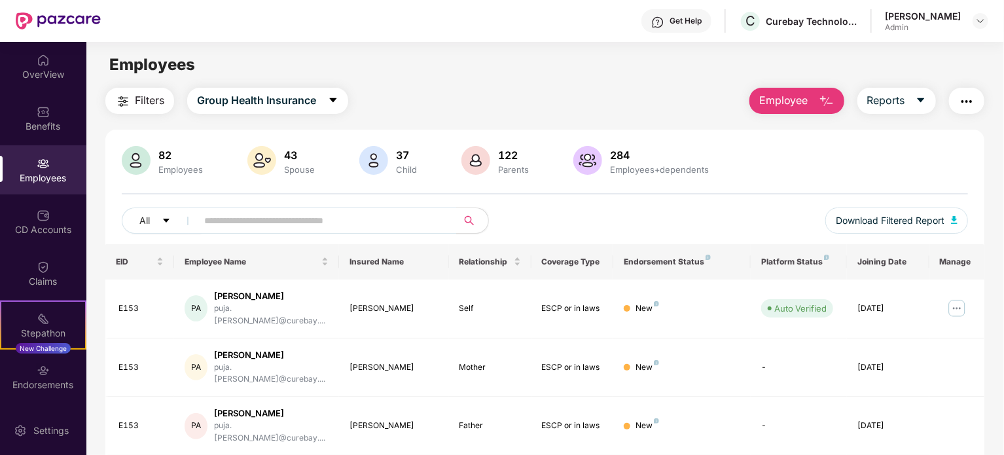
click at [819, 104] on img "button" at bounding box center [827, 102] width 16 height 16
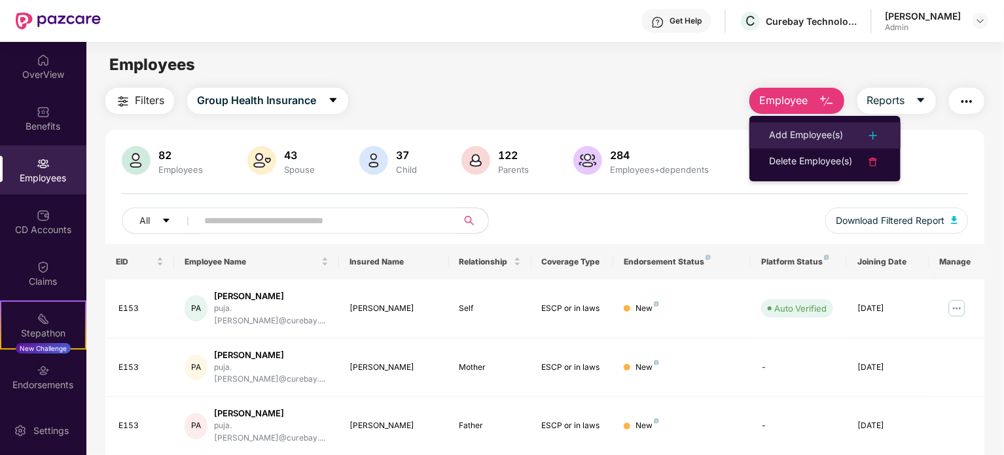
click at [779, 146] on li "Add Employee(s)" at bounding box center [824, 135] width 151 height 26
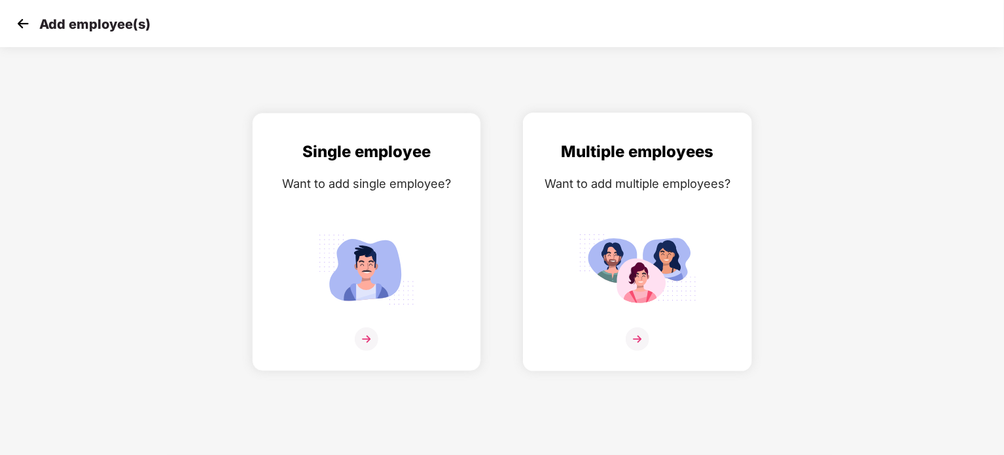
click at [637, 249] on img at bounding box center [637, 269] width 118 height 82
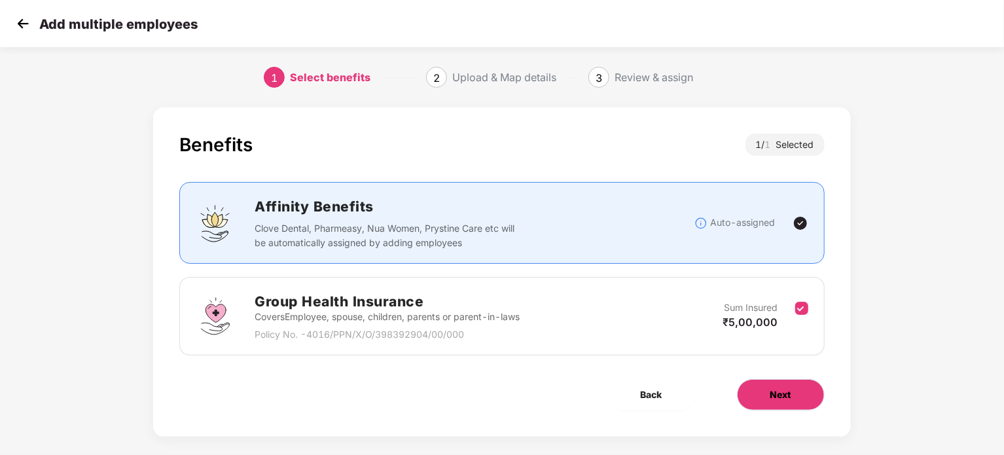
click at [752, 389] on button "Next" at bounding box center [781, 394] width 88 height 31
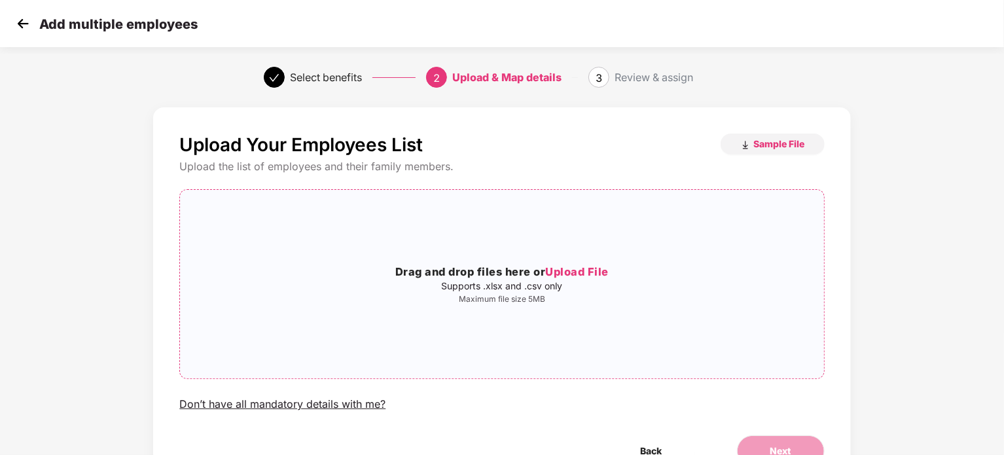
click at [657, 314] on div "Drag and drop files here or Upload File Supports .xlsx and .csv only Maximum fi…" at bounding box center [501, 284] width 643 height 168
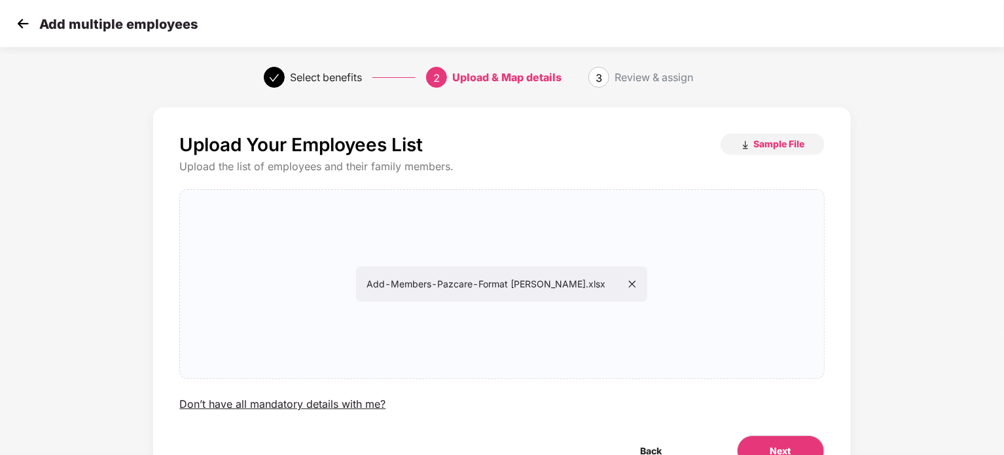
scroll to position [71, 0]
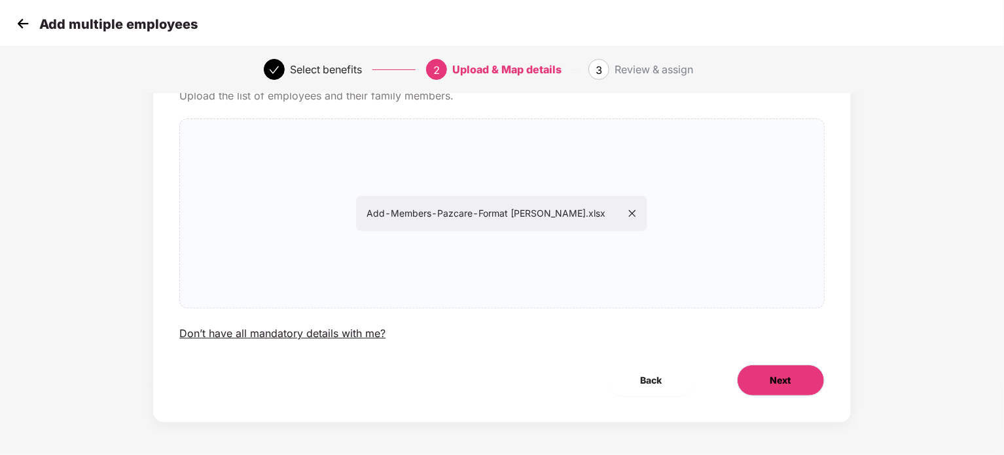
click at [785, 378] on span "Next" at bounding box center [780, 380] width 21 height 14
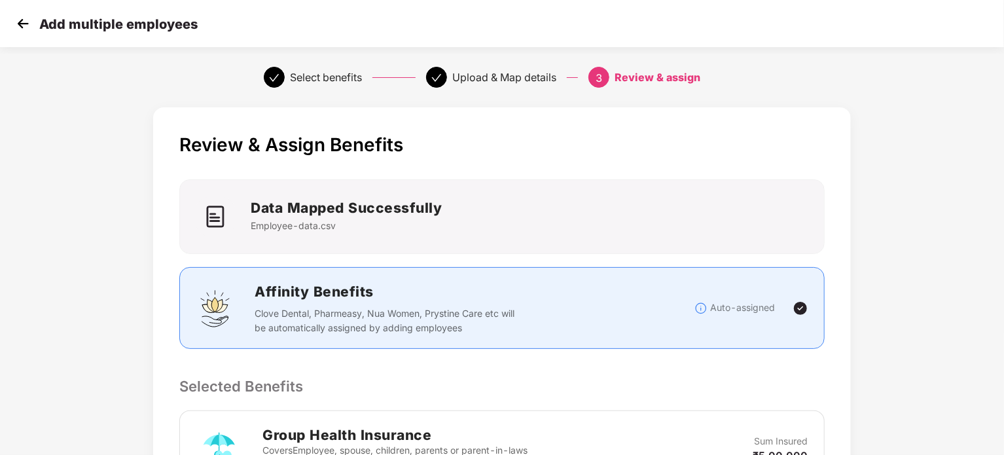
scroll to position [274, 0]
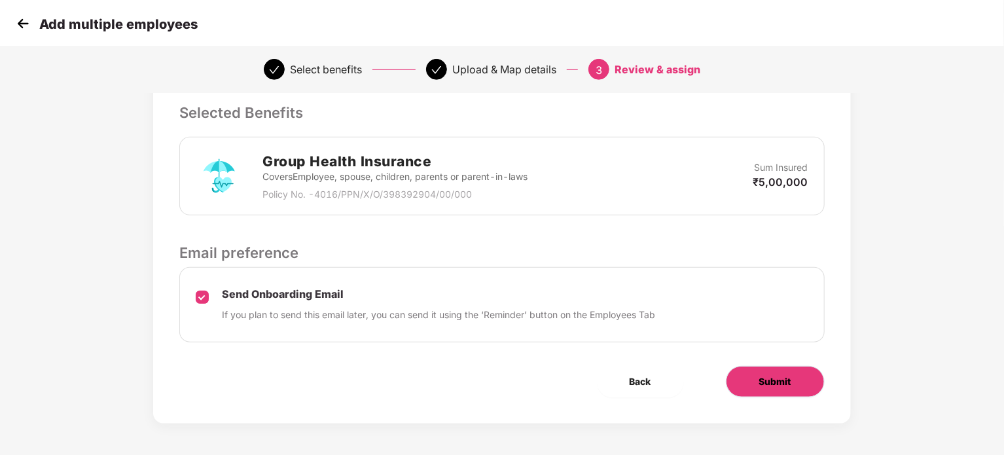
click at [787, 369] on button "Submit" at bounding box center [775, 381] width 99 height 31
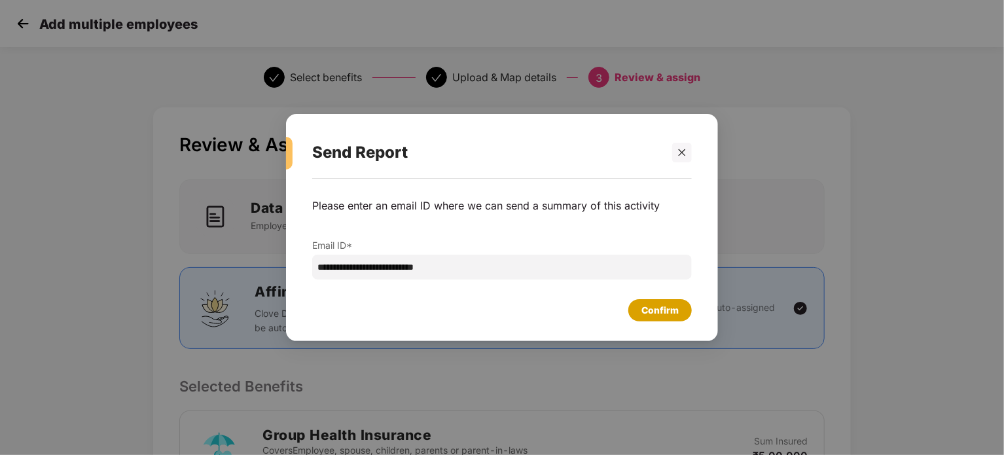
click at [673, 317] on div "Confirm" at bounding box center [659, 310] width 63 height 22
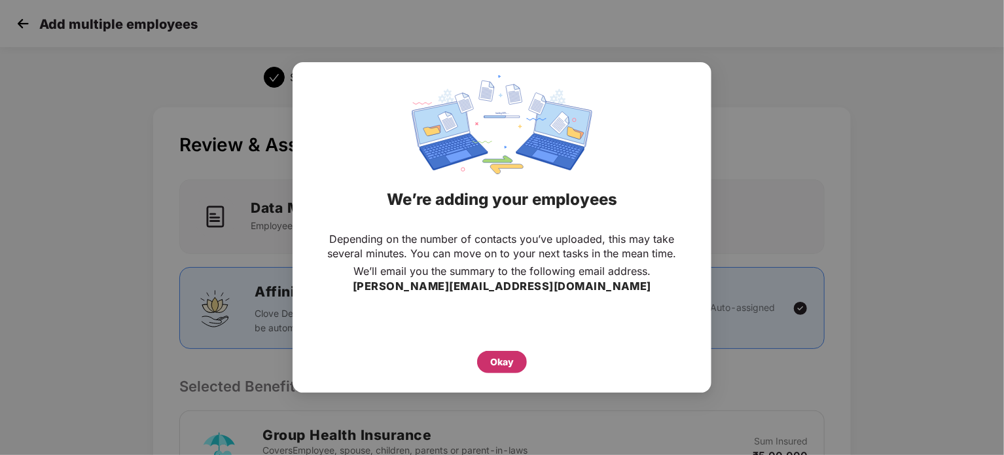
click at [488, 358] on div "Okay" at bounding box center [502, 362] width 50 height 22
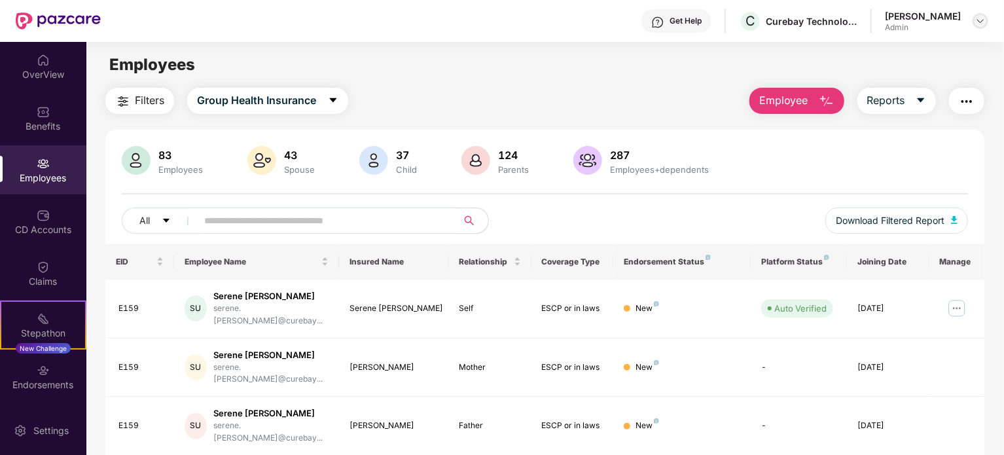
click at [978, 17] on img at bounding box center [980, 21] width 10 height 10
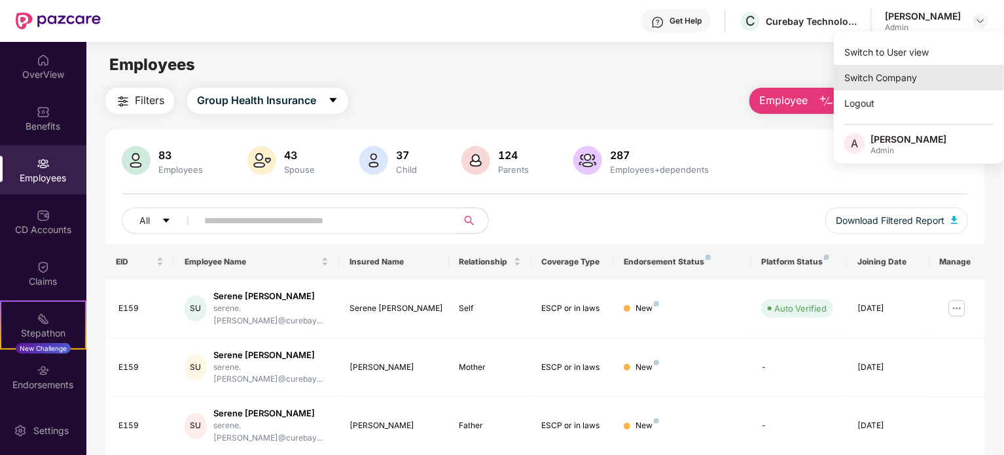
click at [895, 79] on div "Switch Company" at bounding box center [919, 78] width 170 height 26
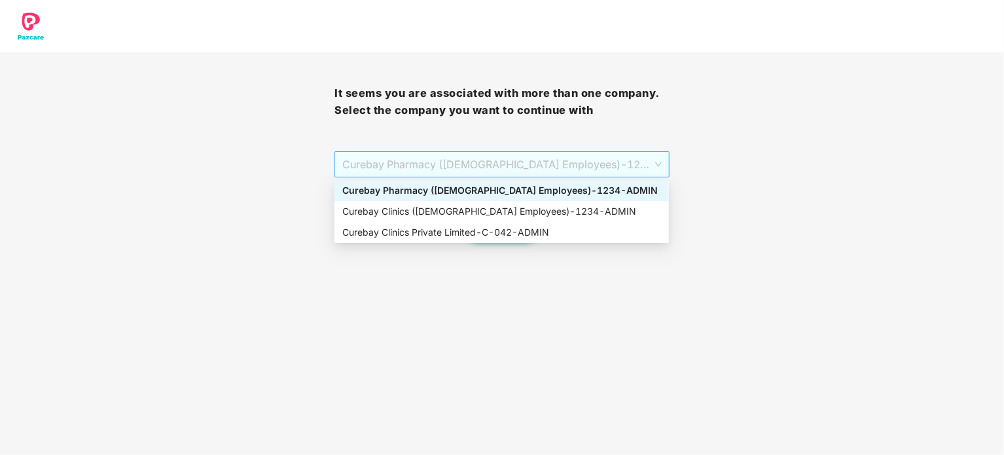
click at [550, 169] on span "Curebay Pharmacy ([DEMOGRAPHIC_DATA] Employees) - 1234 - ADMIN" at bounding box center [501, 164] width 319 height 25
click at [470, 216] on div "Curebay Clinics ([DEMOGRAPHIC_DATA] Employees) - 1234 - ADMIN" at bounding box center [501, 211] width 319 height 14
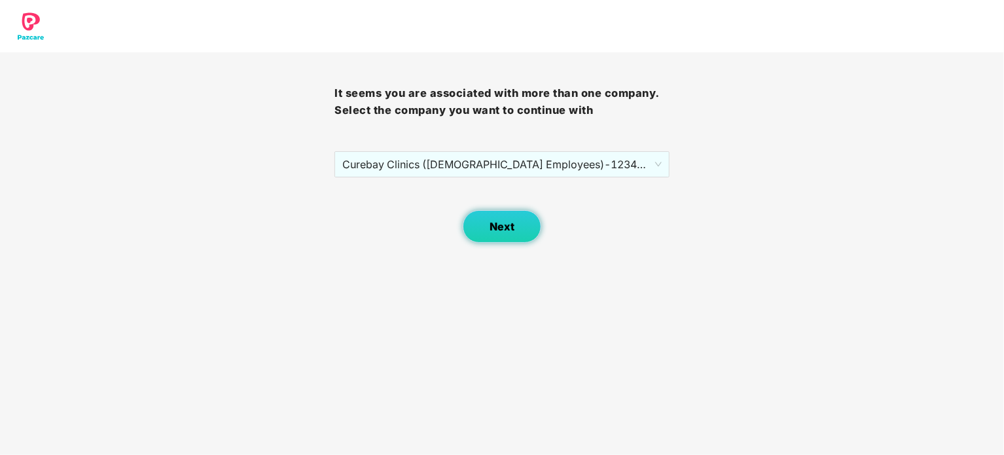
click at [495, 233] on button "Next" at bounding box center [502, 226] width 79 height 33
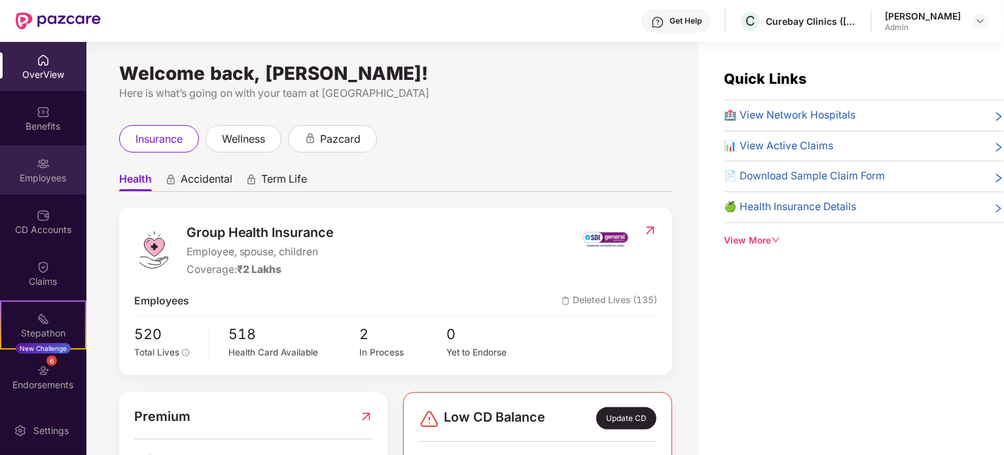
click at [37, 166] on img at bounding box center [43, 163] width 13 height 13
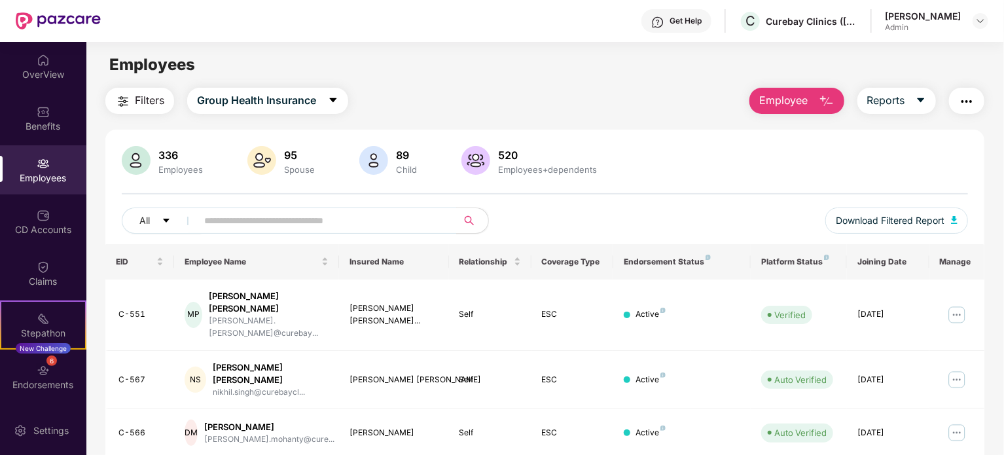
click at [794, 101] on span "Employee" at bounding box center [783, 100] width 49 height 16
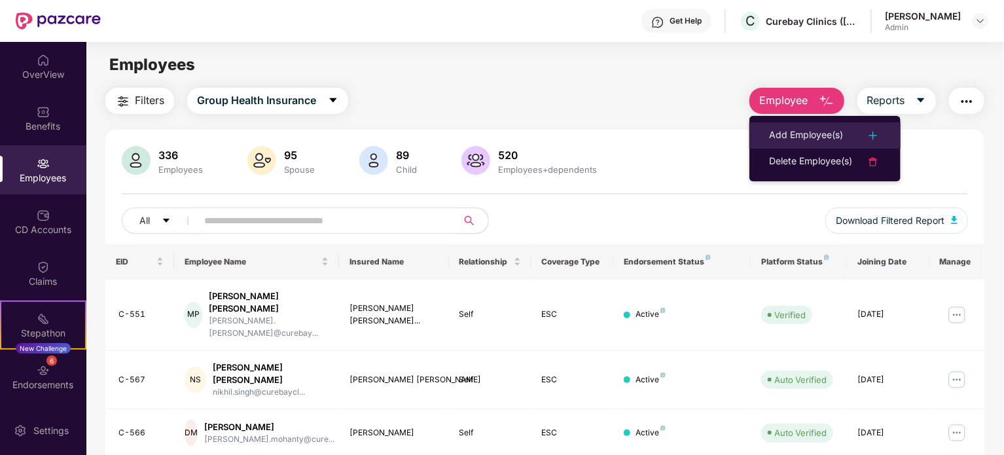
click at [796, 141] on div "Add Employee(s)" at bounding box center [806, 136] width 74 height 16
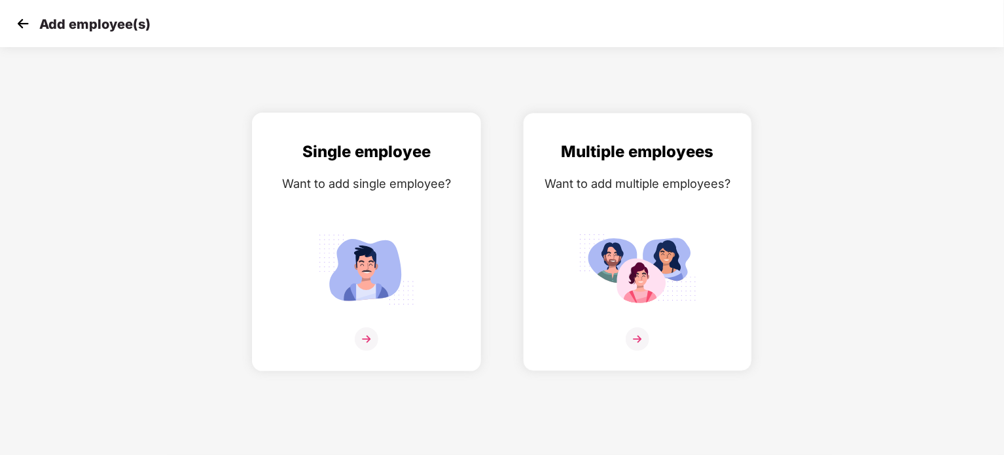
click at [434, 254] on div "Single employee Want to add single employee?" at bounding box center [367, 253] width 202 height 228
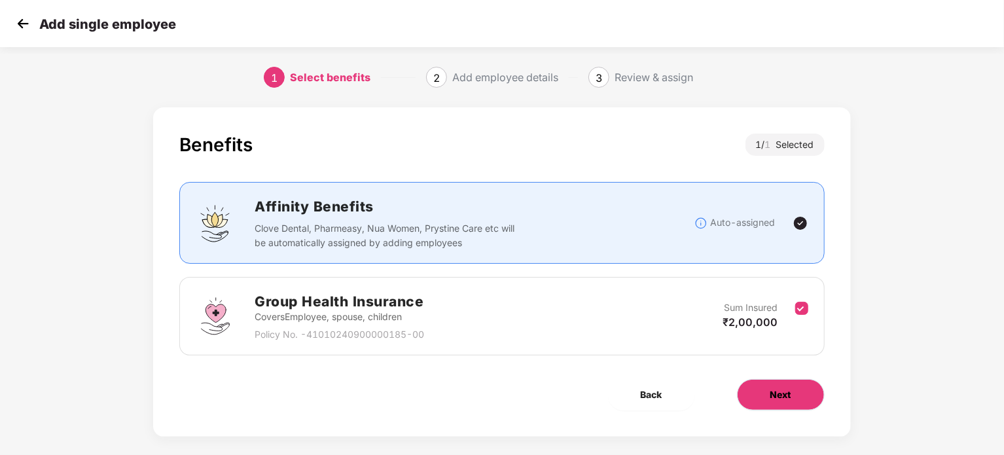
click at [800, 400] on button "Next" at bounding box center [781, 394] width 88 height 31
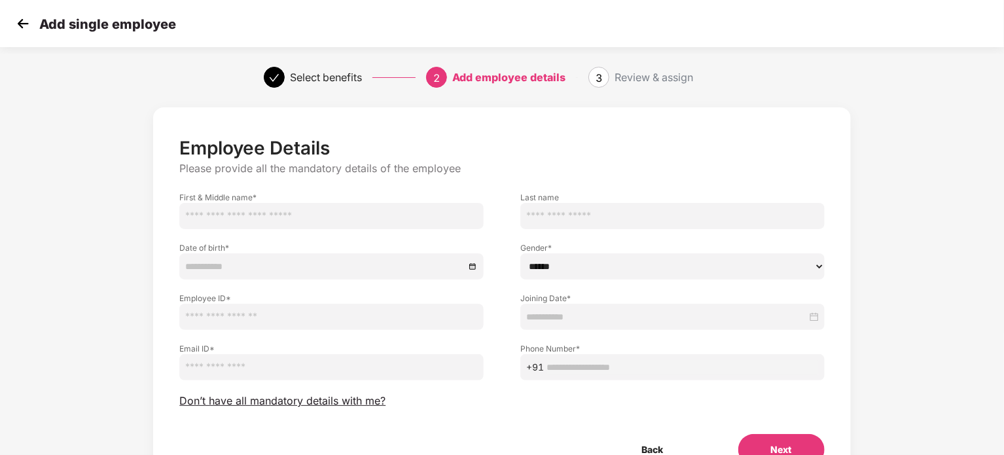
click at [358, 225] on input "text" at bounding box center [331, 216] width 304 height 26
paste input "**********"
type input "**********"
click at [537, 212] on input "text" at bounding box center [672, 216] width 304 height 26
paste input "*****"
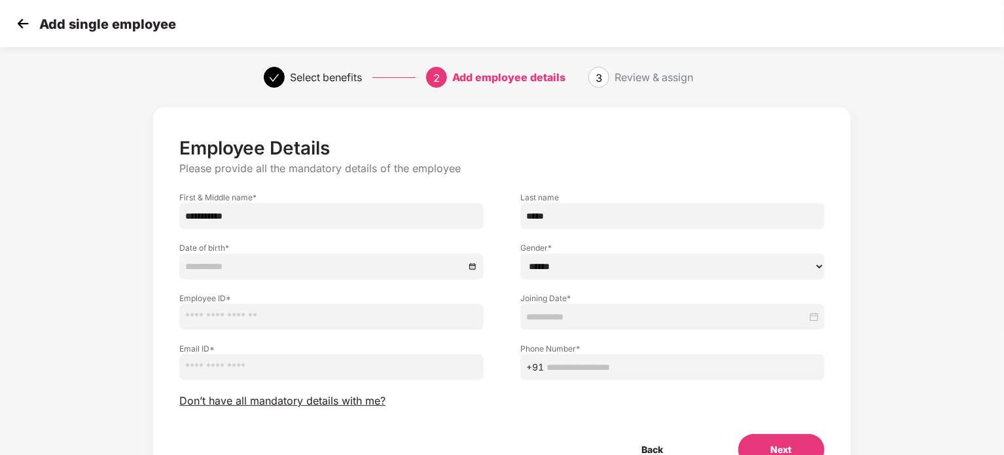
type input "*****"
click at [602, 274] on select "****** **** ******" at bounding box center [672, 266] width 304 height 26
select select "****"
click at [520, 253] on select "****** **** ******" at bounding box center [672, 266] width 304 height 26
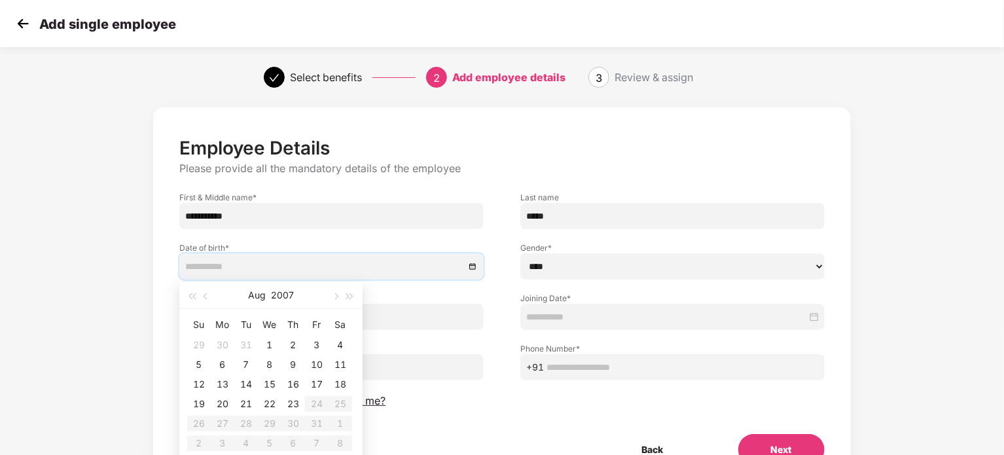
click at [389, 264] on input at bounding box center [324, 266] width 279 height 14
click at [285, 296] on button "2007" at bounding box center [282, 295] width 23 height 26
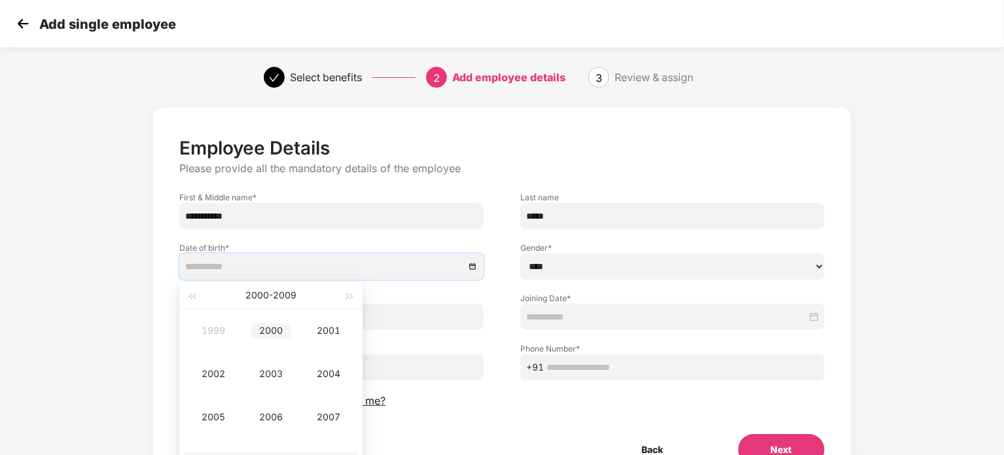
type input "**********"
click at [273, 330] on div "2000" at bounding box center [270, 331] width 39 height 16
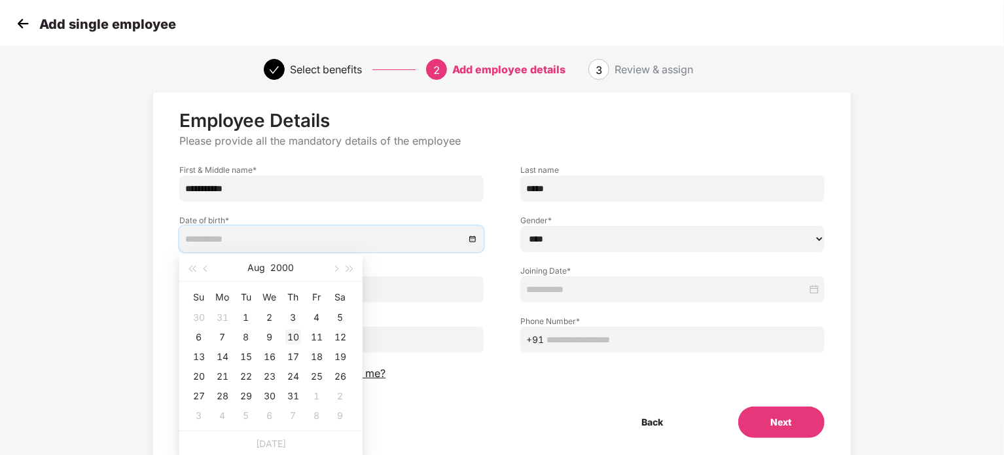
scroll to position [29, 0]
type input "**********"
click at [257, 264] on button "Aug" at bounding box center [257, 266] width 18 height 26
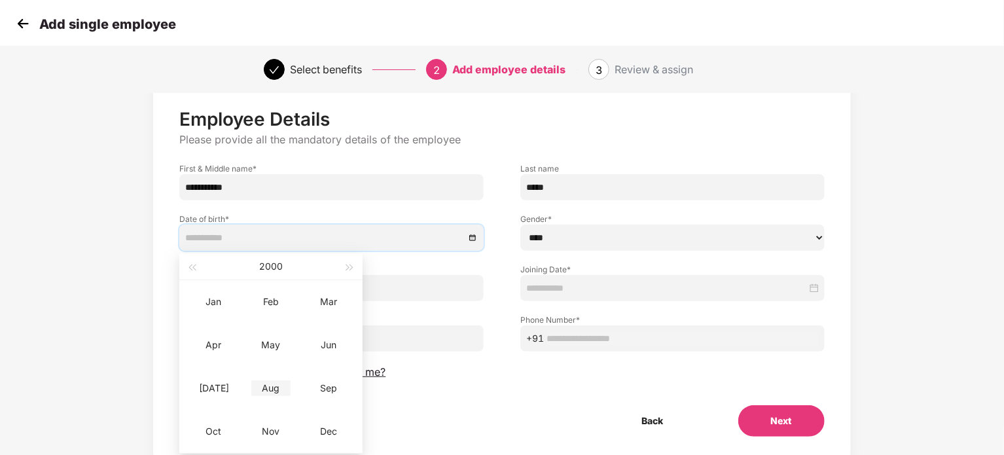
type input "**********"
click at [323, 429] on div "Dec" at bounding box center [328, 431] width 39 height 16
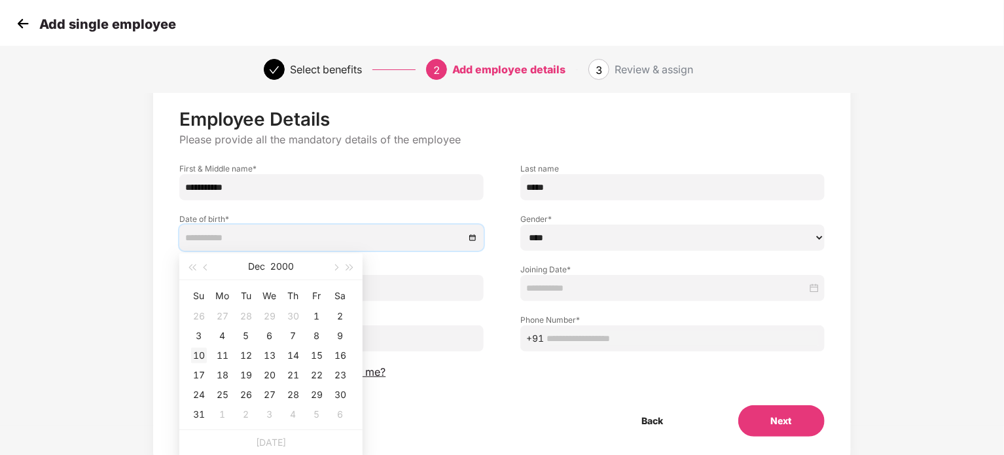
type input "**********"
click at [201, 358] on div "10" at bounding box center [199, 355] width 16 height 16
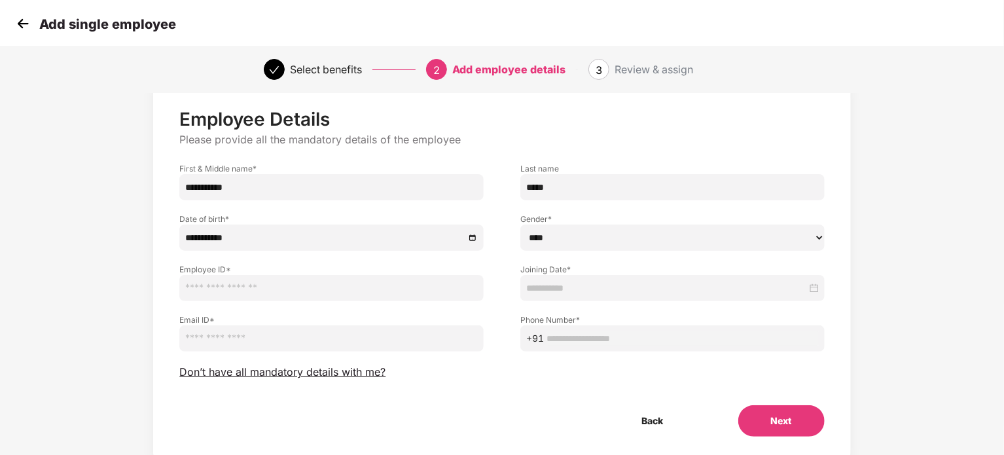
click at [241, 297] on input "text" at bounding box center [331, 288] width 304 height 26
paste input "**********"
type input "**********"
click at [267, 345] on input "email" at bounding box center [331, 338] width 304 height 26
paste input "**********"
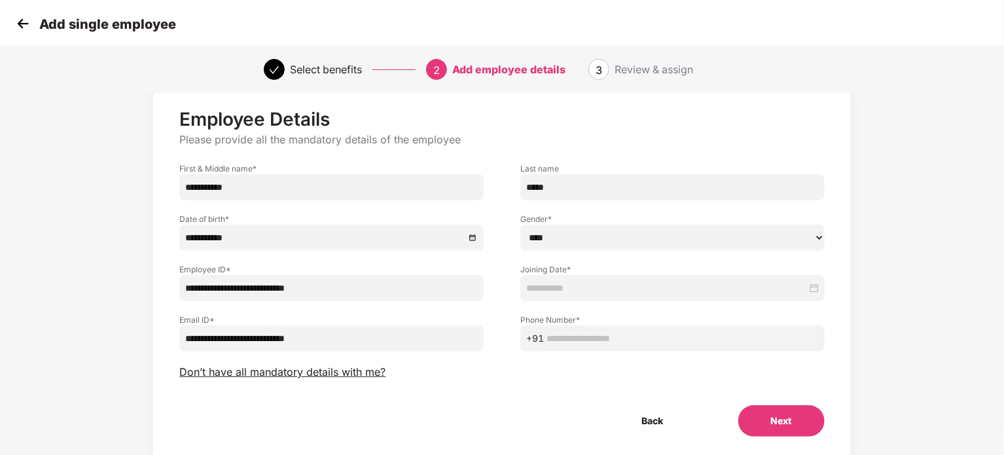
type input "**********"
drag, startPoint x: 347, startPoint y: 288, endPoint x: 106, endPoint y: 279, distance: 241.6
click at [106, 279] on div "**********" at bounding box center [502, 283] width 836 height 423
paste input "text"
type input "*****"
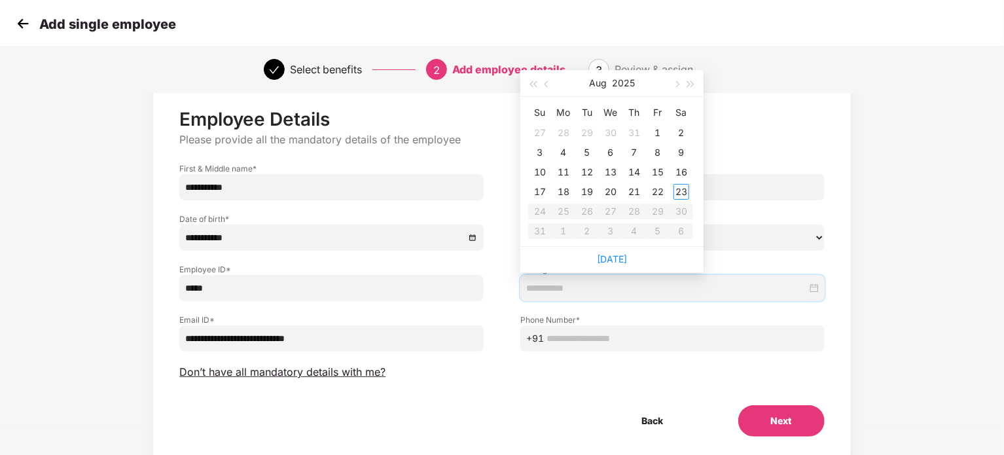
click at [546, 287] on input at bounding box center [666, 288] width 281 height 14
type input "**********"
click at [660, 127] on div "1" at bounding box center [658, 133] width 16 height 16
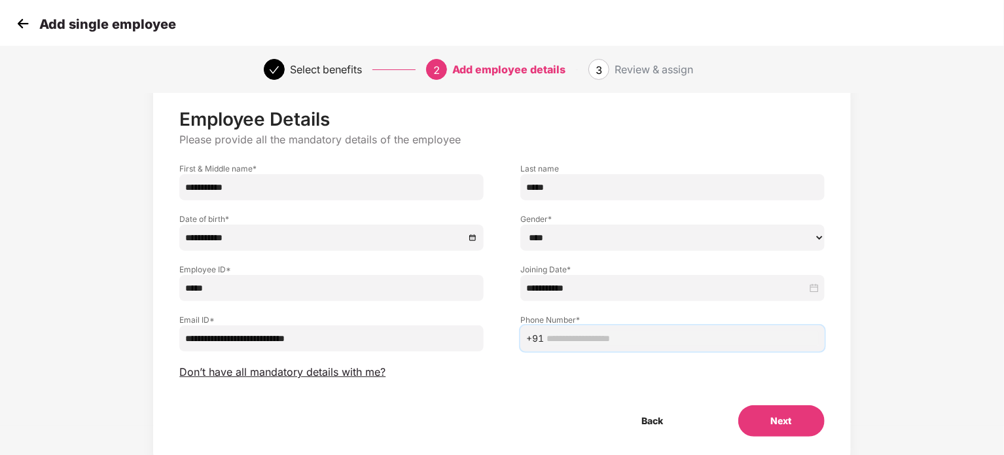
click at [576, 332] on input "text" at bounding box center [682, 338] width 272 height 14
paste input "**********"
type input "**********"
click at [790, 416] on button "Next" at bounding box center [781, 420] width 86 height 31
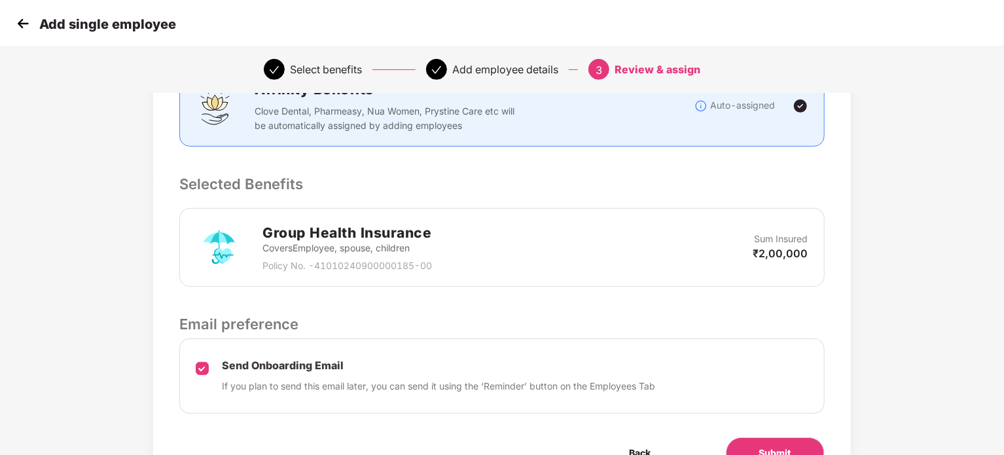
scroll to position [346, 0]
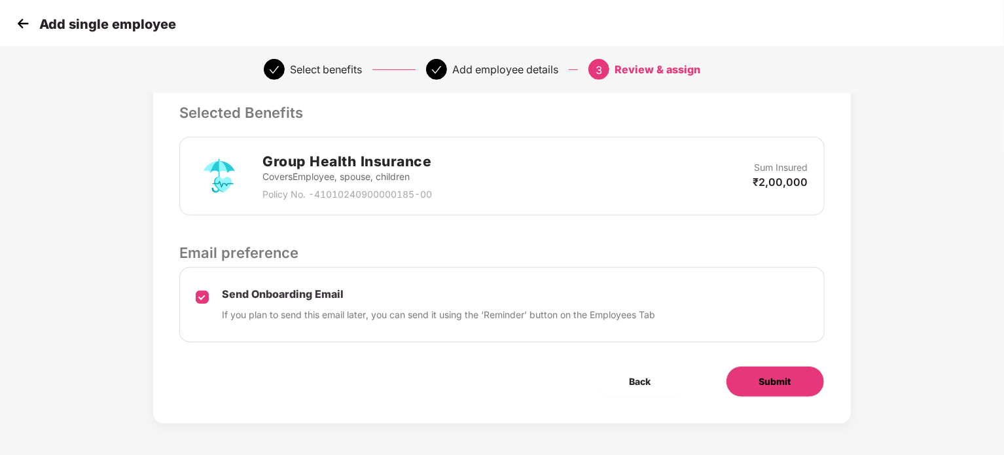
click at [773, 381] on span "Submit" at bounding box center [775, 381] width 32 height 14
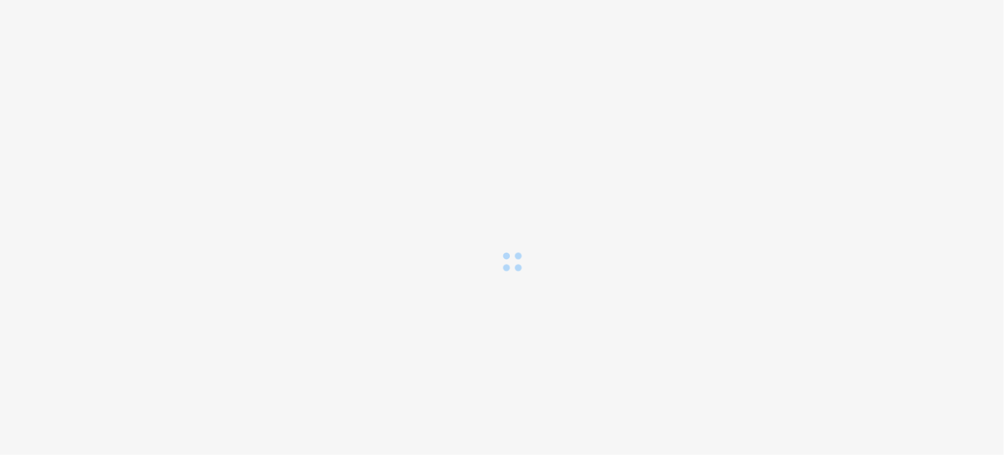
scroll to position [0, 0]
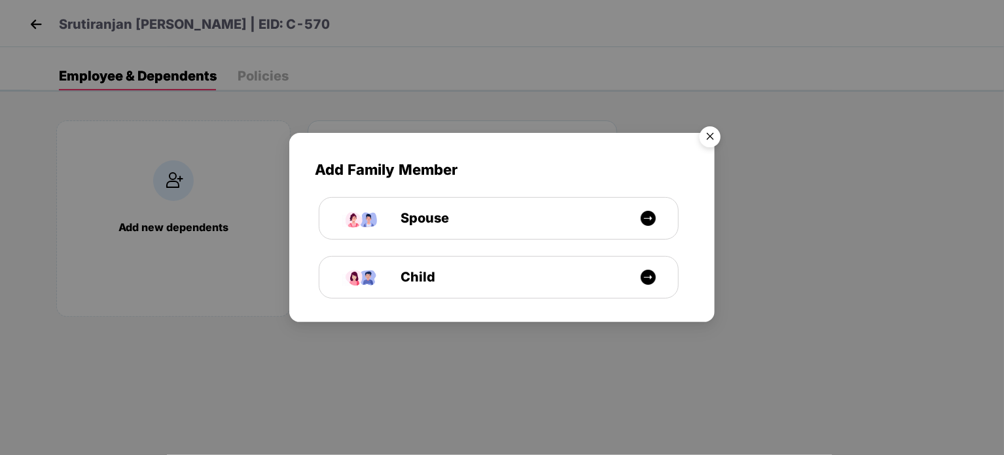
click at [715, 135] on img "Close" at bounding box center [710, 138] width 37 height 37
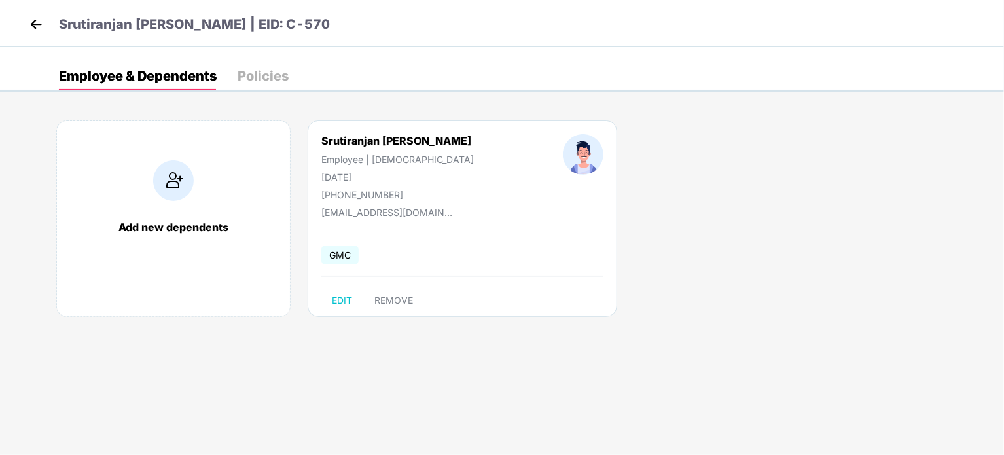
click at [260, 69] on div "Policies" at bounding box center [263, 75] width 51 height 13
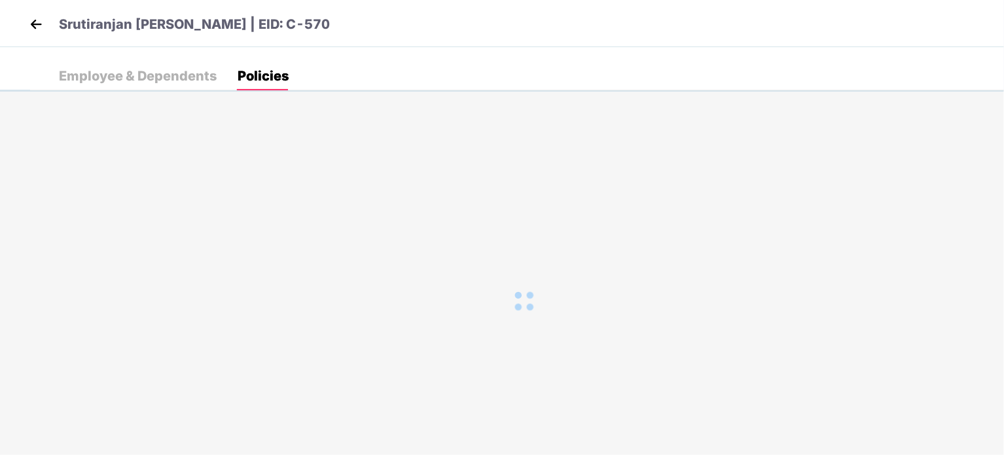
click at [109, 23] on p "Srutiranjan [PERSON_NAME] | EID: C-570" at bounding box center [194, 24] width 271 height 20
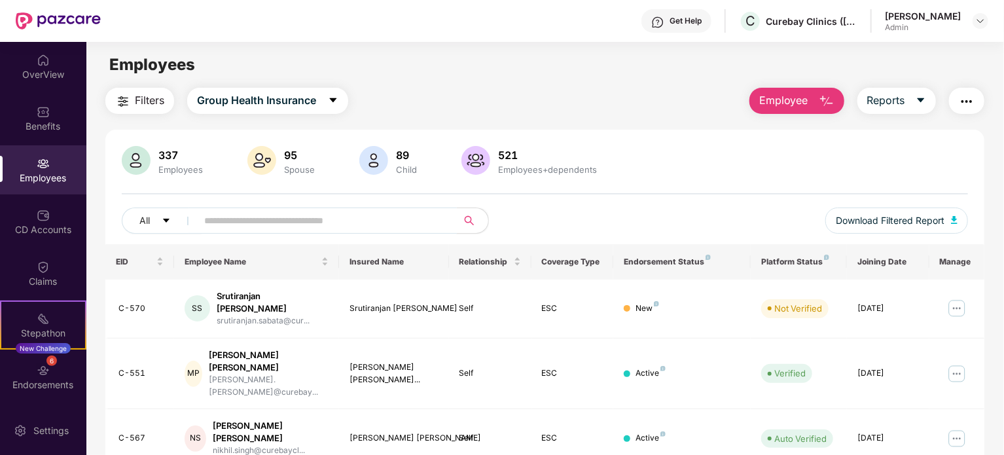
click at [335, 224] on input "text" at bounding box center [321, 221] width 235 height 20
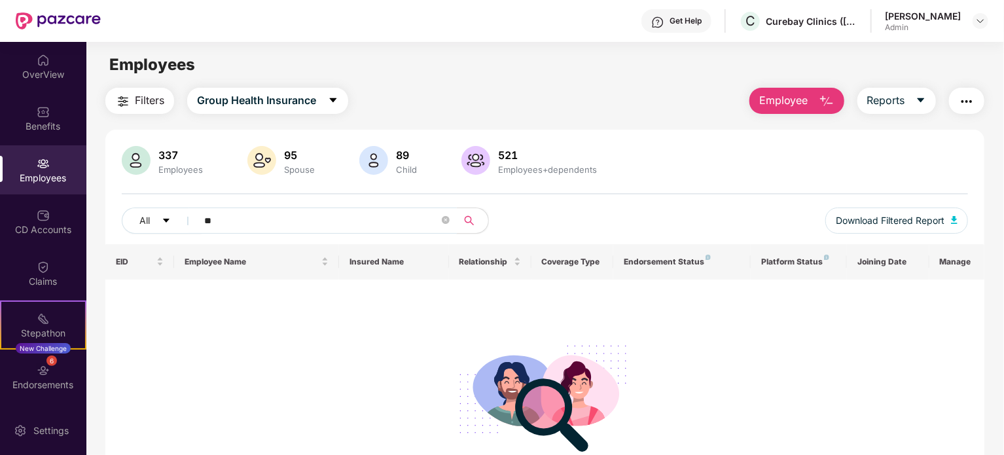
type input "*"
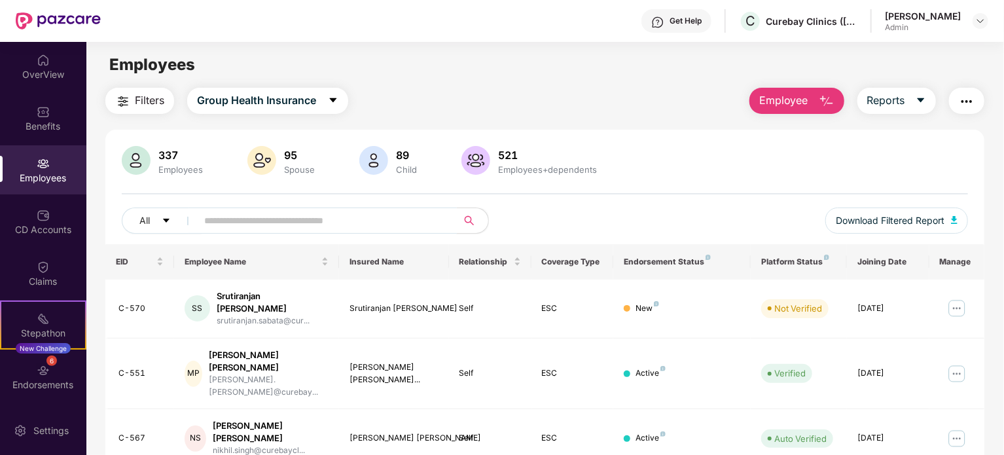
paste input "*****"
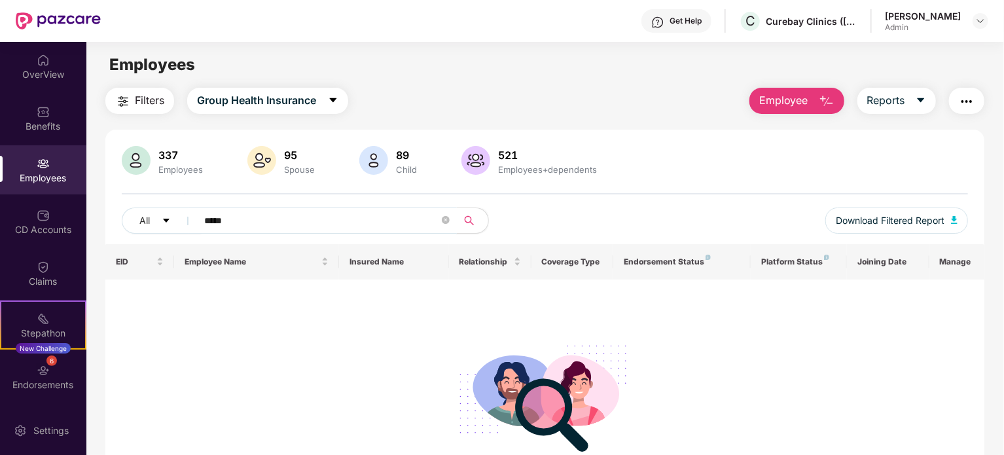
type input "*****"
click at [799, 101] on span "Employee" at bounding box center [783, 100] width 49 height 16
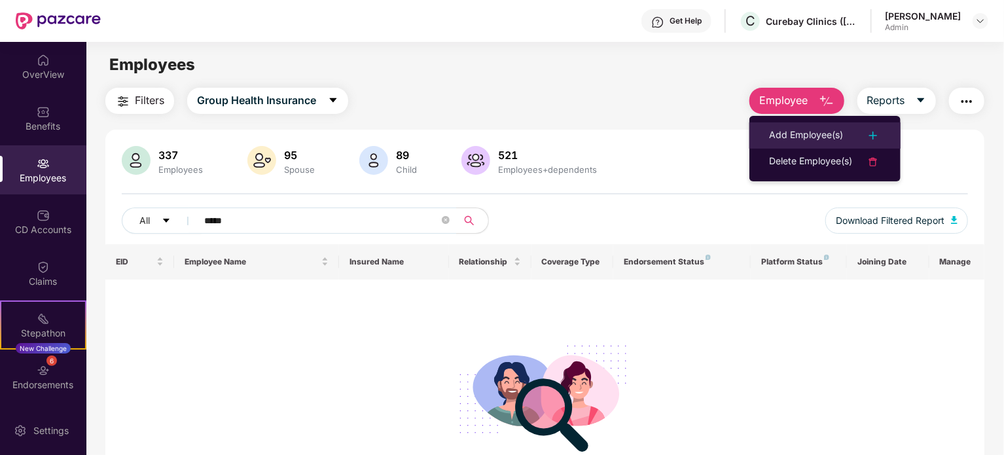
click at [783, 131] on div "Add Employee(s)" at bounding box center [806, 136] width 74 height 16
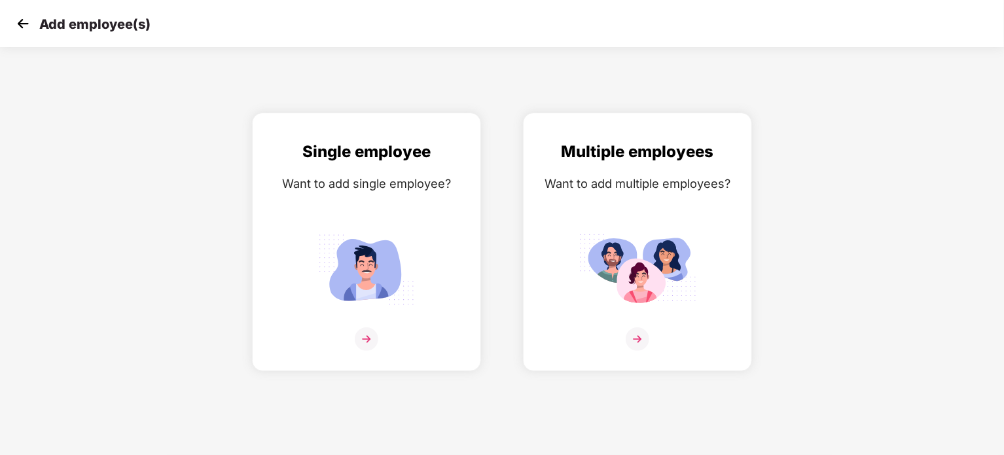
click at [499, 298] on div "Single employee Want to add single employee?" at bounding box center [366, 242] width 271 height 258
click at [427, 308] on div "Single employee Want to add single employee?" at bounding box center [367, 253] width 202 height 228
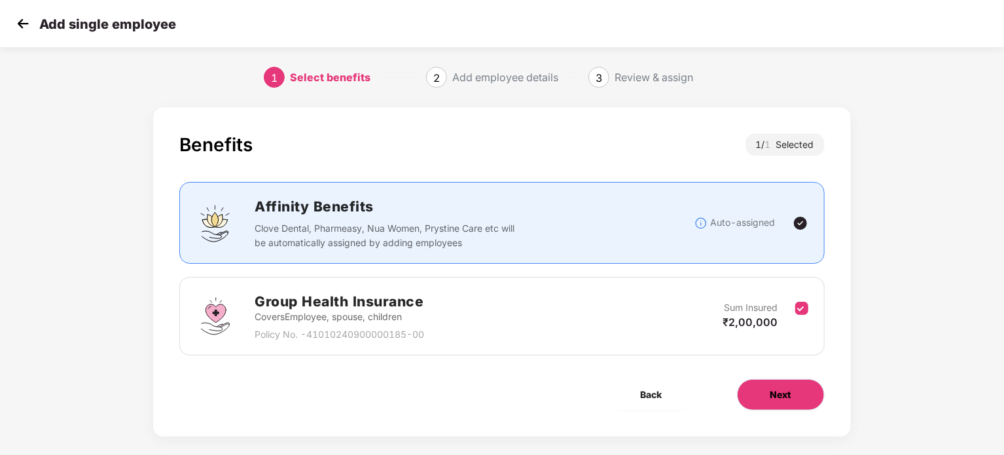
click at [789, 404] on button "Next" at bounding box center [781, 394] width 88 height 31
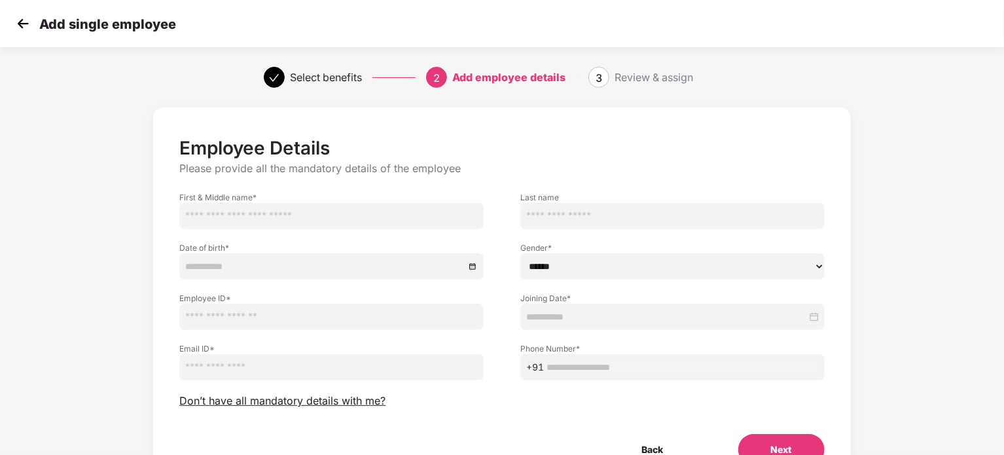
click at [249, 221] on input "text" at bounding box center [331, 216] width 304 height 26
paste input "**********"
type input "********"
click at [552, 229] on div "Gender * ****** **** ******" at bounding box center [672, 254] width 341 height 50
click at [558, 222] on input "text" at bounding box center [672, 216] width 304 height 26
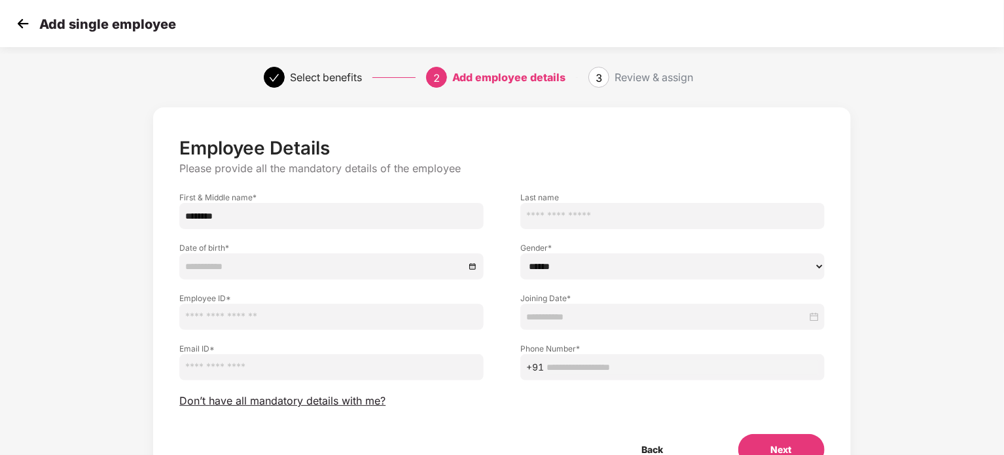
paste input "*******"
type input "*******"
click at [607, 264] on select "****** **** ******" at bounding box center [672, 266] width 304 height 26
select select "******"
click at [520, 253] on select "****** **** ******" at bounding box center [672, 266] width 304 height 26
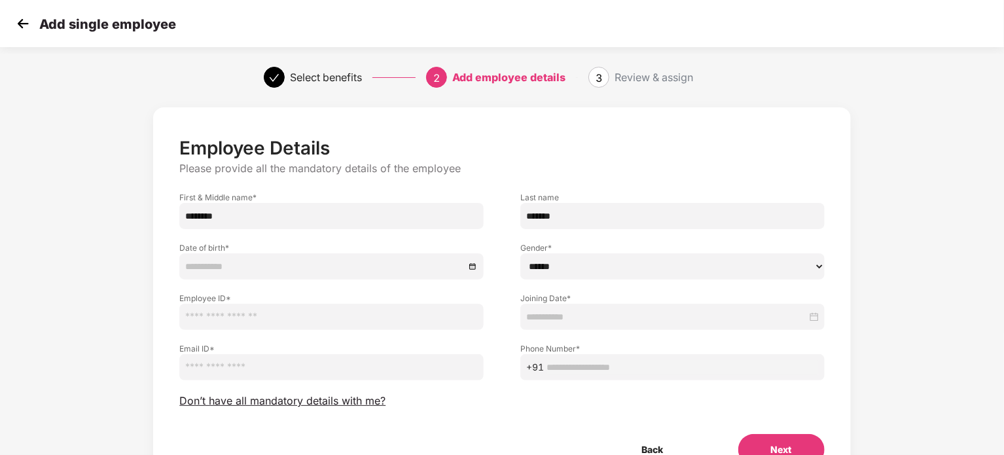
click at [311, 274] on div at bounding box center [331, 266] width 304 height 26
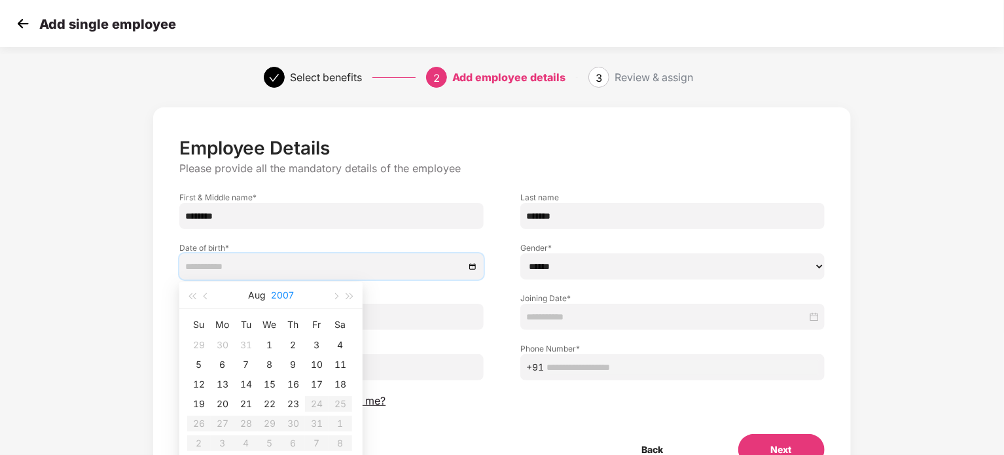
click at [278, 295] on button "2007" at bounding box center [282, 295] width 23 height 26
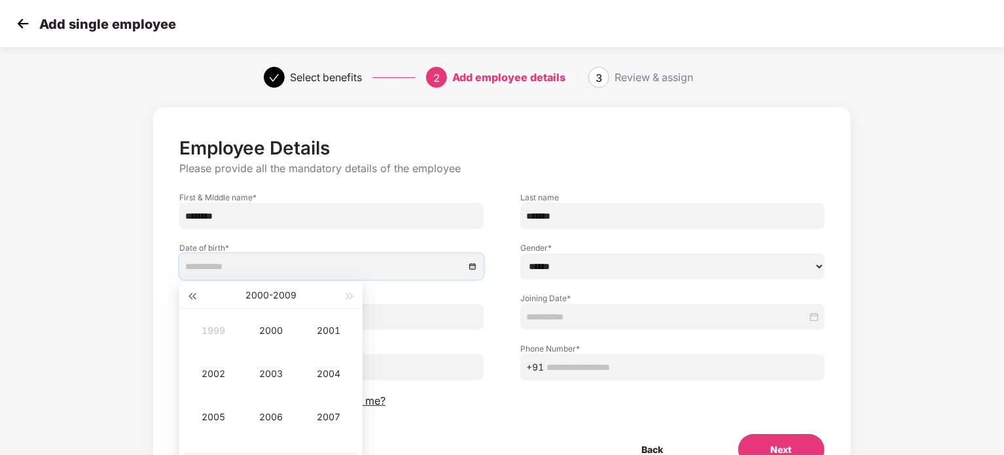
click at [190, 296] on span "button" at bounding box center [191, 296] width 7 height 7
type input "**********"
click at [273, 373] on div "1993" at bounding box center [270, 374] width 39 height 16
type input "**********"
click at [209, 366] on div "Apr" at bounding box center [213, 374] width 39 height 16
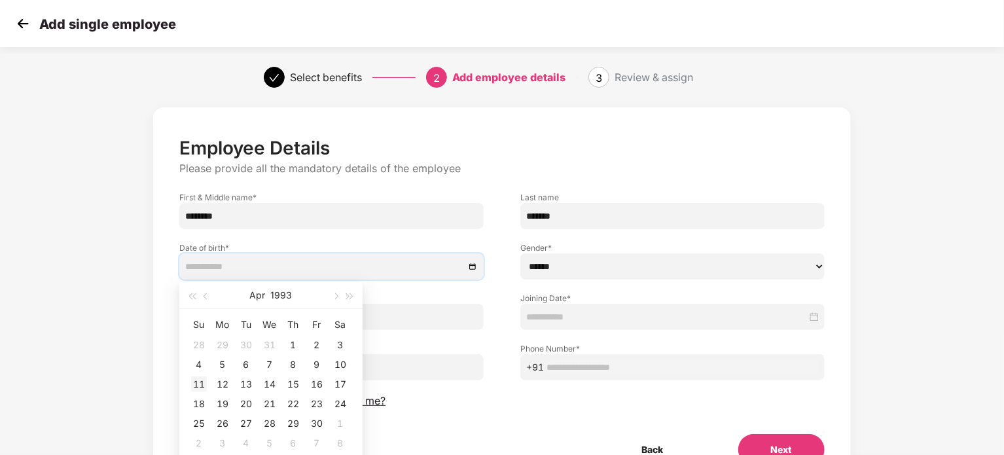
type input "**********"
click at [200, 381] on div "11" at bounding box center [199, 384] width 16 height 16
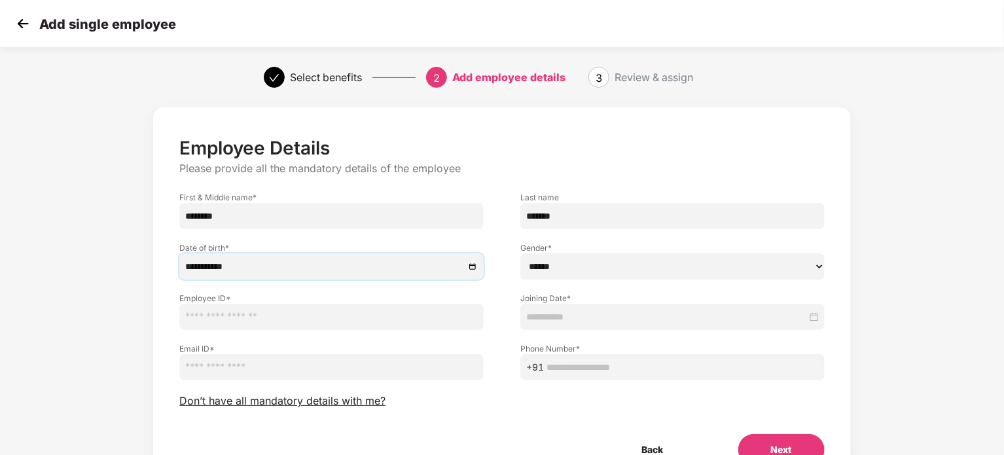
scroll to position [69, 0]
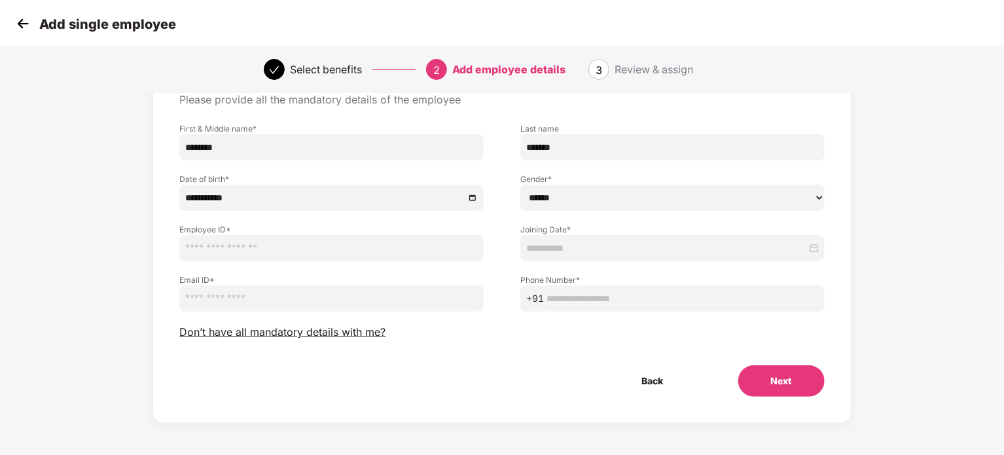
click at [251, 255] on input "text" at bounding box center [331, 248] width 304 height 26
paste input "*****"
type input "*****"
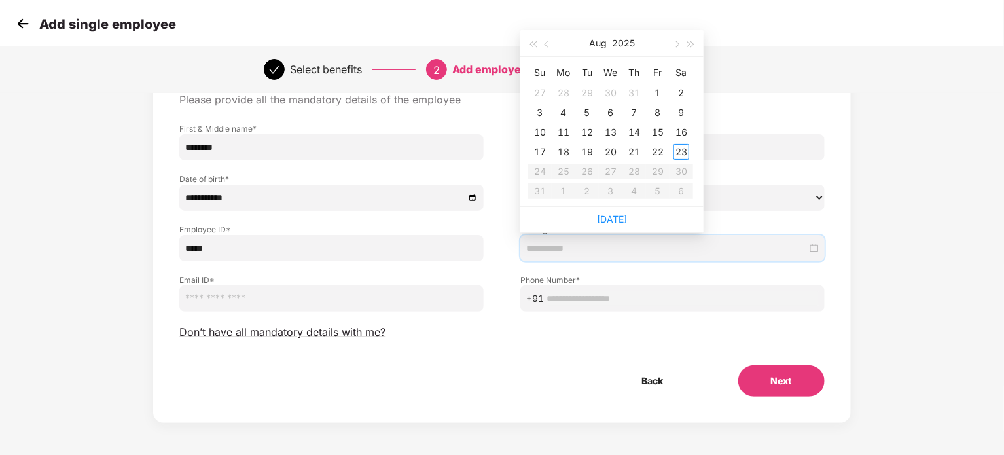
click at [563, 245] on input at bounding box center [666, 248] width 281 height 14
type input "**********"
click at [653, 94] on div "1" at bounding box center [658, 93] width 16 height 16
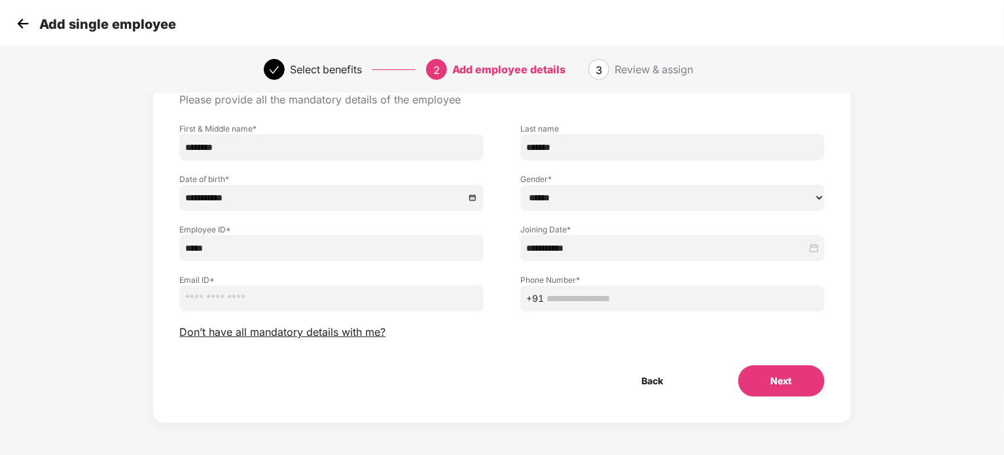
click at [268, 293] on input "email" at bounding box center [331, 298] width 304 height 26
paste input "**********"
type input "**********"
click at [605, 299] on input "text" at bounding box center [682, 298] width 272 height 14
paste input "**********"
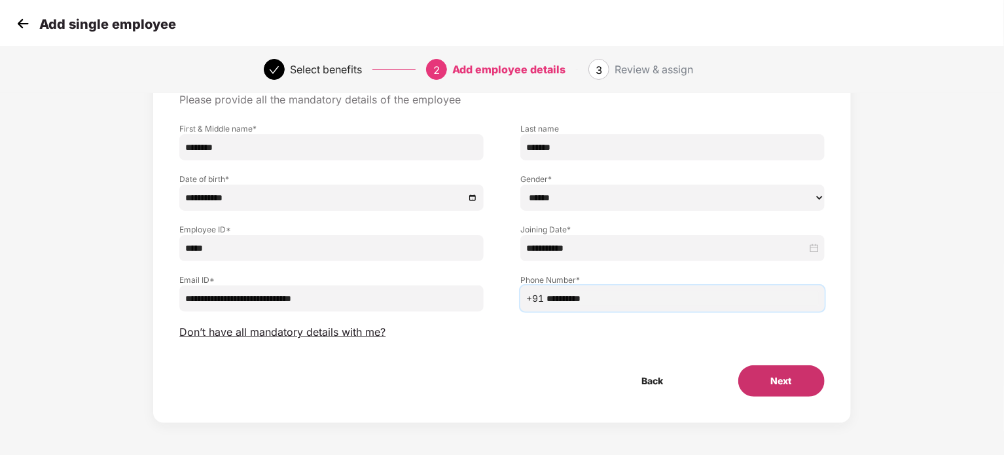
type input "**********"
click at [796, 380] on button "Next" at bounding box center [781, 380] width 86 height 31
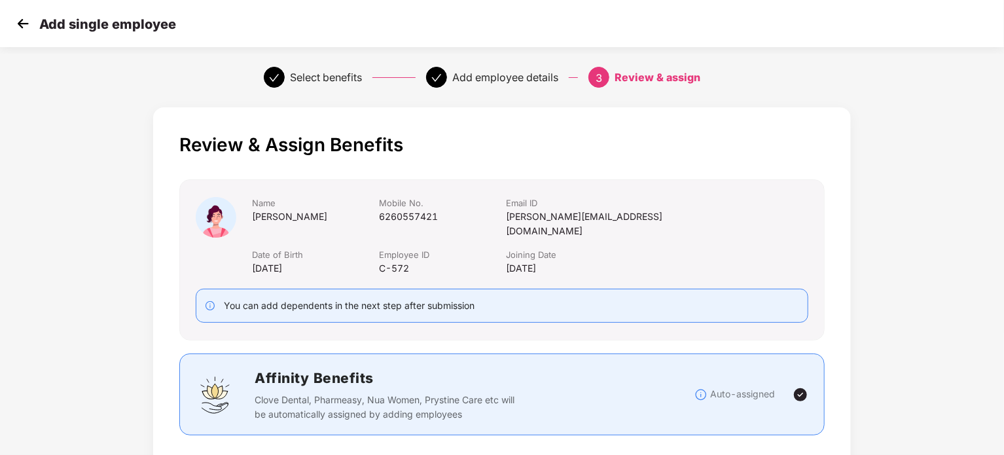
scroll to position [346, 0]
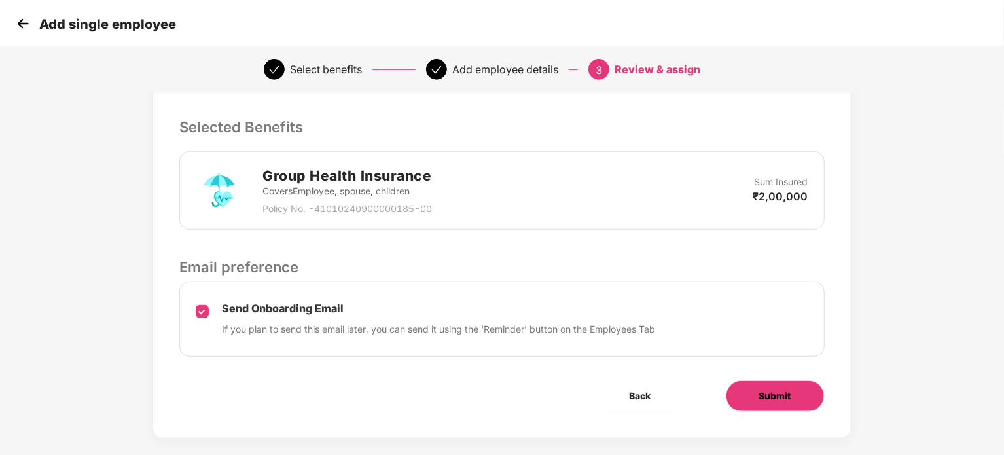
click at [797, 380] on button "Submit" at bounding box center [775, 395] width 99 height 31
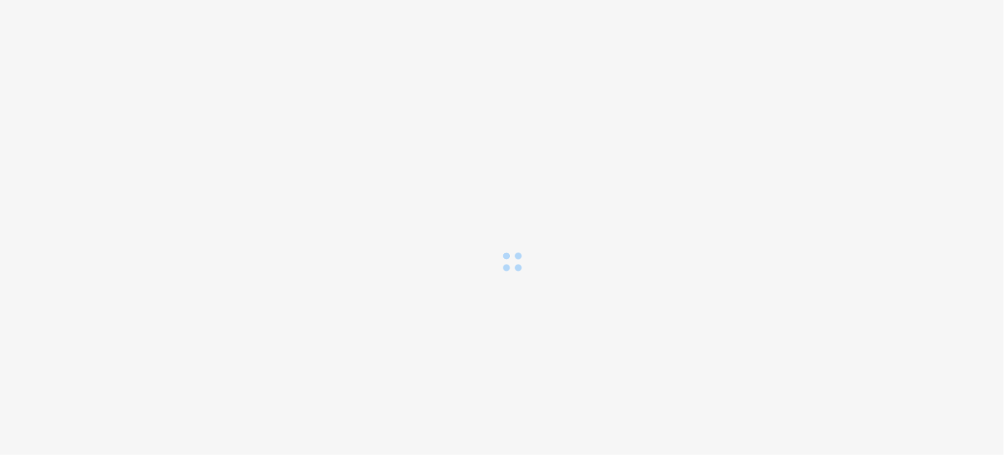
scroll to position [0, 0]
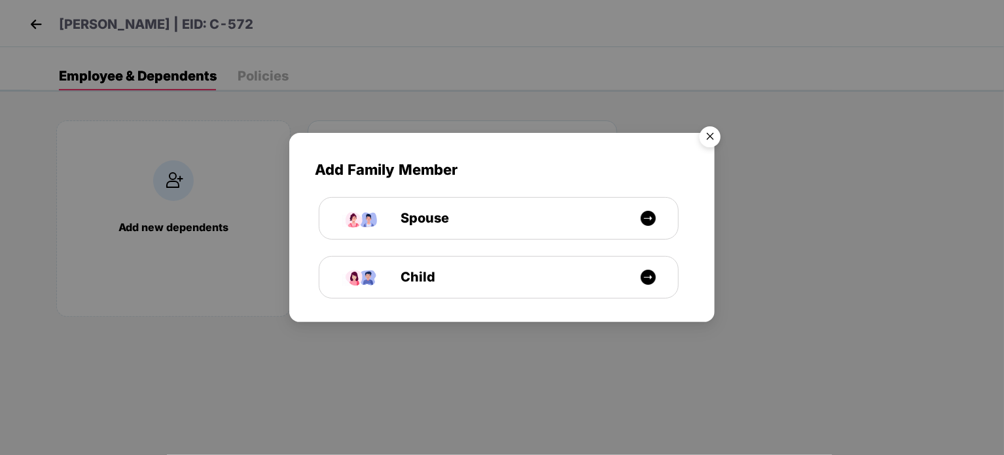
click at [711, 135] on img "Close" at bounding box center [710, 138] width 37 height 37
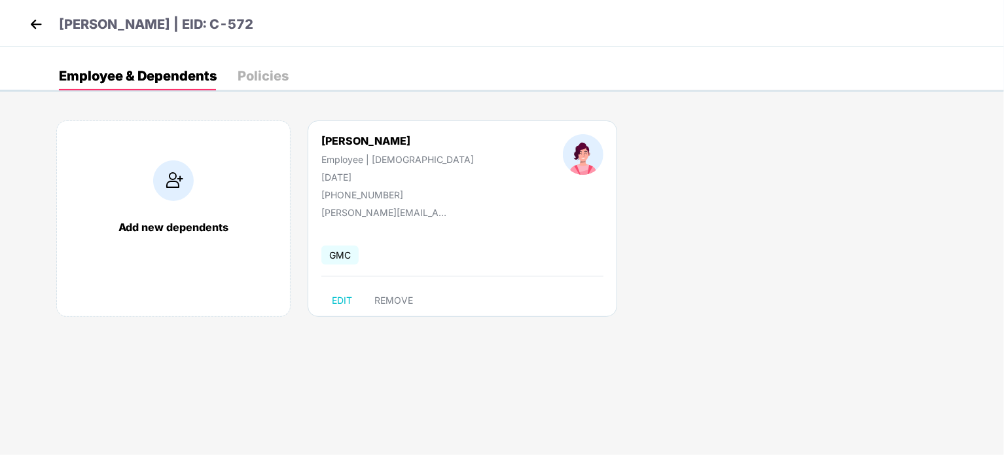
click at [38, 29] on img at bounding box center [36, 24] width 20 height 20
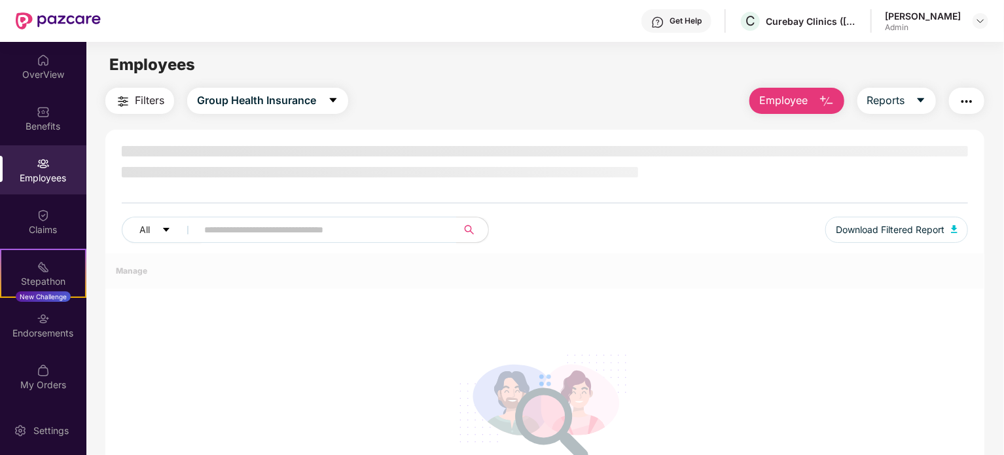
click at [804, 103] on span "Employee" at bounding box center [783, 100] width 49 height 16
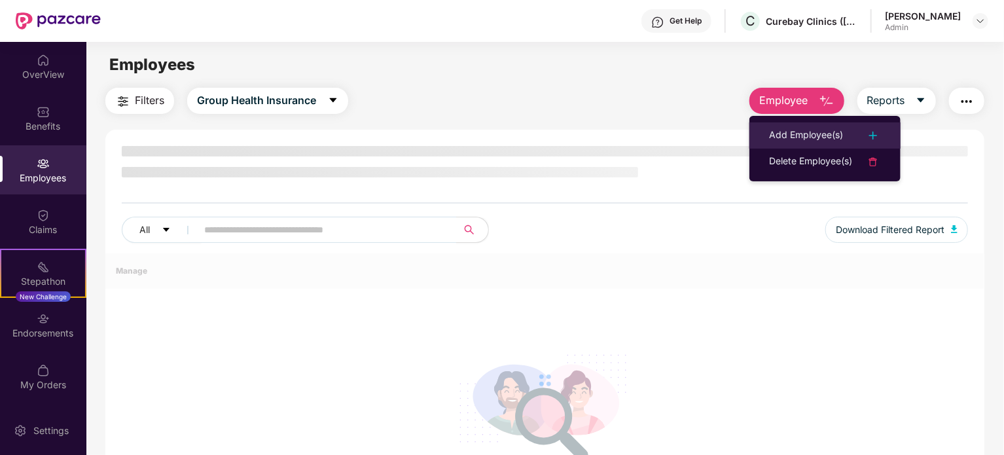
click at [801, 135] on div "Add Employee(s)" at bounding box center [806, 136] width 74 height 16
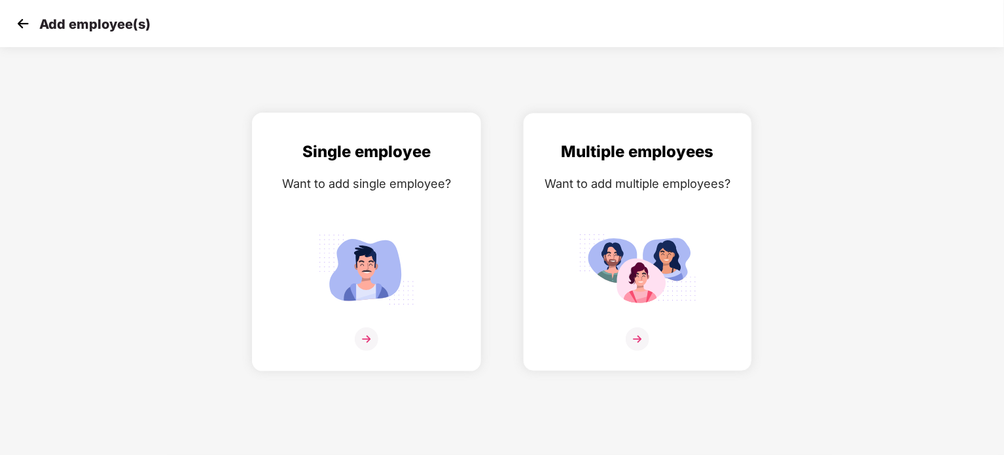
click at [409, 277] on img at bounding box center [367, 269] width 118 height 82
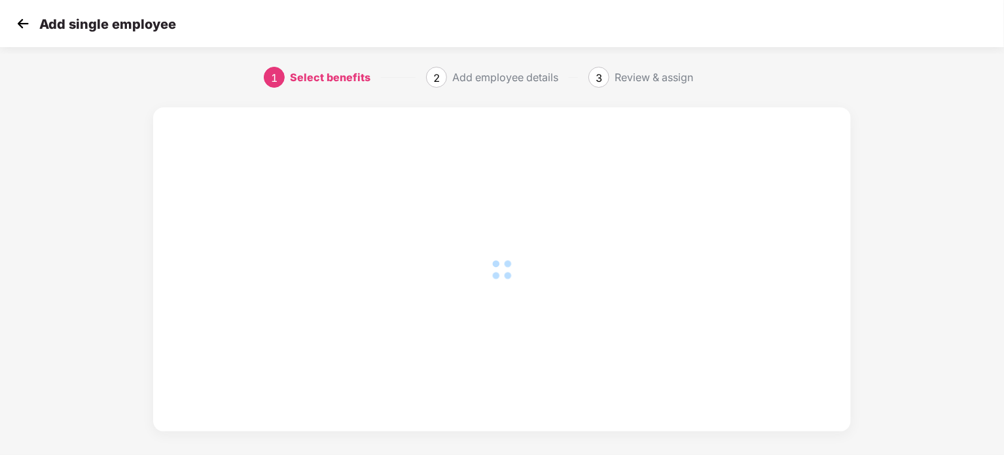
scroll to position [9, 0]
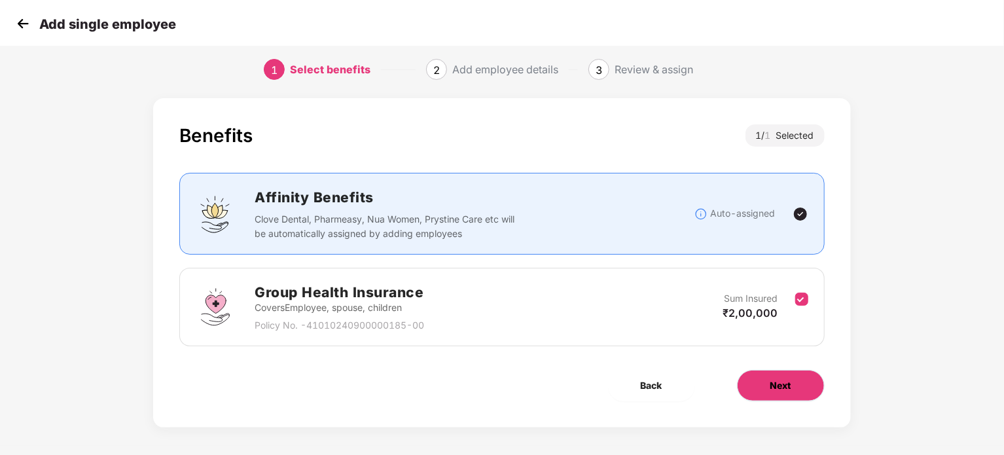
click at [778, 378] on span "Next" at bounding box center [780, 385] width 21 height 14
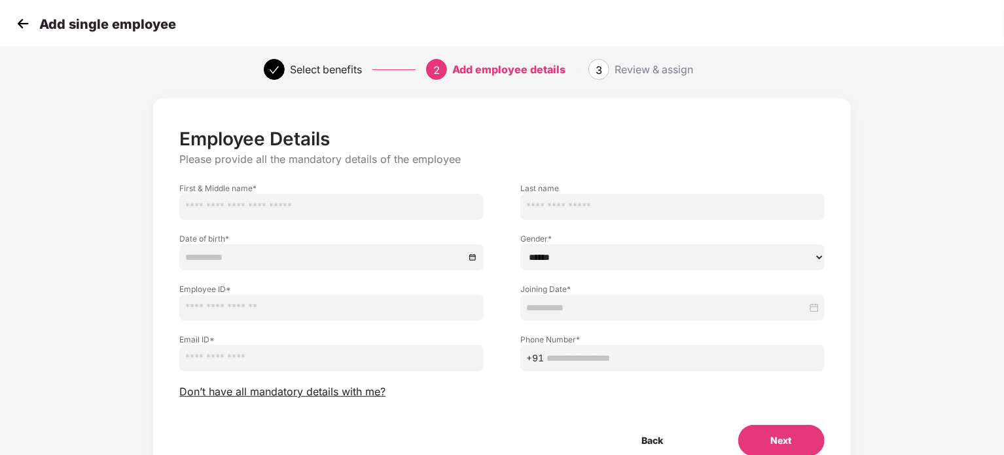
scroll to position [0, 0]
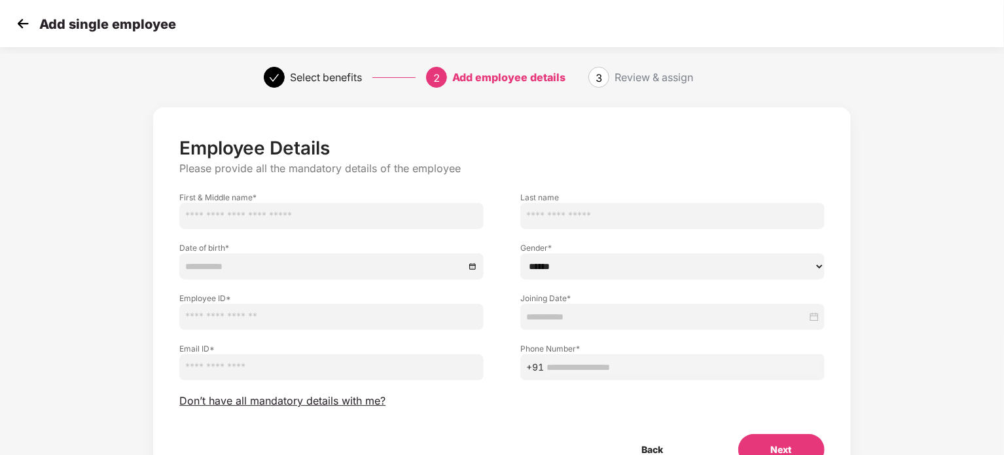
click at [253, 216] on input "text" at bounding box center [331, 216] width 304 height 26
paste input "**********"
type input "*******"
click at [539, 212] on input "text" at bounding box center [672, 216] width 304 height 26
paste input "*****"
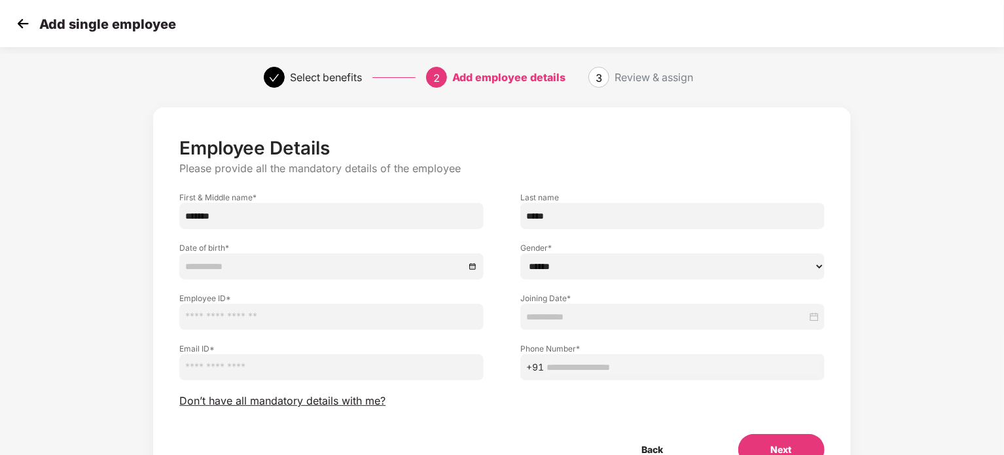
type input "*****"
click at [628, 264] on select "****** **** ******" at bounding box center [672, 266] width 304 height 26
select select "******"
click at [520, 253] on select "****** **** ******" at bounding box center [672, 266] width 304 height 26
click at [535, 317] on input at bounding box center [666, 317] width 281 height 14
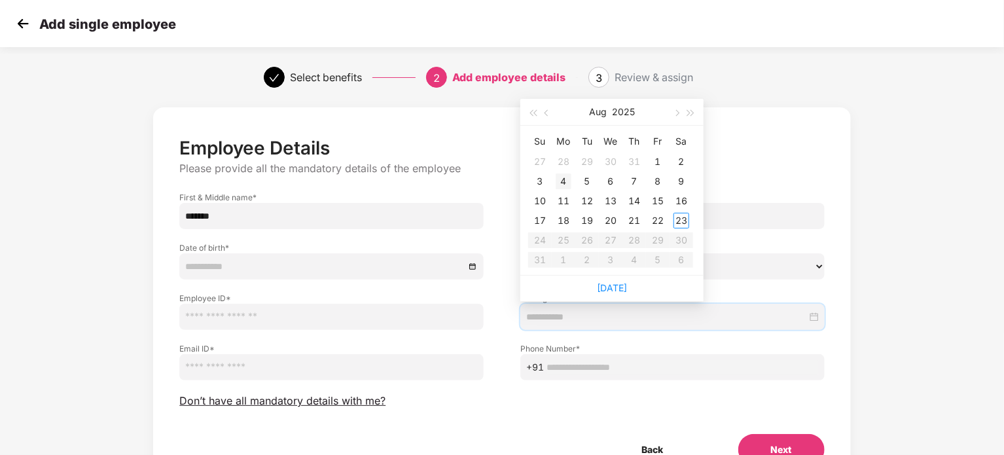
type input "**********"
click at [562, 181] on div "4" at bounding box center [564, 181] width 16 height 16
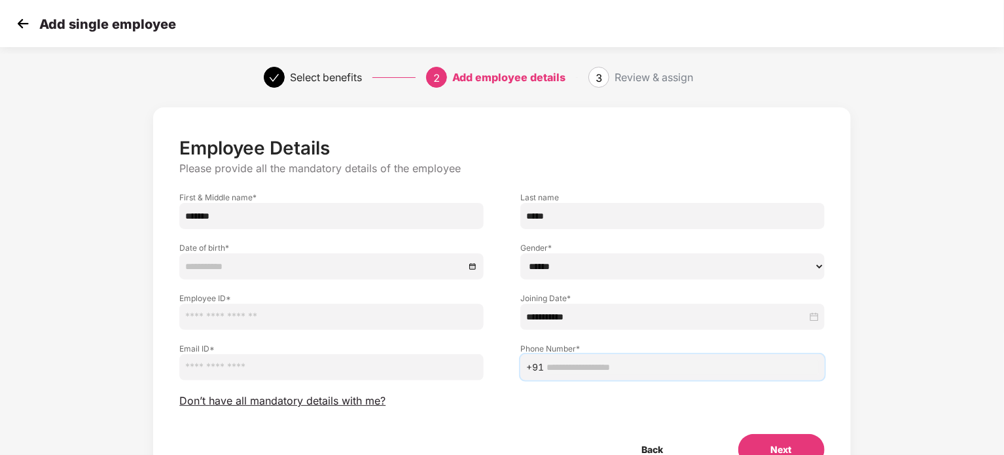
click at [575, 368] on input "text" at bounding box center [682, 367] width 272 height 14
paste input "**********"
type input "**********"
click at [275, 369] on input "email" at bounding box center [331, 367] width 304 height 26
paste input "**********"
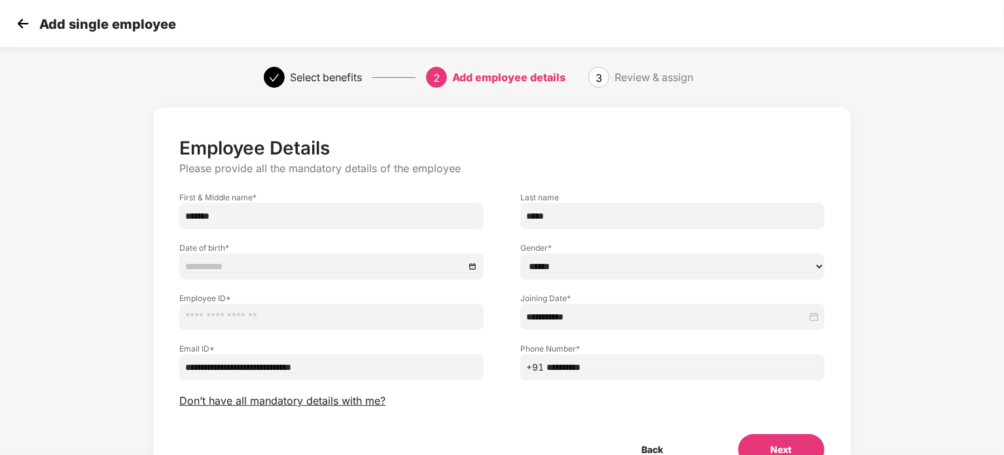
type input "**********"
click at [279, 317] on input "text" at bounding box center [331, 317] width 304 height 26
paste input "*****"
type input "*****"
click at [279, 272] on input at bounding box center [324, 266] width 279 height 14
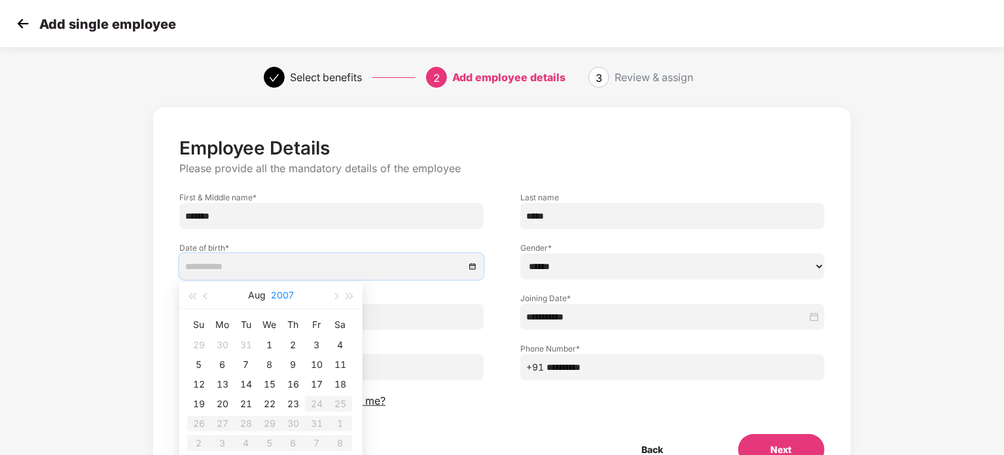
click at [283, 300] on button "2007" at bounding box center [282, 295] width 23 height 26
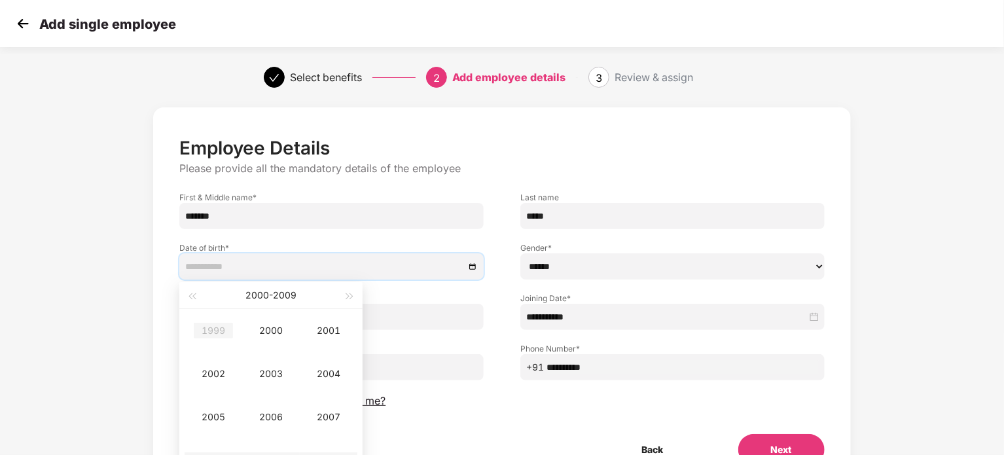
type input "**********"
click at [195, 295] on span "button" at bounding box center [191, 296] width 7 height 7
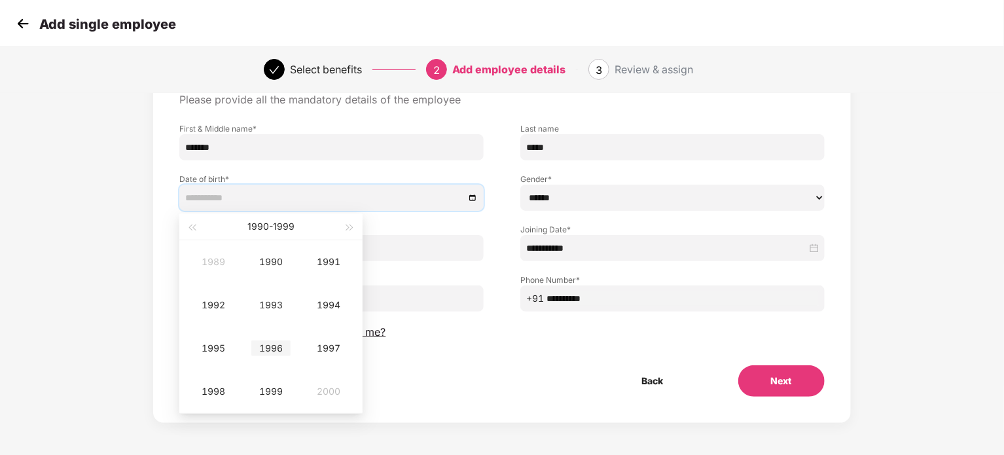
type input "**********"
click at [270, 394] on div "1999" at bounding box center [270, 391] width 39 height 16
type input "**********"
click at [327, 349] on div "Sep" at bounding box center [328, 348] width 39 height 16
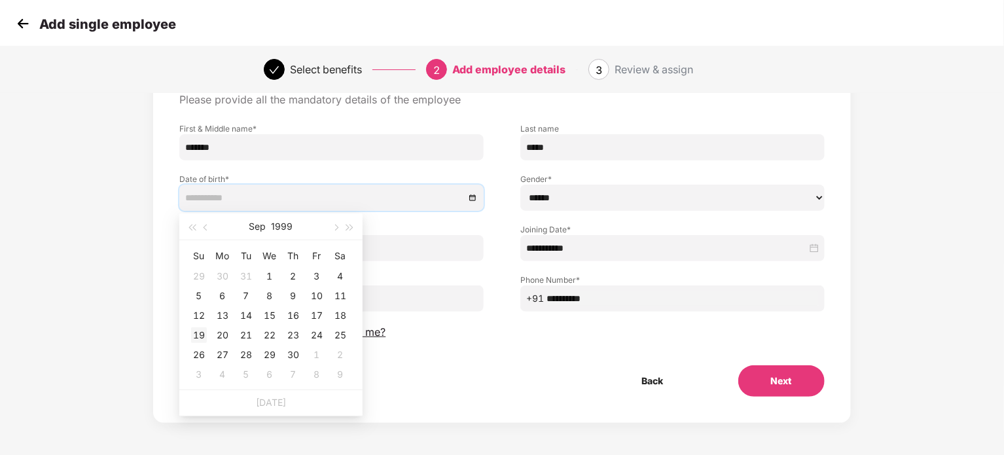
type input "**********"
click at [202, 332] on div "19" at bounding box center [199, 335] width 16 height 16
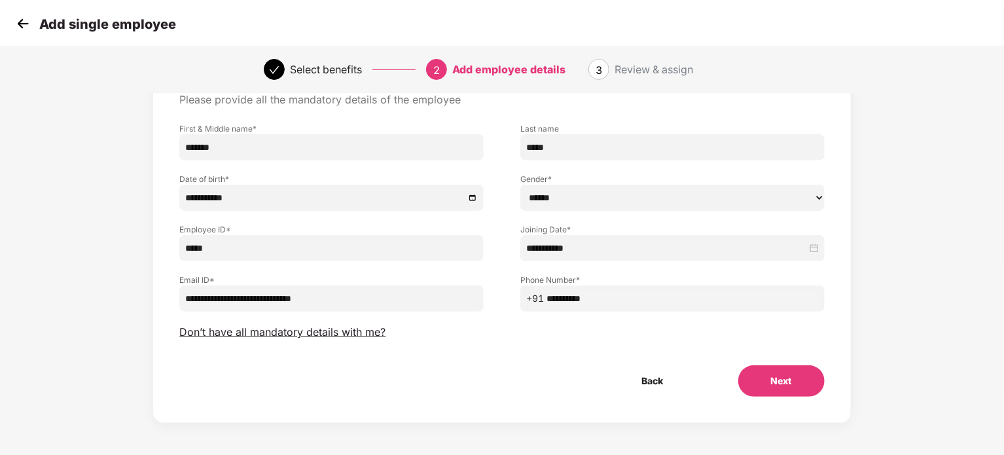
click at [805, 384] on button "Next" at bounding box center [781, 380] width 86 height 31
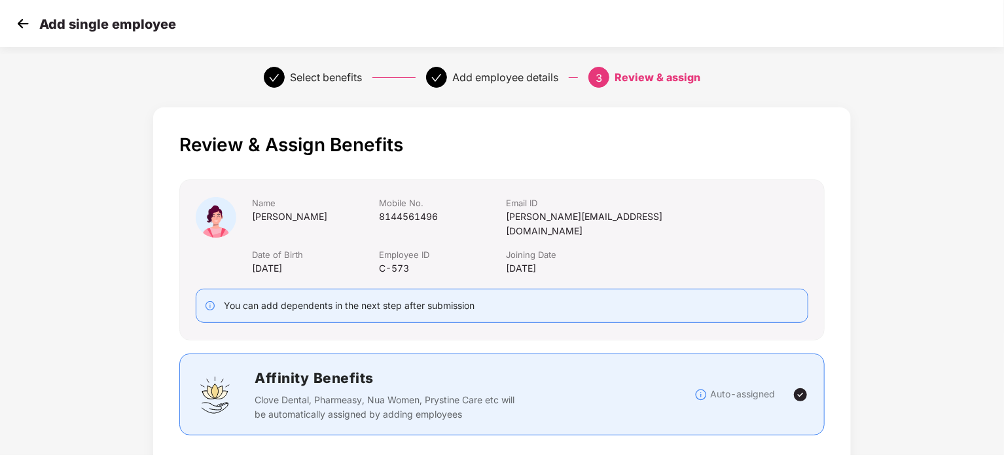
scroll to position [346, 0]
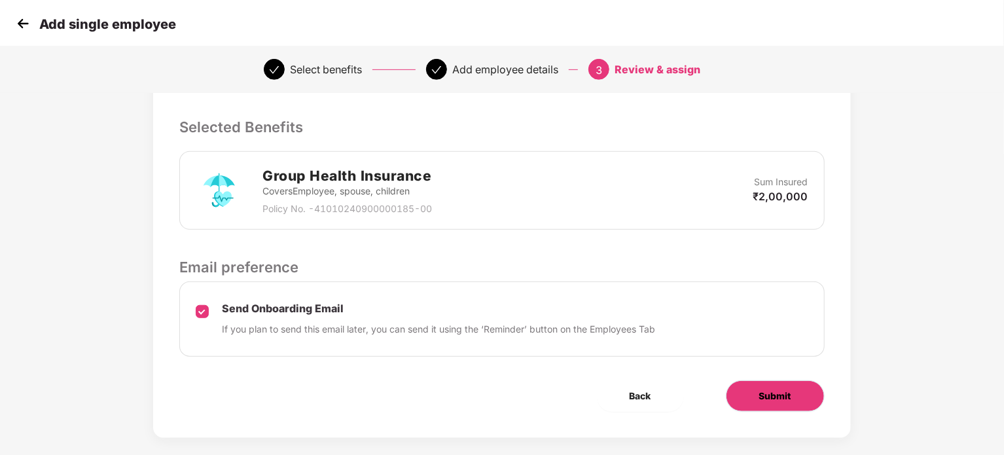
click at [772, 389] on span "Submit" at bounding box center [775, 396] width 32 height 14
click at [772, 389] on span "Submit" at bounding box center [757, 396] width 32 height 14
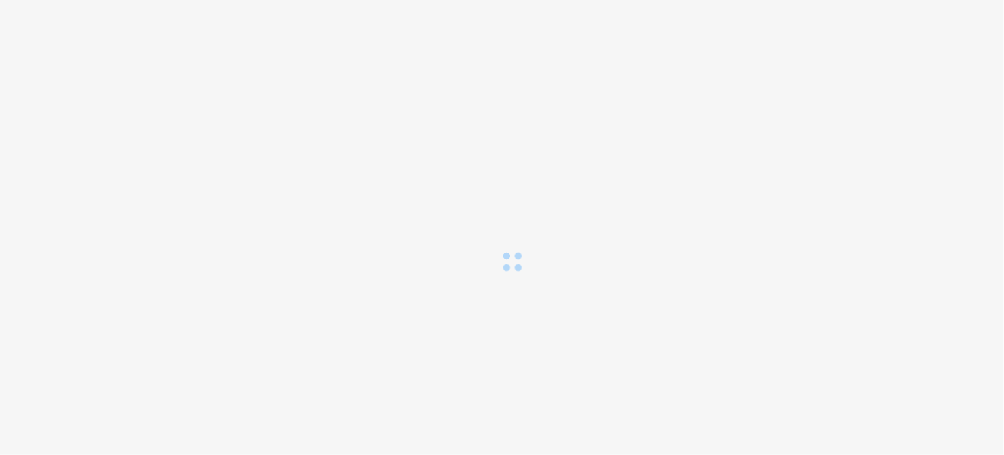
scroll to position [0, 0]
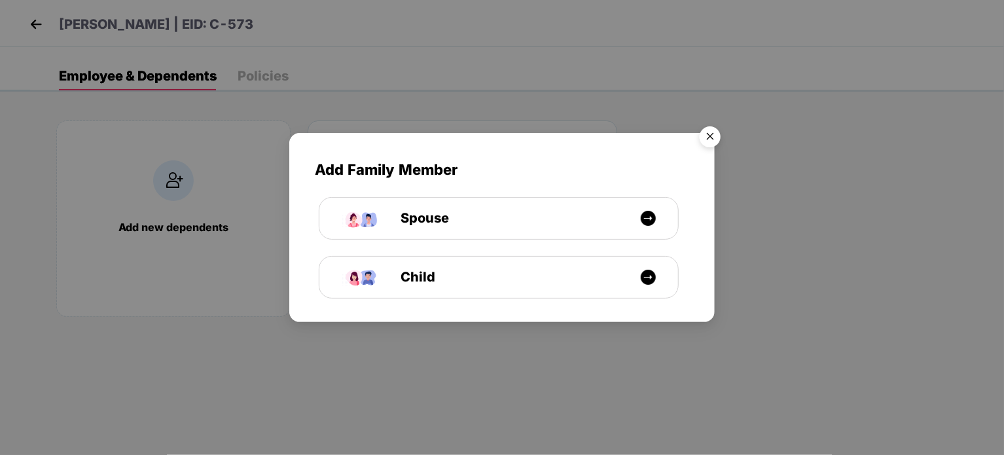
click at [709, 141] on img "Close" at bounding box center [710, 138] width 37 height 37
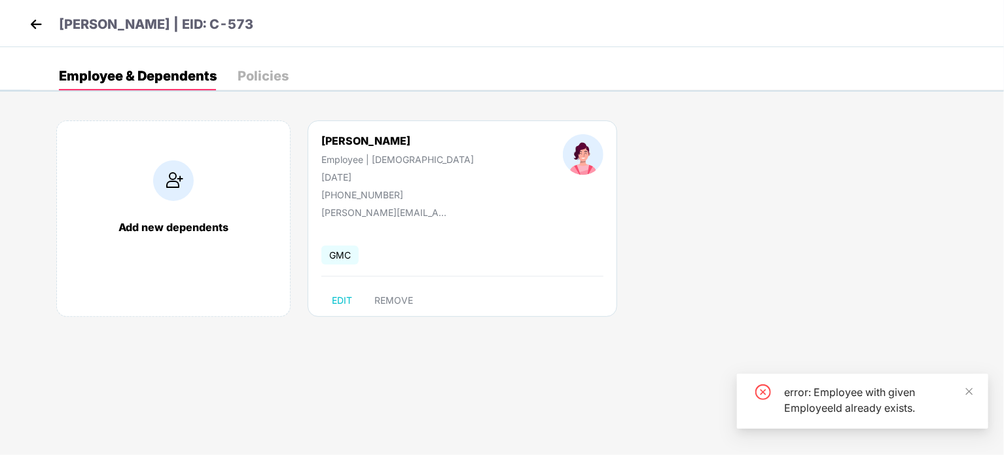
click at [29, 20] on img at bounding box center [36, 24] width 20 height 20
